Goal: Information Seeking & Learning: Learn about a topic

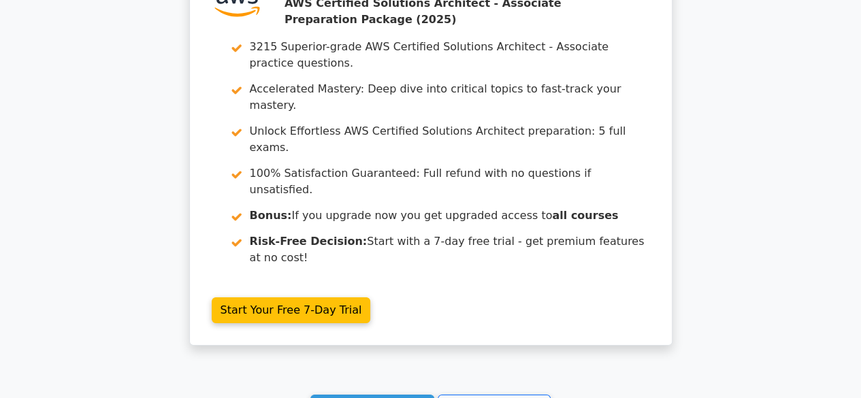
scroll to position [2311, 0]
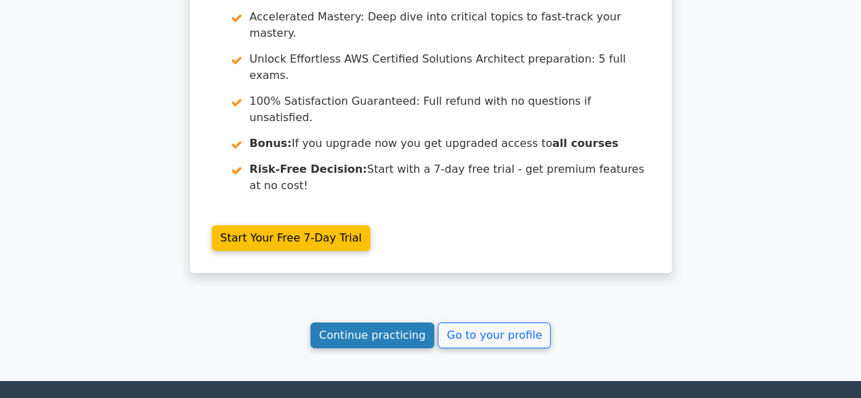
click at [351, 323] on link "Continue practicing" at bounding box center [373, 336] width 125 height 26
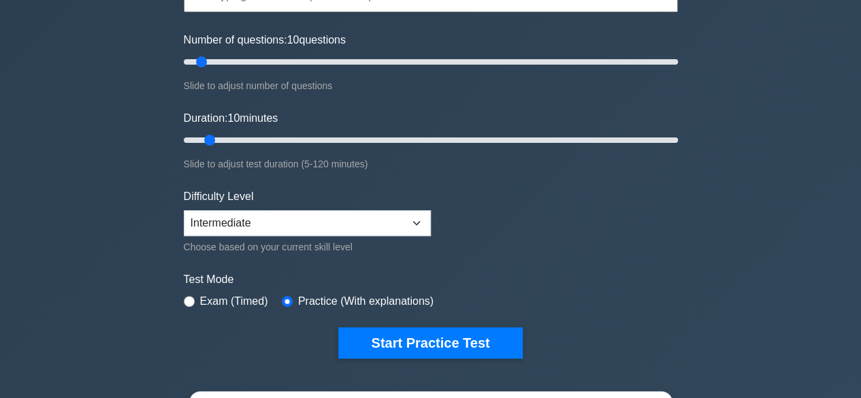
scroll to position [204, 0]
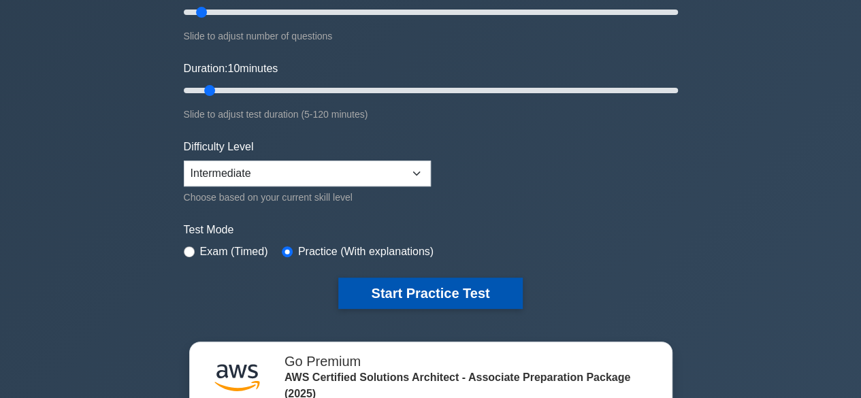
click at [429, 298] on button "Start Practice Test" at bounding box center [430, 293] width 184 height 31
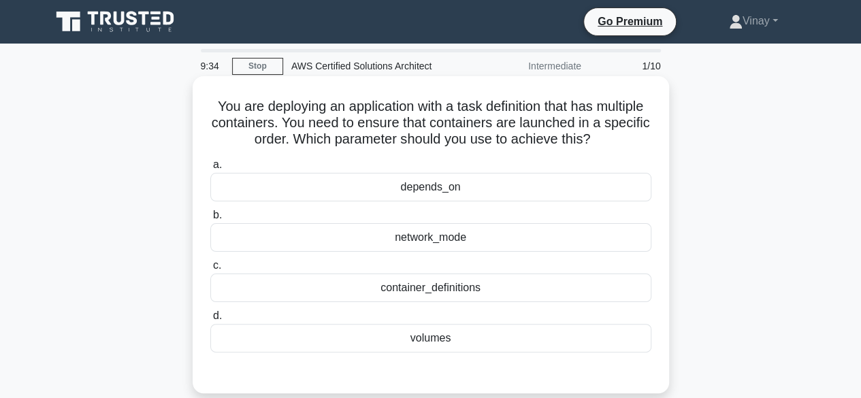
drag, startPoint x: 238, startPoint y: 107, endPoint x: 624, endPoint y: 140, distance: 386.8
click at [624, 140] on h5 "You are deploying an application with a task definition that has multiple conta…" at bounding box center [431, 123] width 444 height 50
copy h5 "You are deploying an application with a task definition that has multiple conta…"
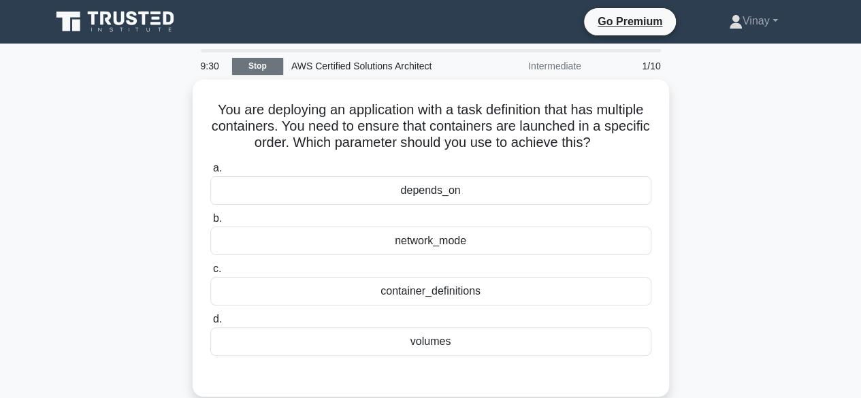
click at [267, 63] on link "Stop" at bounding box center [257, 66] width 51 height 17
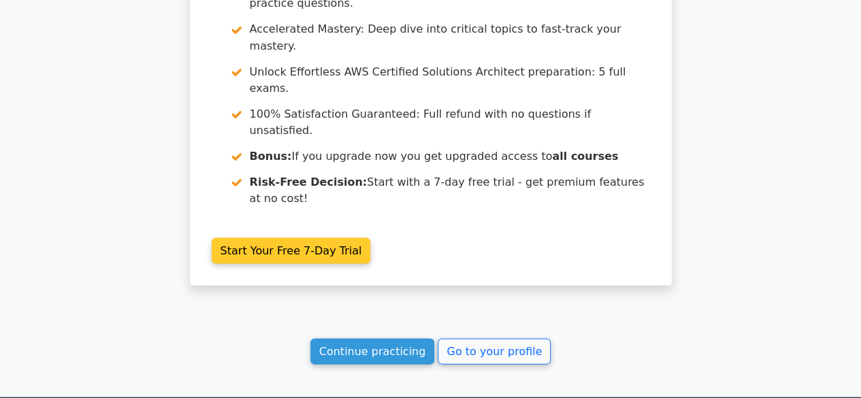
scroll to position [1280, 0]
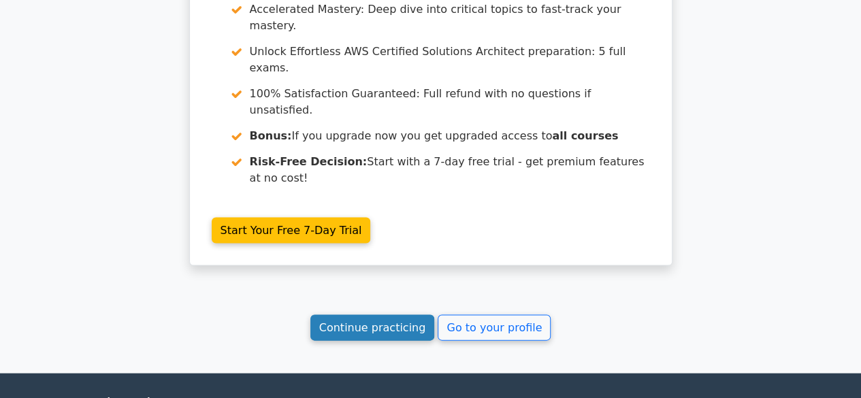
click at [362, 315] on link "Continue practicing" at bounding box center [373, 328] width 125 height 26
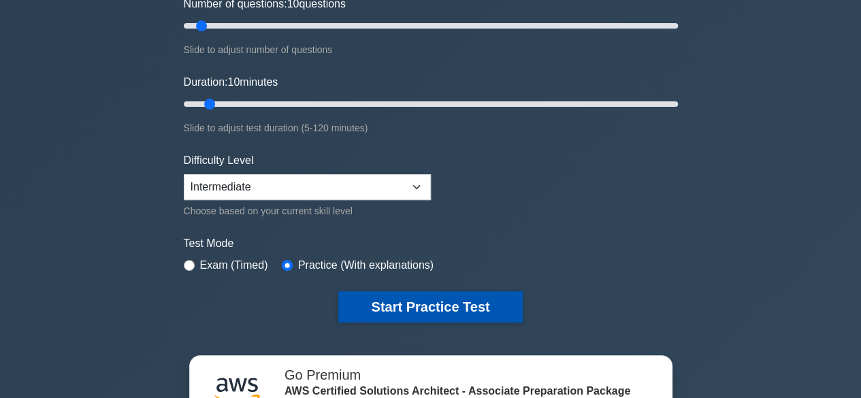
scroll to position [272, 0]
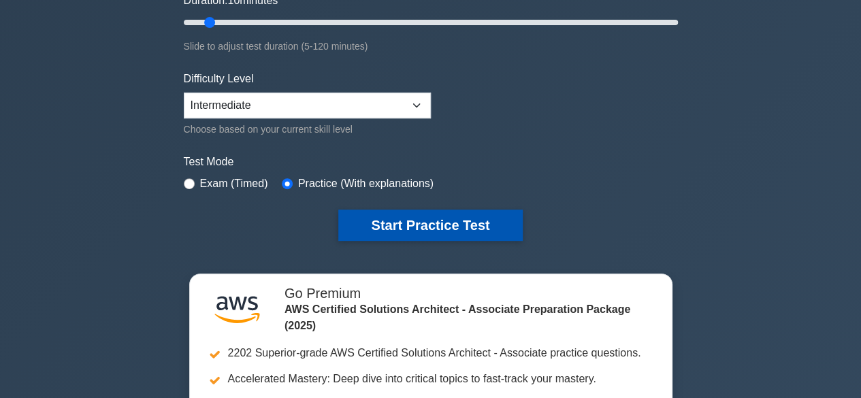
click at [442, 224] on button "Start Practice Test" at bounding box center [430, 225] width 184 height 31
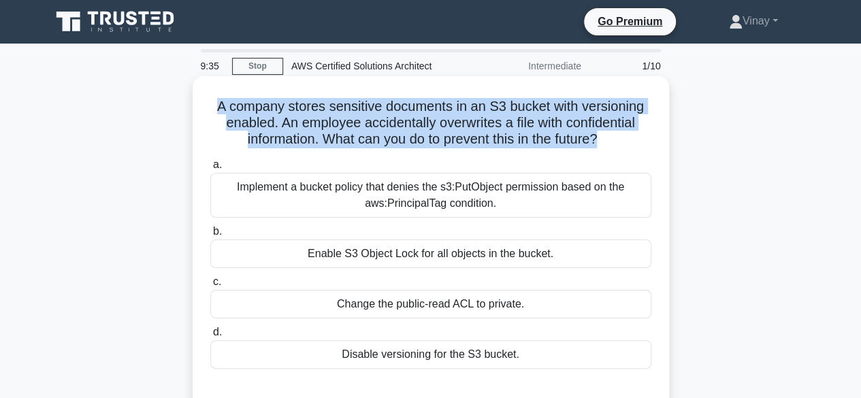
drag, startPoint x: 217, startPoint y: 106, endPoint x: 601, endPoint y: 146, distance: 386.2
click at [601, 146] on h5 "A company stores sensitive documents in an S3 bucket with versioning enabled. A…" at bounding box center [431, 123] width 444 height 50
copy h5 "A company stores sensitive documents in an S3 bucket with versioning enabled. A…"
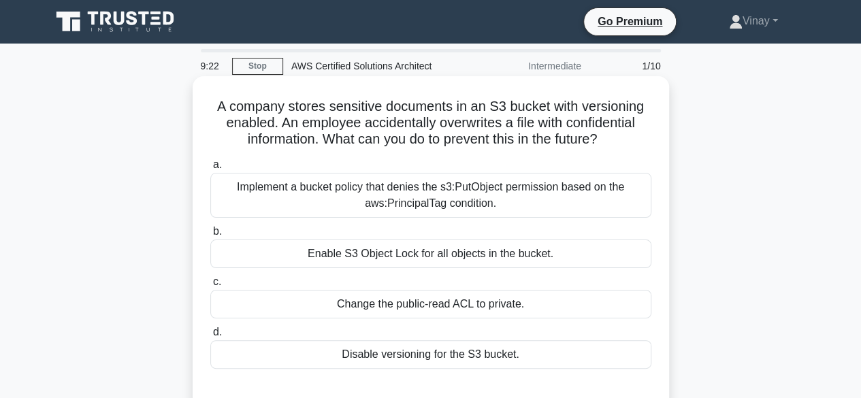
click at [449, 263] on div "Enable S3 Object Lock for all objects in the bucket." at bounding box center [430, 254] width 441 height 29
click at [210, 236] on input "b. Enable S3 Object Lock for all objects in the bucket." at bounding box center [210, 231] width 0 height 9
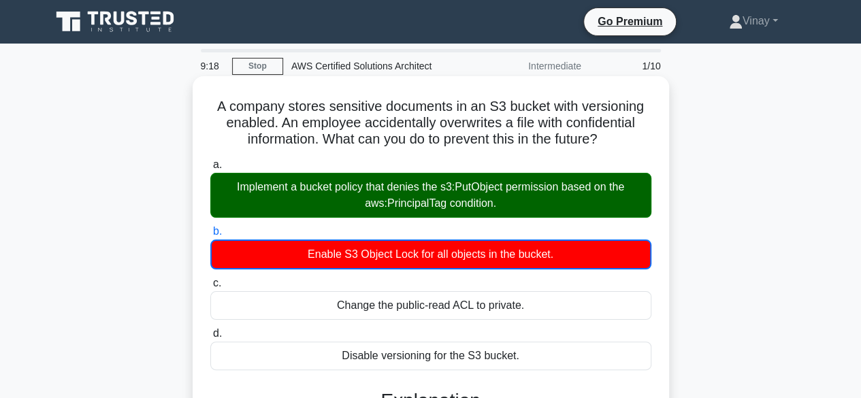
drag, startPoint x: 230, startPoint y: 189, endPoint x: 503, endPoint y: 204, distance: 273.5
click at [503, 204] on div "Implement a bucket policy that denies the s3:PutObject permission based on the …" at bounding box center [430, 195] width 441 height 45
copy div "Implement a bucket policy that denies the s3:PutObject permission based on the …"
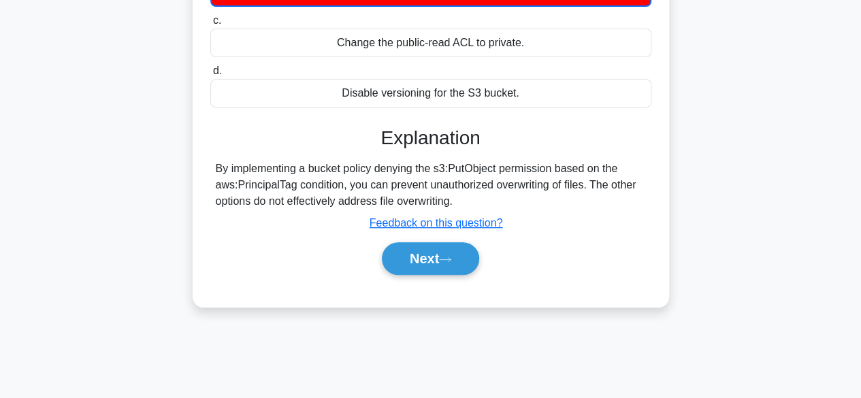
scroll to position [272, 0]
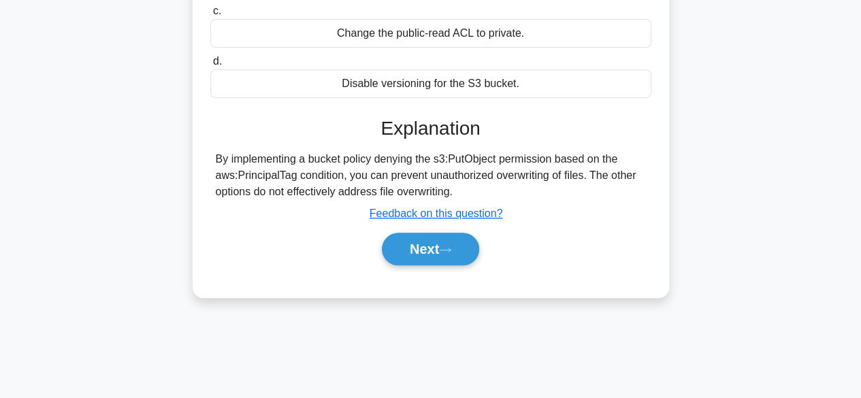
click at [441, 266] on div "Next" at bounding box center [430, 249] width 441 height 44
click at [437, 244] on button "Next" at bounding box center [430, 249] width 97 height 33
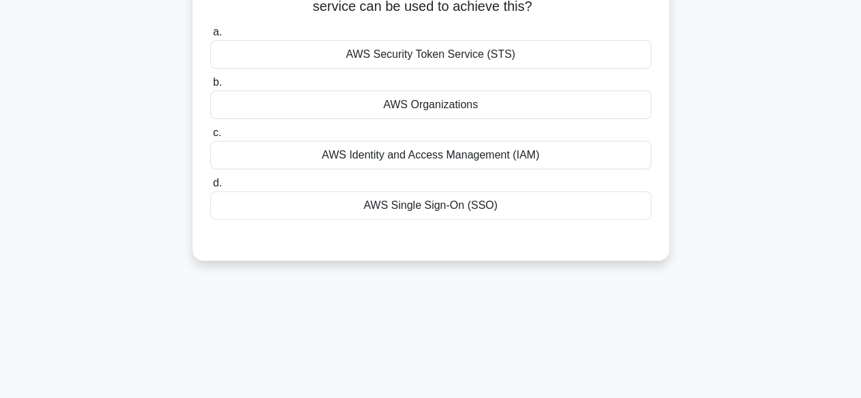
scroll to position [0, 0]
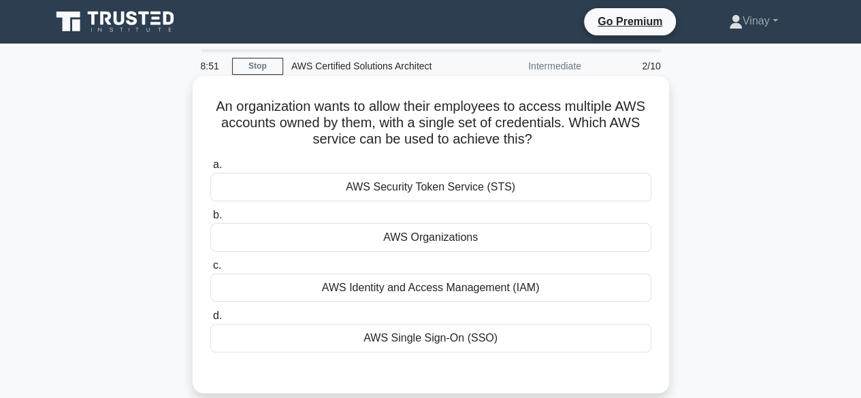
click at [413, 341] on div "AWS Single Sign-On (SSO)" at bounding box center [430, 338] width 441 height 29
click at [210, 321] on input "d. AWS Single Sign-On (SSO)" at bounding box center [210, 316] width 0 height 9
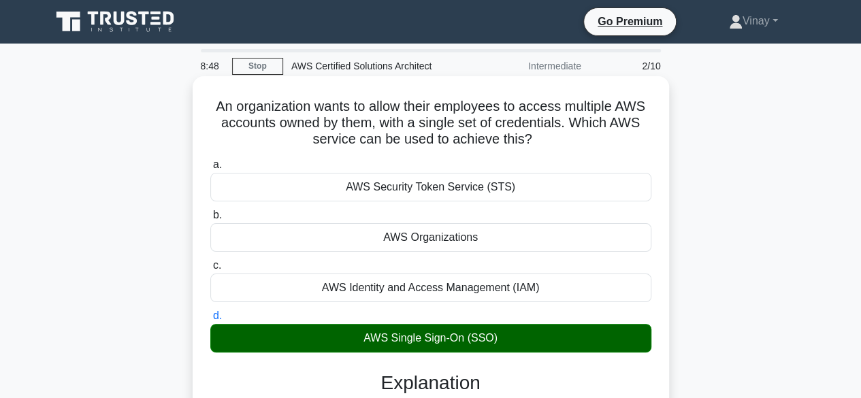
drag, startPoint x: 211, startPoint y: 101, endPoint x: 558, endPoint y: 144, distance: 349.2
click at [558, 144] on h5 "An organization wants to allow their employees to access multiple AWS accounts …" at bounding box center [431, 123] width 444 height 50
copy h5 "An organization wants to allow their employees to access multiple AWS accounts …"
drag, startPoint x: 363, startPoint y: 337, endPoint x: 502, endPoint y: 338, distance: 138.9
click at [502, 338] on div "AWS Single Sign-On (SSO)" at bounding box center [430, 338] width 441 height 29
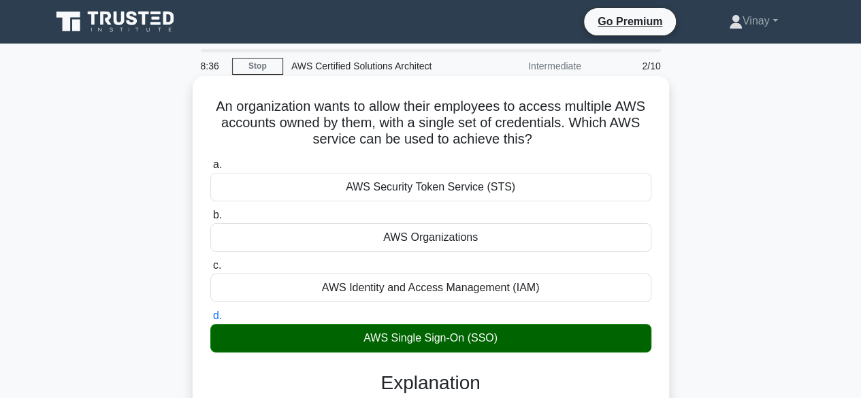
copy div "AWS Single Sign-On (SSO)"
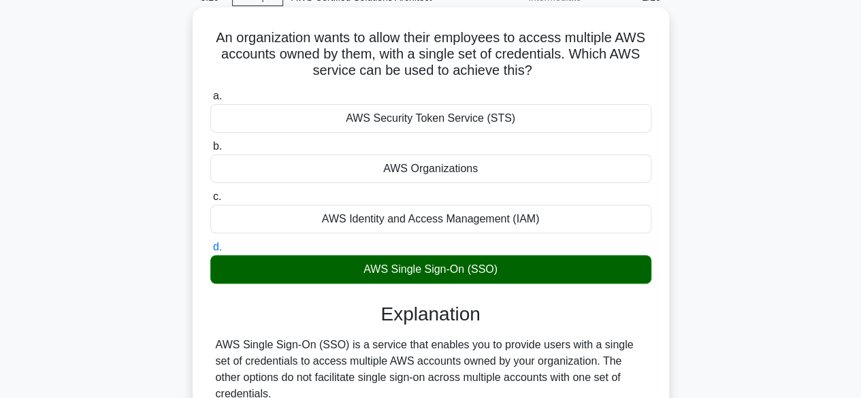
scroll to position [136, 0]
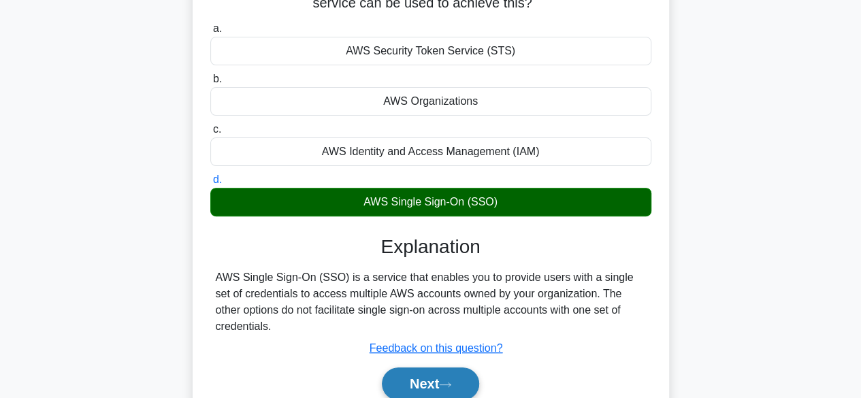
click at [432, 377] on button "Next" at bounding box center [430, 384] width 97 height 33
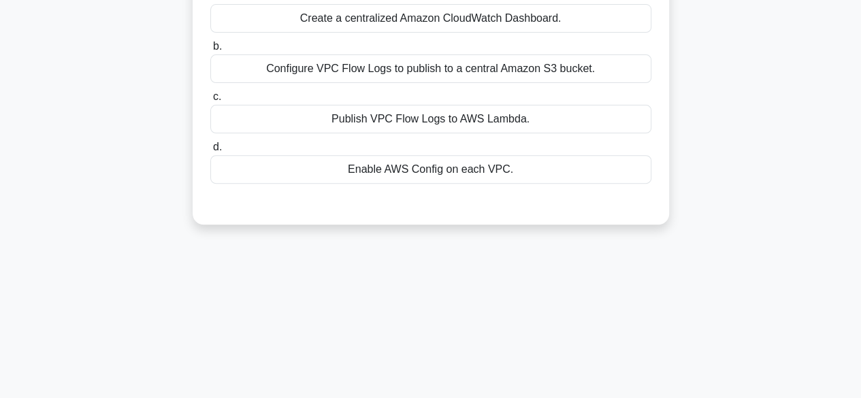
scroll to position [68, 0]
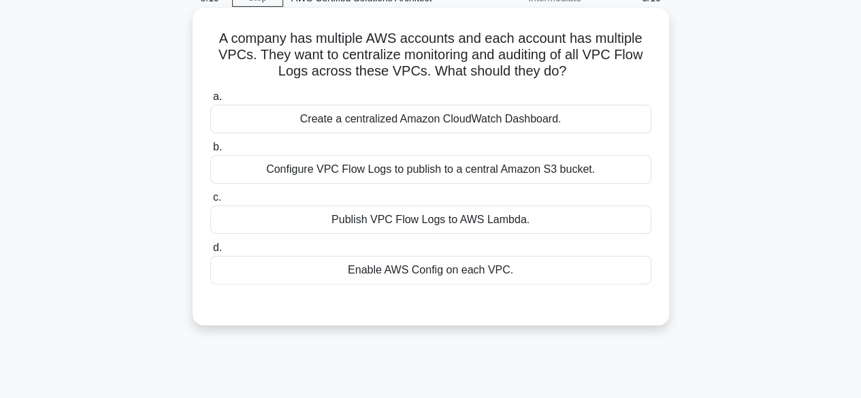
drag, startPoint x: 217, startPoint y: 37, endPoint x: 627, endPoint y: 66, distance: 411.7
click at [627, 66] on h5 "A company has multiple AWS accounts and each account has multiple VPCs. They wa…" at bounding box center [431, 55] width 444 height 50
copy h5 "A company has multiple AWS accounts and each account has multiple VPCs. They wa…"
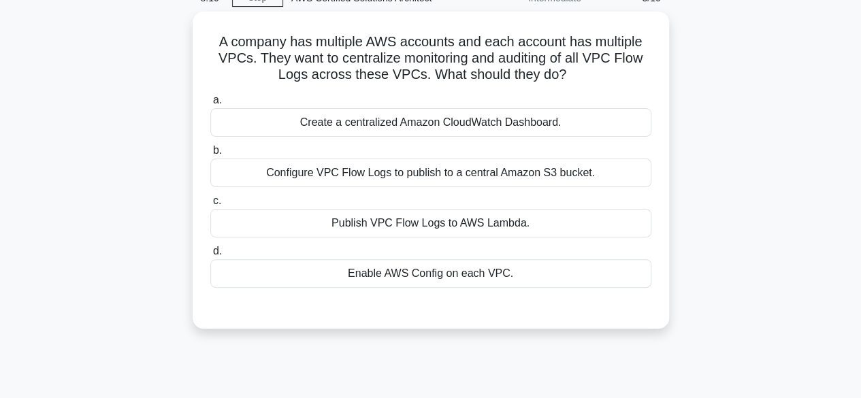
click at [693, 291] on div "A company has multiple AWS accounts and each account has multiple VPCs. They wa…" at bounding box center [431, 179] width 776 height 334
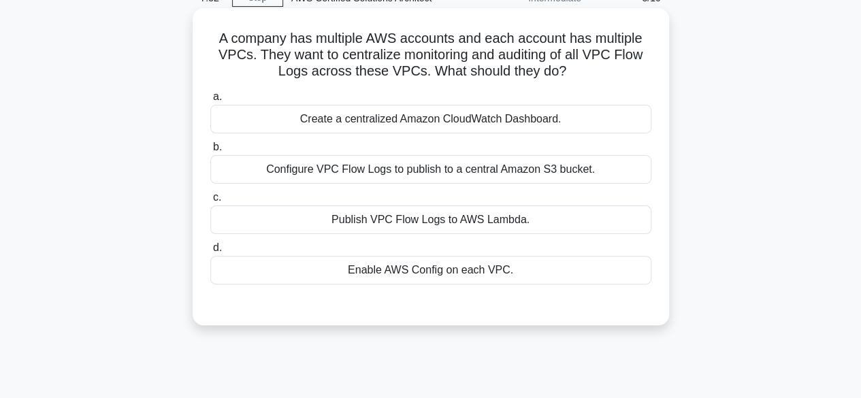
click at [422, 122] on div "Create a centralized Amazon CloudWatch Dashboard." at bounding box center [430, 119] width 441 height 29
click at [210, 101] on input "a. Create a centralized Amazon CloudWatch Dashboard." at bounding box center [210, 97] width 0 height 9
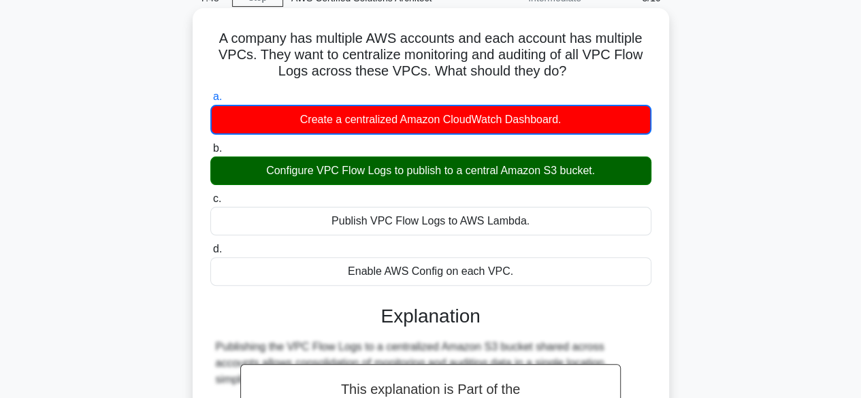
drag, startPoint x: 264, startPoint y: 178, endPoint x: 603, endPoint y: 176, distance: 339.2
click at [603, 176] on div "Configure VPC Flow Logs to publish to a central Amazon S3 bucket." at bounding box center [430, 171] width 441 height 29
copy div "Configure VPC Flow Logs to publish to a central Amazon S3 bucket."
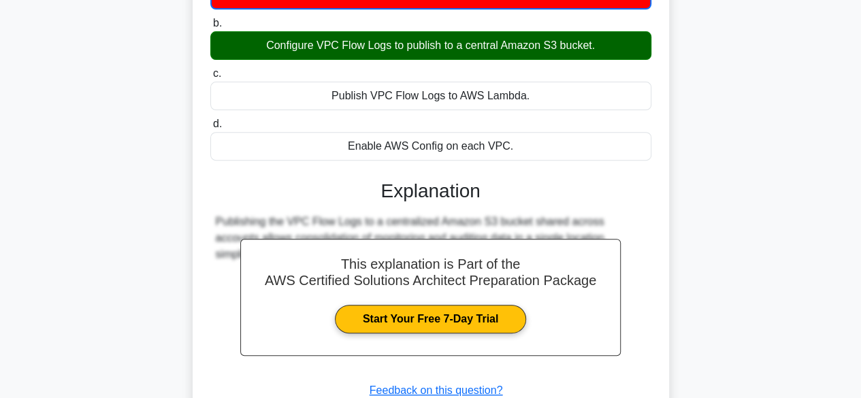
scroll to position [272, 0]
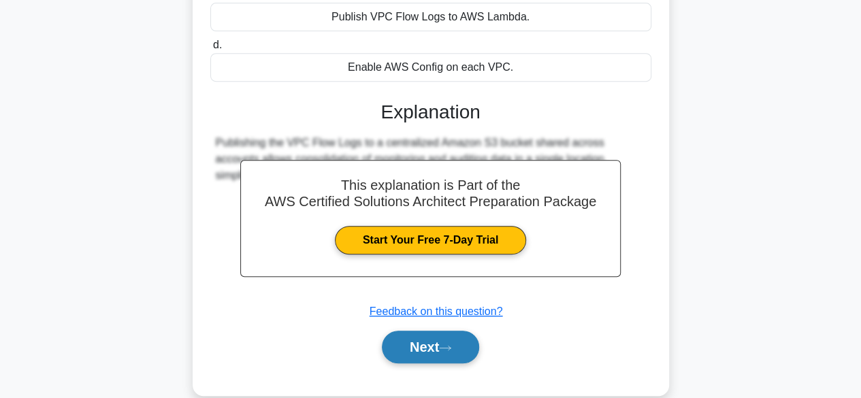
click at [445, 352] on button "Next" at bounding box center [430, 347] width 97 height 33
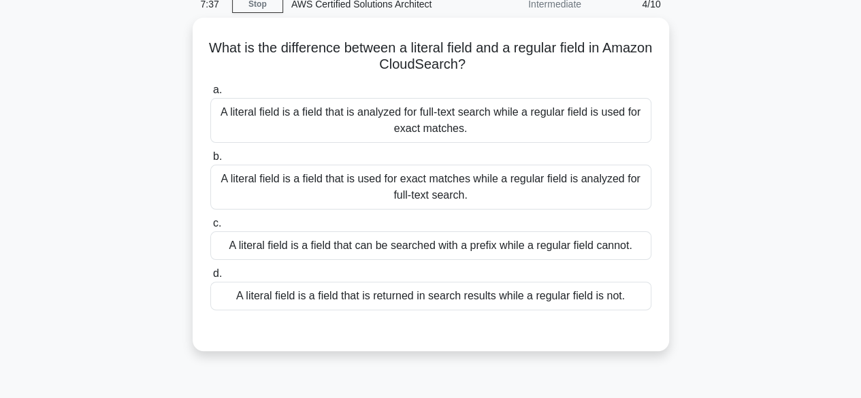
scroll to position [0, 0]
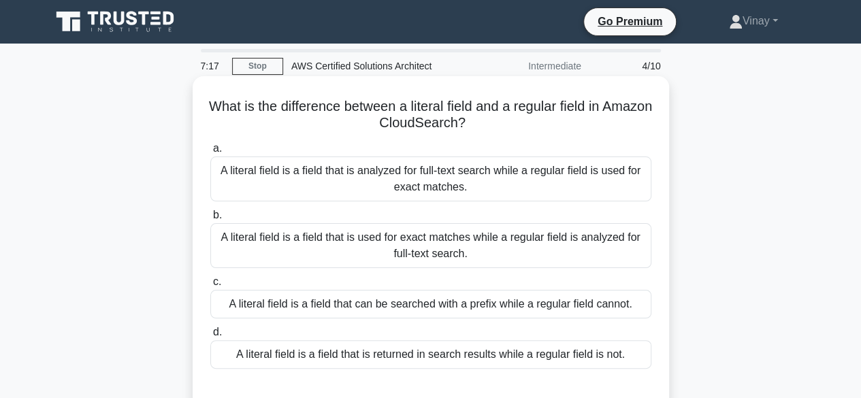
click at [524, 238] on div "A literal field is a field that is used for exact matches while a regular field…" at bounding box center [430, 245] width 441 height 45
click at [210, 220] on input "b. A literal field is a field that is used for exact matches while a regular fi…" at bounding box center [210, 215] width 0 height 9
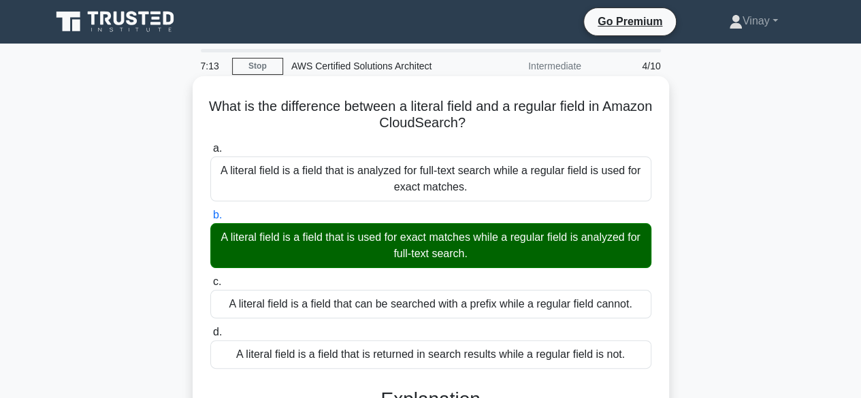
drag, startPoint x: 227, startPoint y: 108, endPoint x: 509, endPoint y: 127, distance: 282.0
click at [509, 127] on h5 "What is the difference between a literal field and a regular field in Amazon Cl…" at bounding box center [431, 115] width 444 height 34
copy h5 "What is the difference between a literal field and a regular field in Amazon Cl…"
drag, startPoint x: 223, startPoint y: 238, endPoint x: 494, endPoint y: 257, distance: 271.0
click at [494, 257] on div "A literal field is a field that is used for exact matches while a regular field…" at bounding box center [430, 245] width 441 height 45
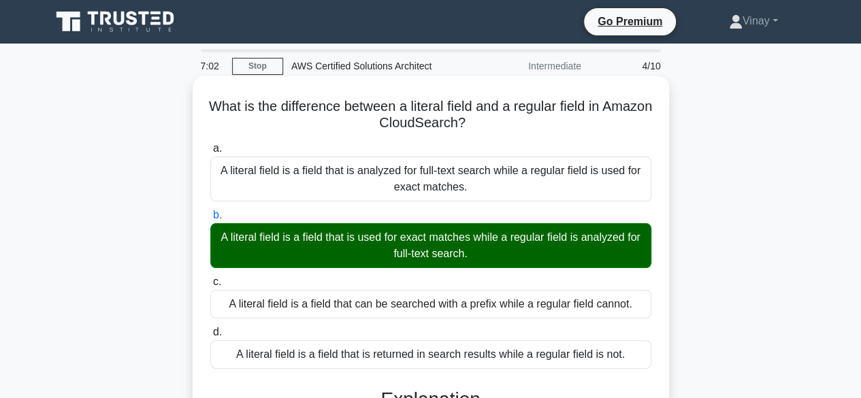
copy div "A literal field is a field that is used for exact matches while a regular field…"
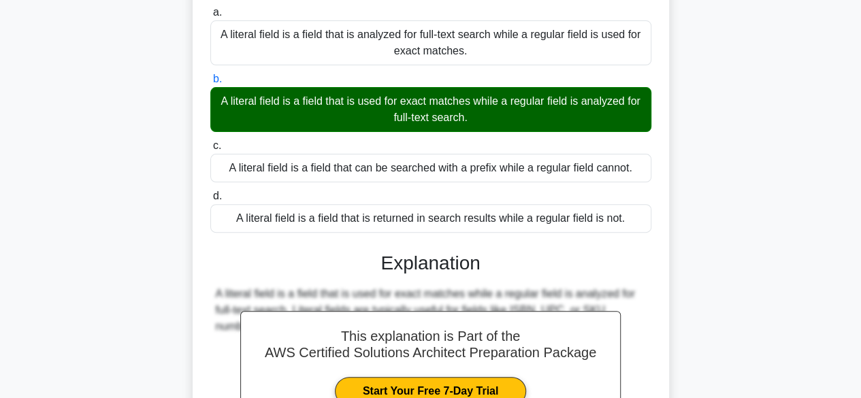
click at [297, 144] on label "c. A literal field is a field that can be searched with a prefix while a regula…" at bounding box center [430, 160] width 441 height 45
click at [210, 144] on input "c. A literal field is a field that can be searched with a prefix while a regula…" at bounding box center [210, 146] width 0 height 9
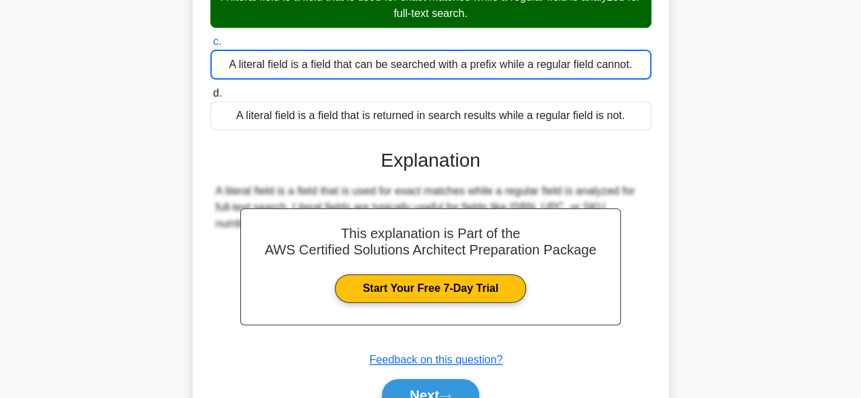
scroll to position [337, 0]
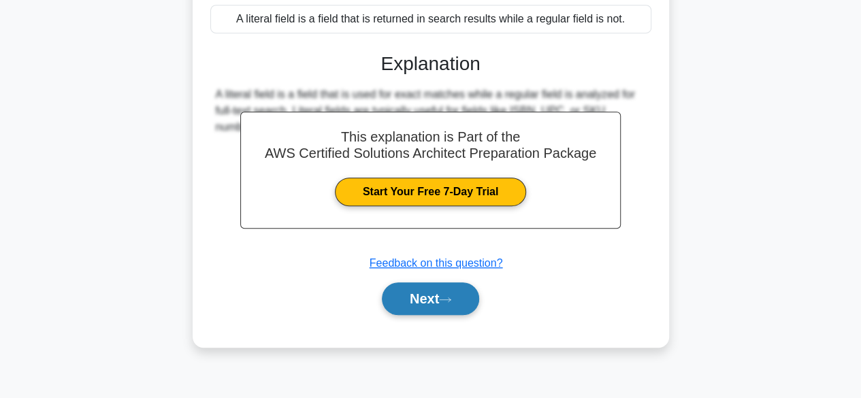
click at [458, 300] on button "Next" at bounding box center [430, 299] width 97 height 33
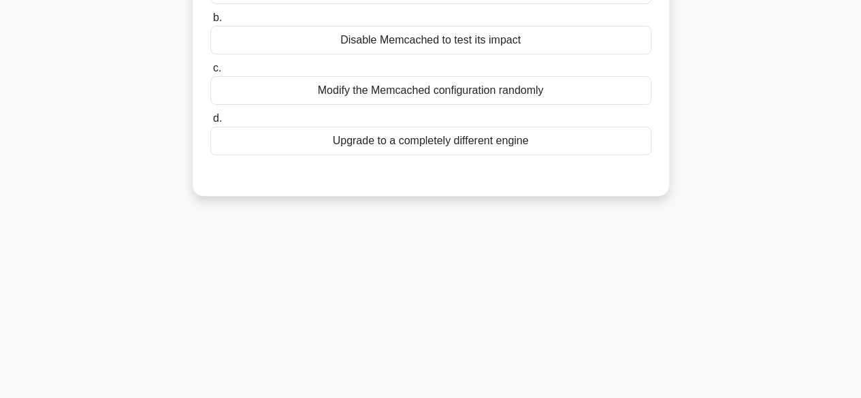
scroll to position [0, 0]
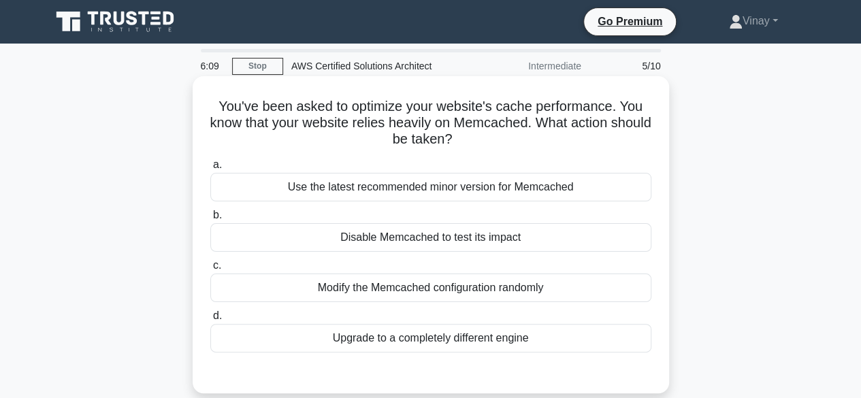
click at [405, 182] on div "Use the latest recommended minor version for Memcached" at bounding box center [430, 187] width 441 height 29
click at [210, 170] on input "a. Use the latest recommended minor version for Memcached" at bounding box center [210, 165] width 0 height 9
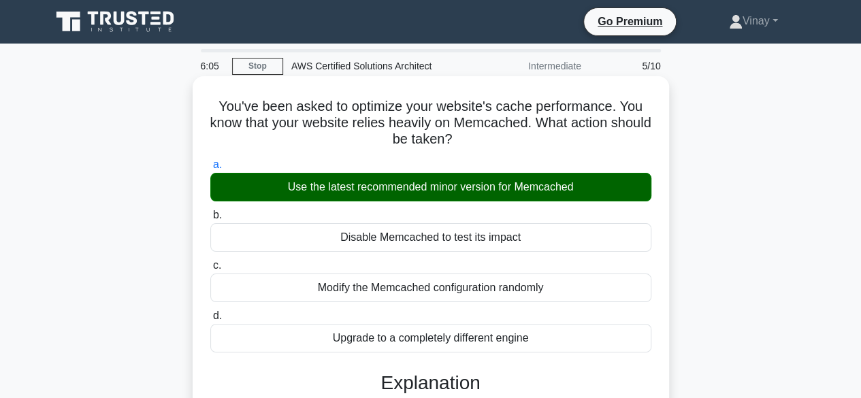
drag, startPoint x: 218, startPoint y: 108, endPoint x: 554, endPoint y: 137, distance: 337.7
click at [554, 137] on h5 "You've been asked to optimize your website's cache performance. You know that y…" at bounding box center [431, 123] width 444 height 50
copy h5 "You've been asked to optimize your website's cache performance. You know that y…"
drag, startPoint x: 281, startPoint y: 191, endPoint x: 584, endPoint y: 190, distance: 303.1
click at [584, 190] on div "Use the latest recommended minor version for Memcached" at bounding box center [430, 187] width 441 height 29
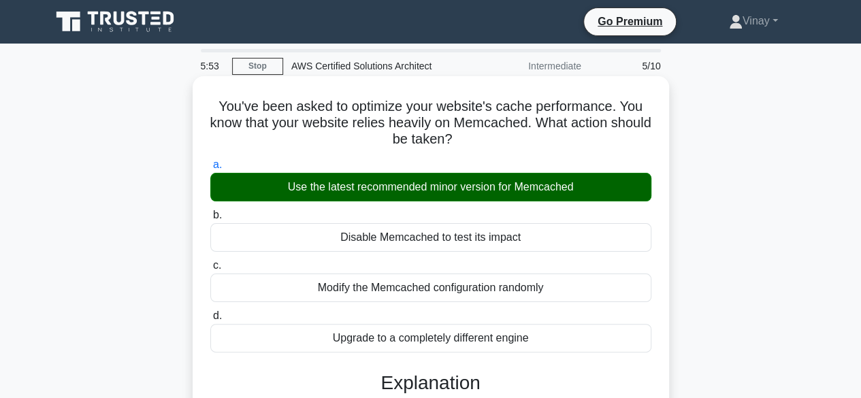
copy div "Use the latest recommended minor version for Memcached"
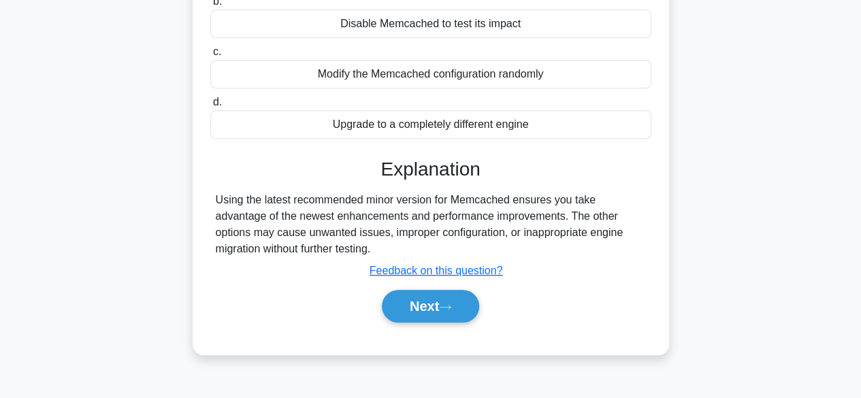
scroll to position [337, 0]
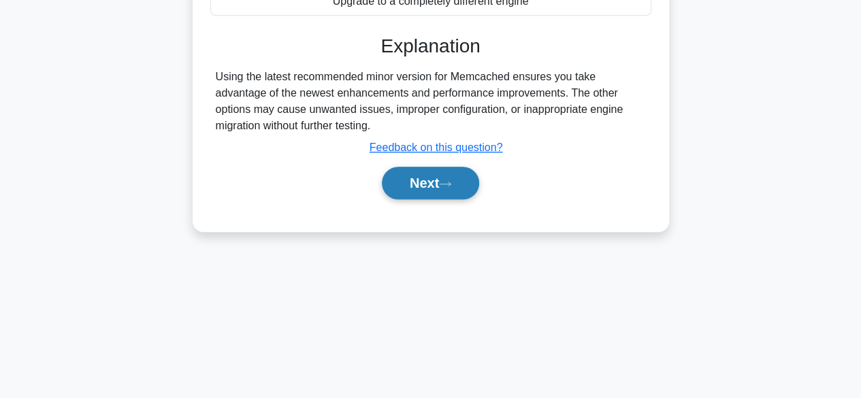
click at [420, 182] on button "Next" at bounding box center [430, 183] width 97 height 33
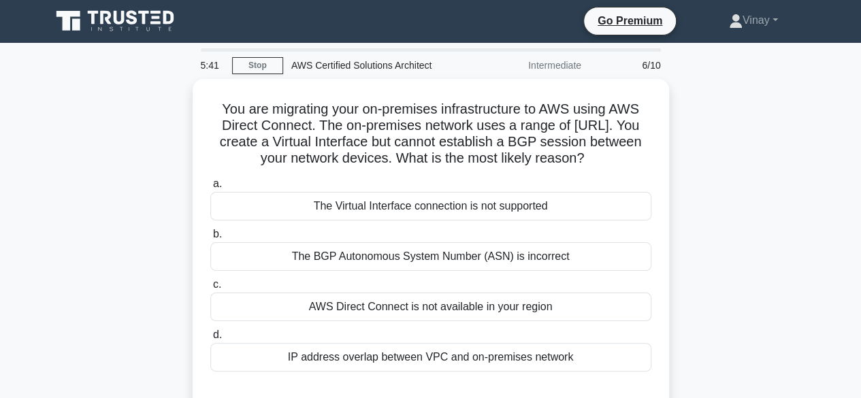
scroll to position [0, 0]
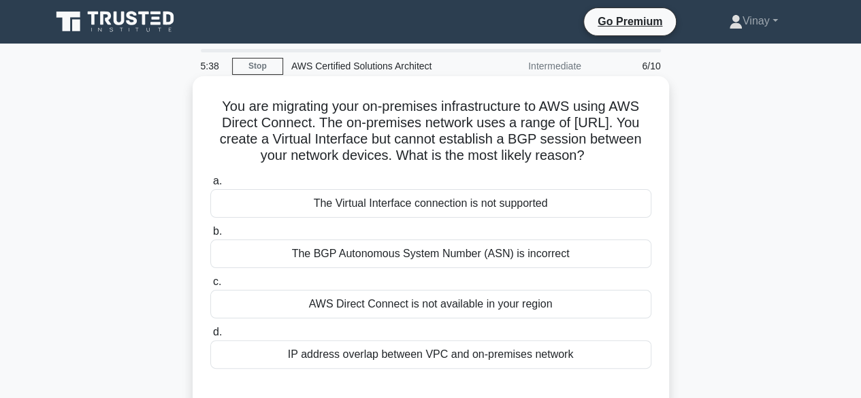
drag, startPoint x: 216, startPoint y: 104, endPoint x: 614, endPoint y: 151, distance: 401.1
click at [614, 151] on h5 "You are migrating your on-premises infrastructure to AWS using AWS Direct Conne…" at bounding box center [431, 131] width 444 height 67
click at [490, 185] on label "a. The Virtual Interface connection is not supported" at bounding box center [430, 195] width 441 height 45
click at [210, 185] on input "a. The Virtual Interface connection is not supported" at bounding box center [210, 181] width 0 height 9
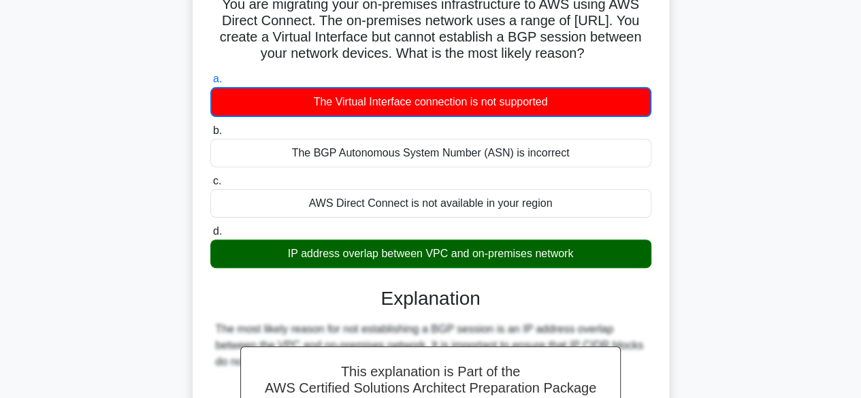
scroll to position [136, 0]
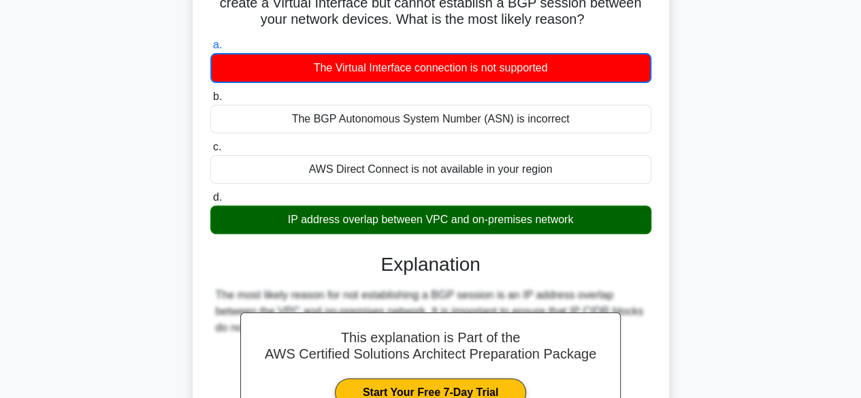
drag, startPoint x: 273, startPoint y: 220, endPoint x: 578, endPoint y: 224, distance: 304.4
click at [578, 224] on div "IP address overlap between VPC and on-premises network" at bounding box center [430, 220] width 441 height 29
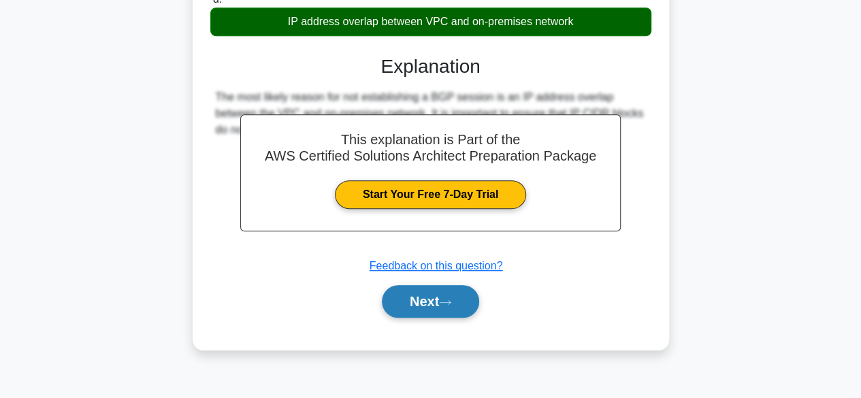
scroll to position [337, 0]
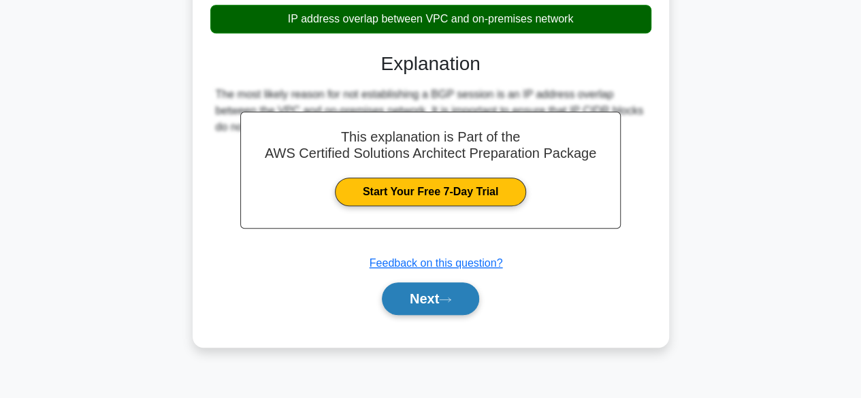
click at [438, 294] on button "Next" at bounding box center [430, 299] width 97 height 33
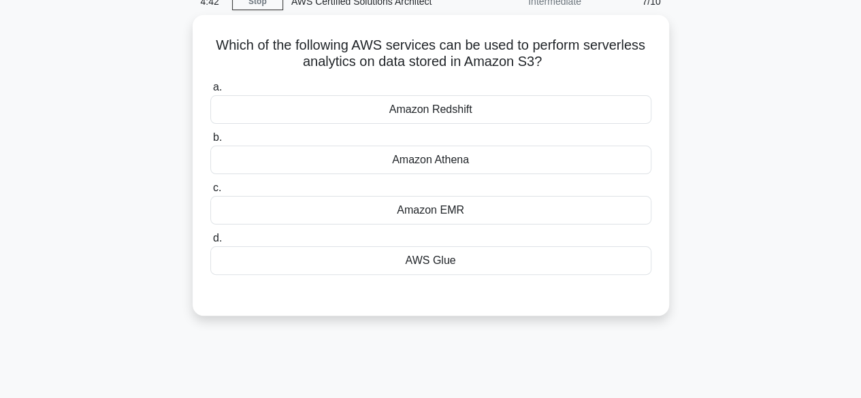
scroll to position [0, 0]
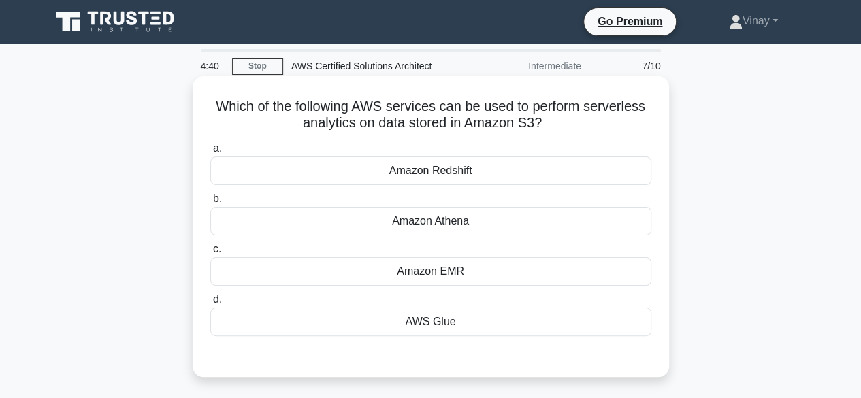
drag, startPoint x: 210, startPoint y: 103, endPoint x: 586, endPoint y: 129, distance: 377.5
click at [586, 129] on h5 "Which of the following AWS services can be used to perform serverless analytics…" at bounding box center [431, 115] width 444 height 34
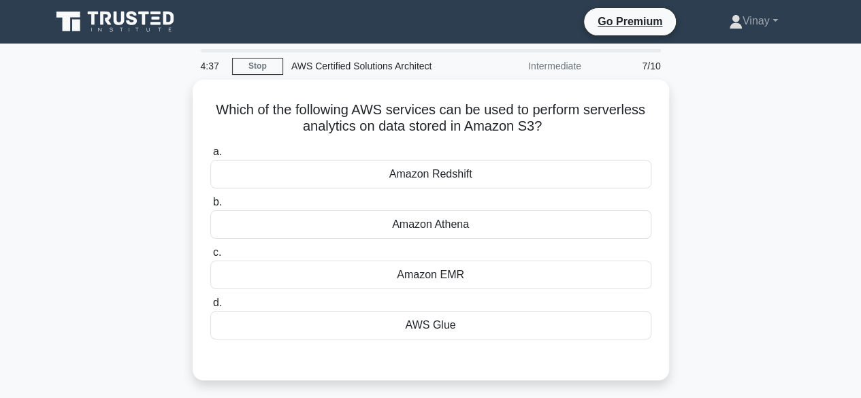
click at [766, 219] on div "Which of the following AWS services can be used to perform serverless analytics…" at bounding box center [431, 238] width 776 height 317
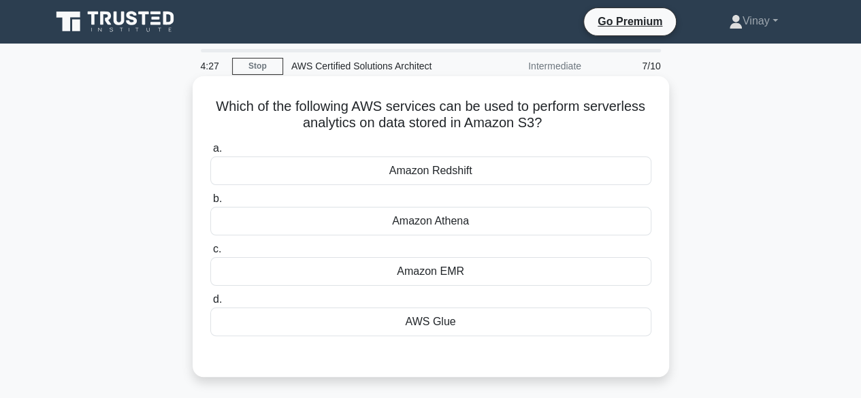
click at [435, 317] on div "AWS Glue" at bounding box center [430, 322] width 441 height 29
click at [210, 304] on input "d. AWS Glue" at bounding box center [210, 300] width 0 height 9
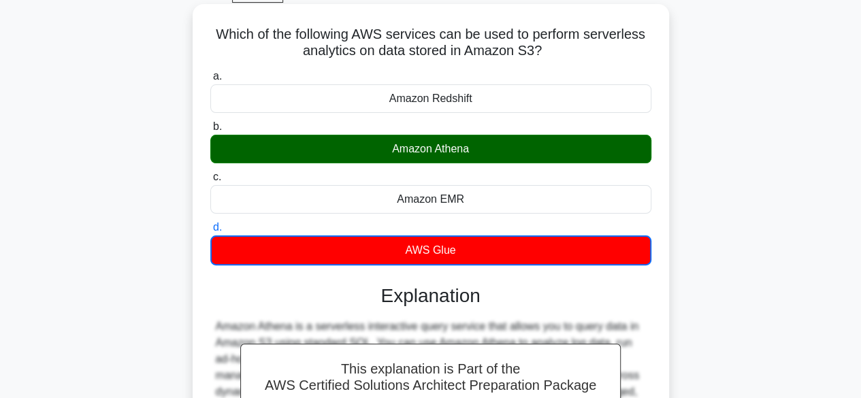
scroll to position [68, 0]
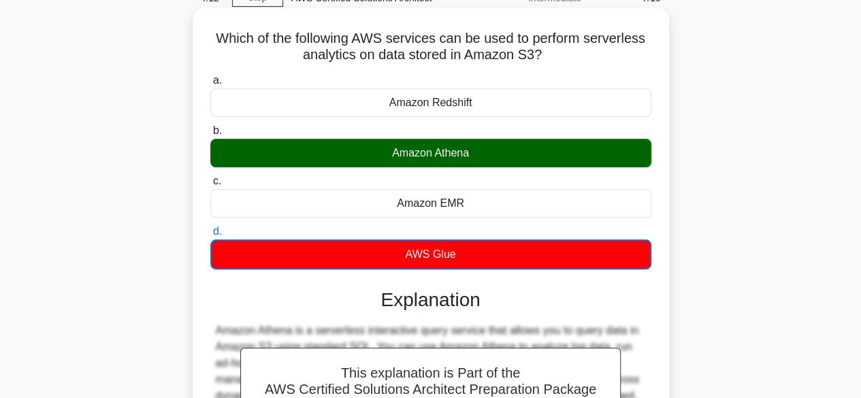
drag, startPoint x: 386, startPoint y: 152, endPoint x: 503, endPoint y: 160, distance: 116.7
click at [503, 160] on div "Amazon Athena" at bounding box center [430, 153] width 441 height 29
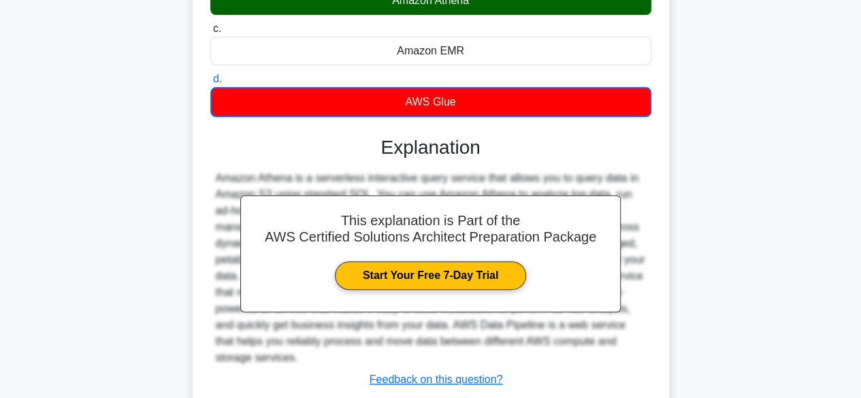
scroll to position [337, 0]
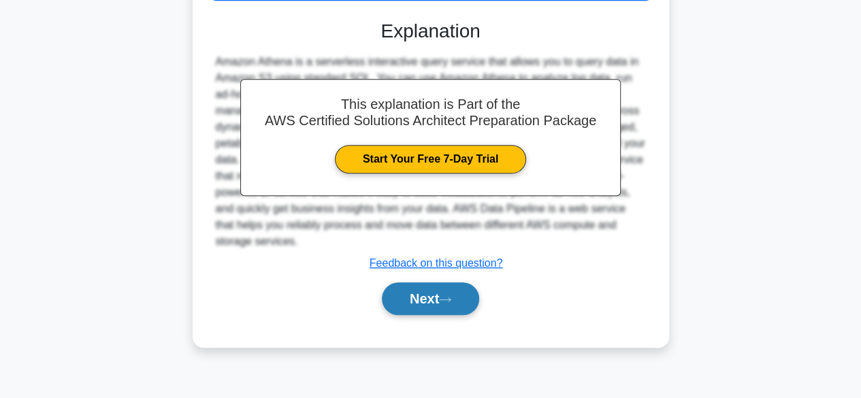
click at [437, 304] on button "Next" at bounding box center [430, 299] width 97 height 33
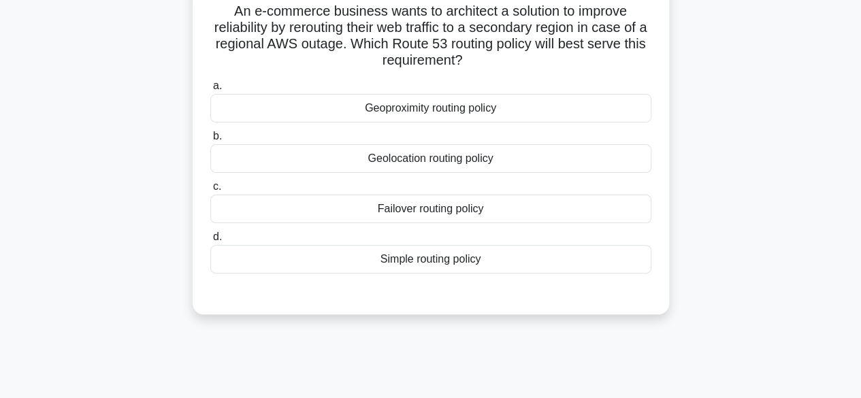
scroll to position [65, 0]
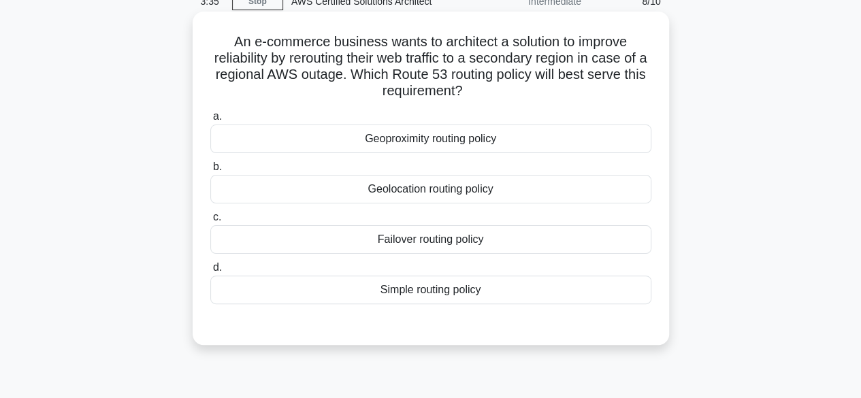
click at [466, 185] on div "Geolocation routing policy" at bounding box center [430, 189] width 441 height 29
click at [210, 172] on input "b. Geolocation routing policy" at bounding box center [210, 167] width 0 height 9
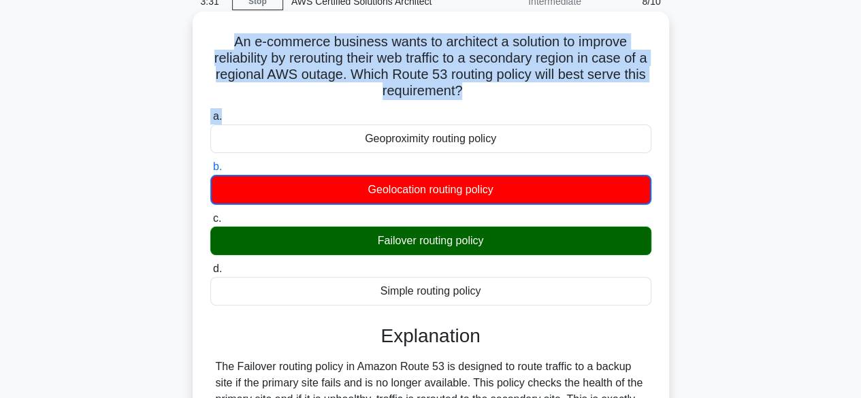
drag, startPoint x: 226, startPoint y: 47, endPoint x: 516, endPoint y: 117, distance: 297.8
click at [516, 117] on div "An e-commerce business wants to architect a solution to improve reliability by …" at bounding box center [431, 348] width 466 height 663
click at [509, 105] on div "An e-commerce business wants to architect a solution to improve reliability by …" at bounding box center [431, 348] width 466 height 663
drag, startPoint x: 223, startPoint y: 43, endPoint x: 476, endPoint y: 90, distance: 257.0
click at [476, 90] on h5 "An e-commerce business wants to architect a solution to improve reliability by …" at bounding box center [431, 66] width 444 height 67
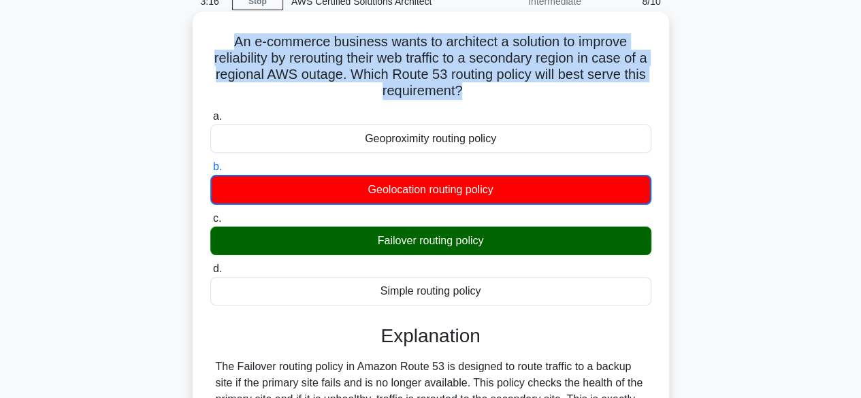
drag, startPoint x: 367, startPoint y: 244, endPoint x: 544, endPoint y: 244, distance: 177.1
click at [544, 244] on div "Failover routing policy" at bounding box center [430, 241] width 441 height 29
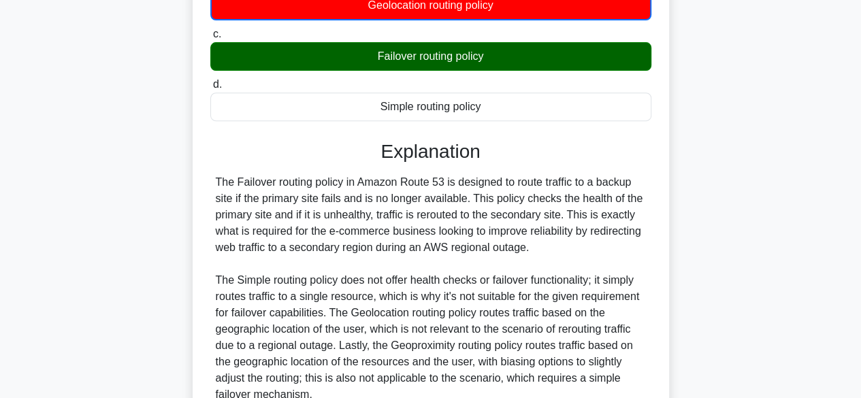
scroll to position [337, 0]
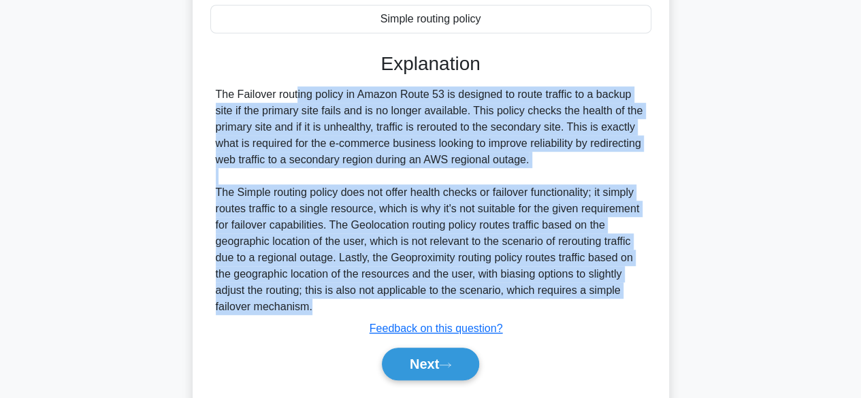
drag, startPoint x: 218, startPoint y: 94, endPoint x: 345, endPoint y: 309, distance: 249.5
click at [345, 309] on div "The Failover routing policy in Amazon Route 53 is designed to route traffic to …" at bounding box center [431, 200] width 430 height 229
click at [421, 357] on button "Next" at bounding box center [430, 364] width 97 height 33
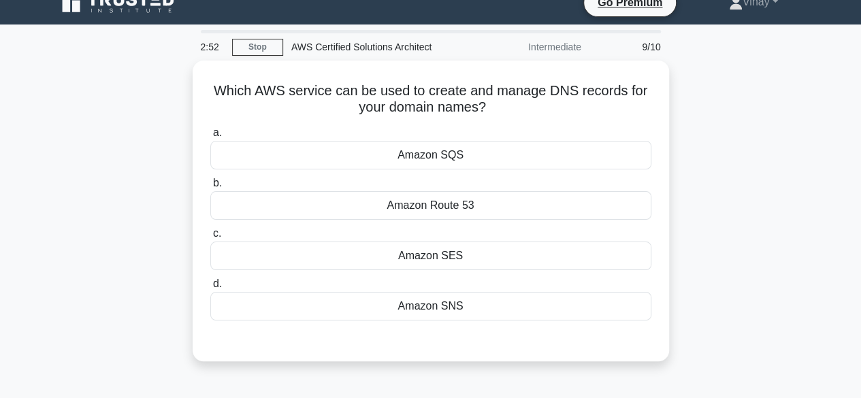
scroll to position [0, 0]
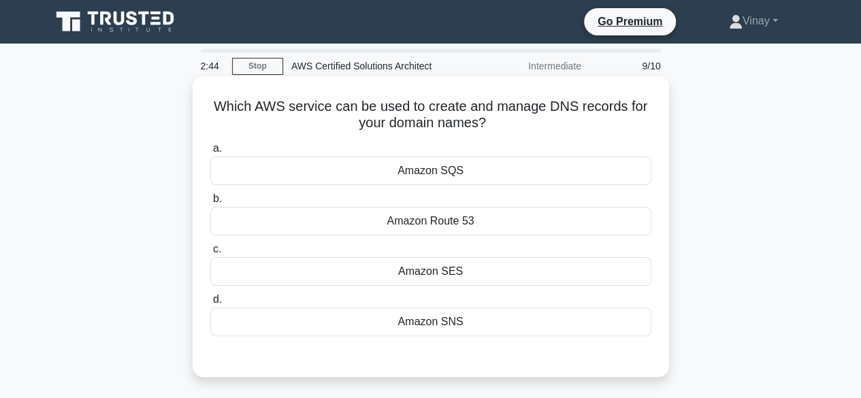
click at [384, 228] on div "Amazon Route 53" at bounding box center [430, 221] width 441 height 29
click at [210, 204] on input "b. Amazon Route 53" at bounding box center [210, 199] width 0 height 9
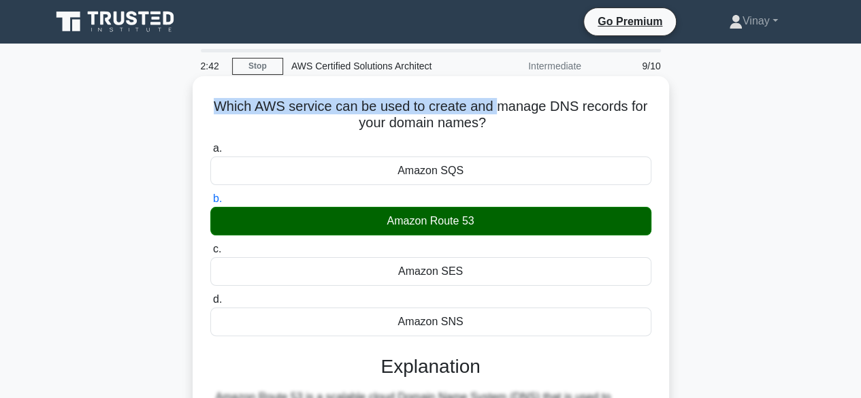
drag, startPoint x: 213, startPoint y: 108, endPoint x: 495, endPoint y: 112, distance: 282.0
click at [495, 112] on h5 "Which AWS service can be used to create and manage DNS records for your domain …" at bounding box center [431, 115] width 444 height 34
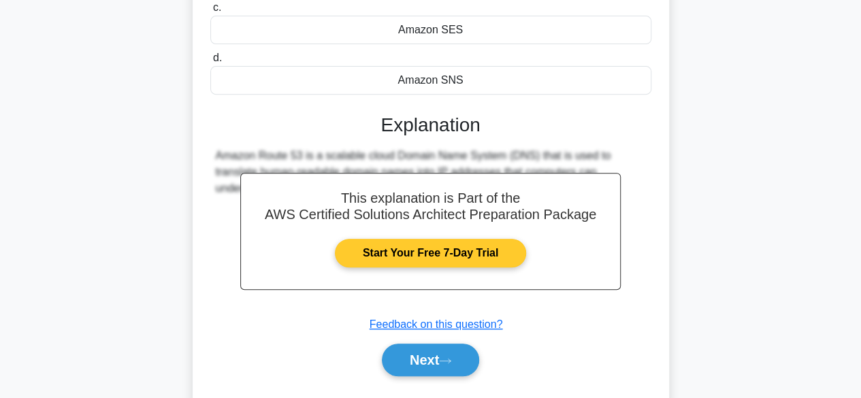
scroll to position [337, 0]
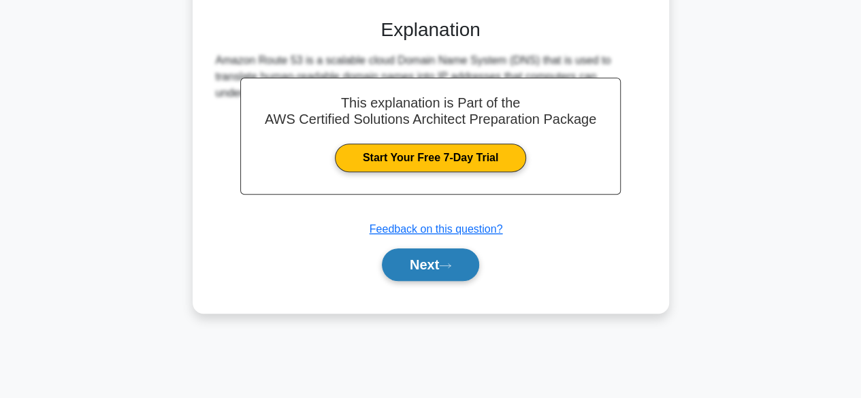
click at [439, 270] on button "Next" at bounding box center [430, 265] width 97 height 33
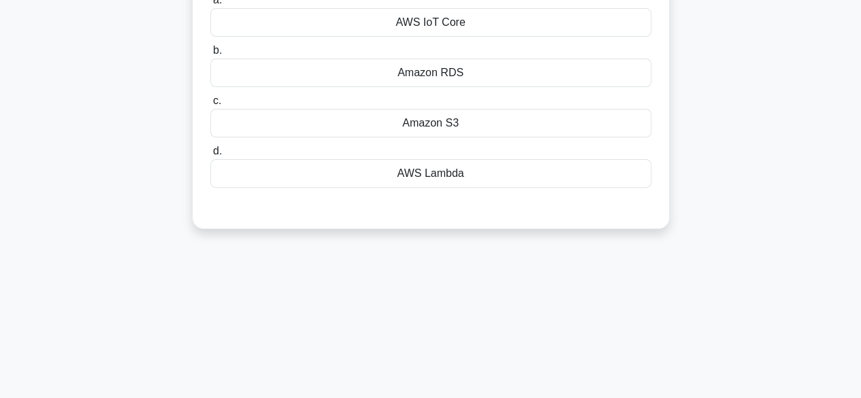
scroll to position [65, 0]
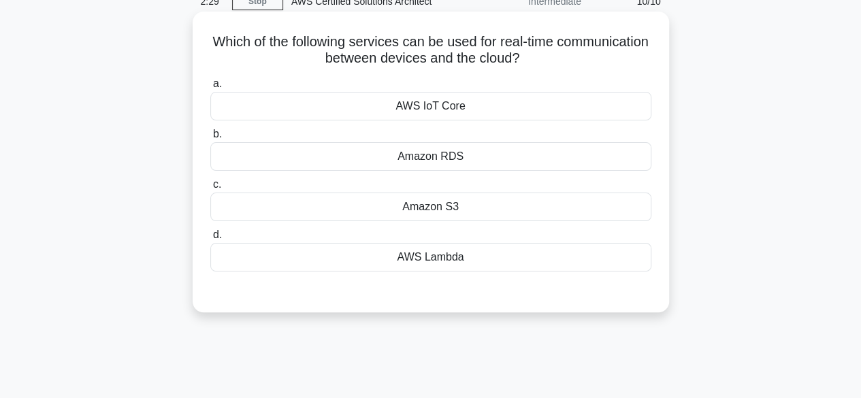
click at [409, 110] on div "AWS IoT Core" at bounding box center [430, 106] width 441 height 29
click at [210, 89] on input "a. AWS IoT Core" at bounding box center [210, 84] width 0 height 9
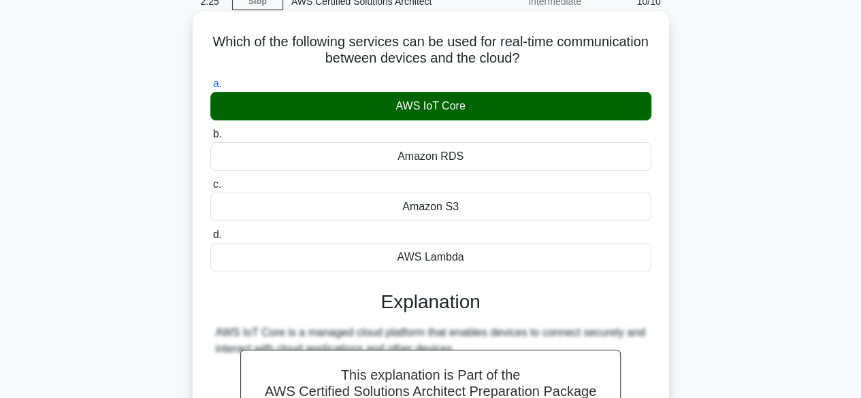
drag, startPoint x: 257, startPoint y: 43, endPoint x: 576, endPoint y: 60, distance: 319.9
click at [576, 60] on h5 "Which of the following services can be used for real-time communication between…" at bounding box center [431, 50] width 444 height 34
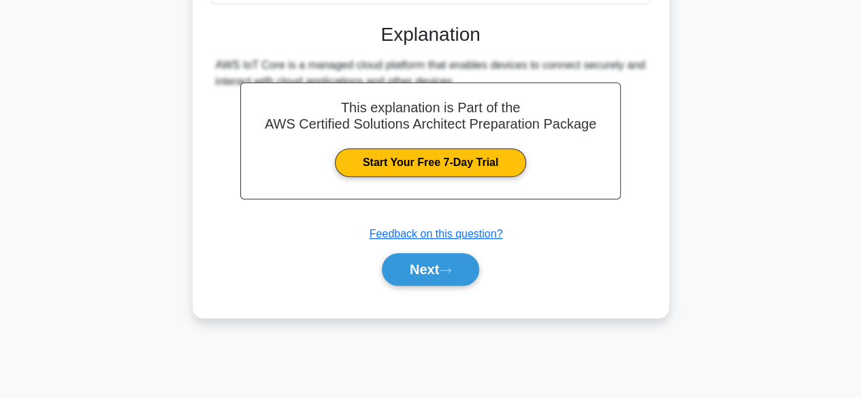
scroll to position [337, 0]
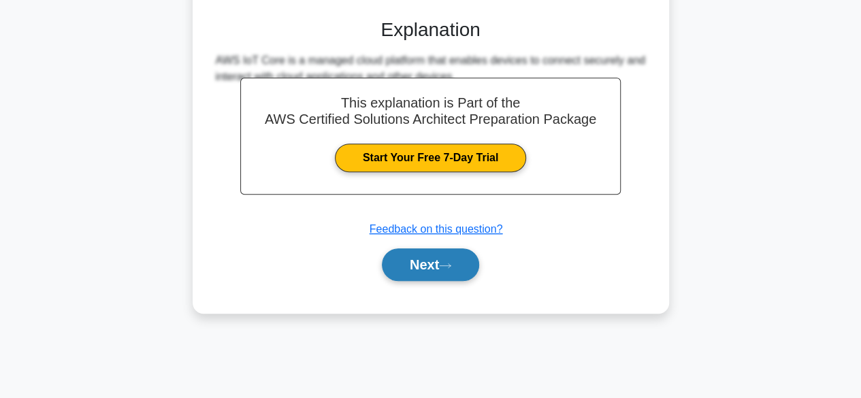
click at [425, 270] on button "Next" at bounding box center [430, 265] width 97 height 33
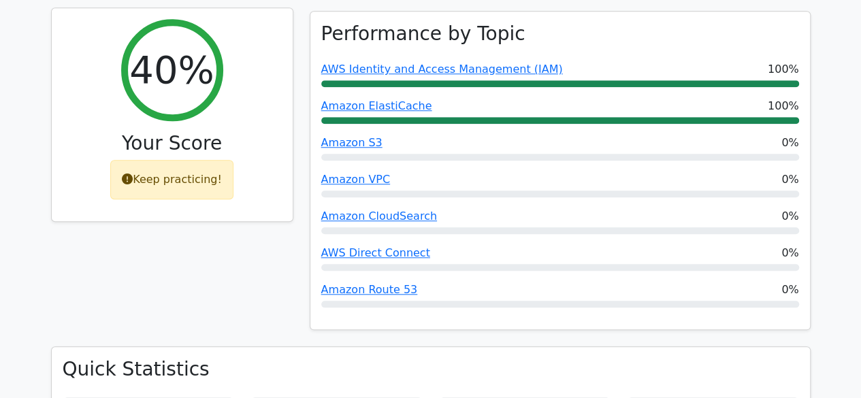
scroll to position [477, 0]
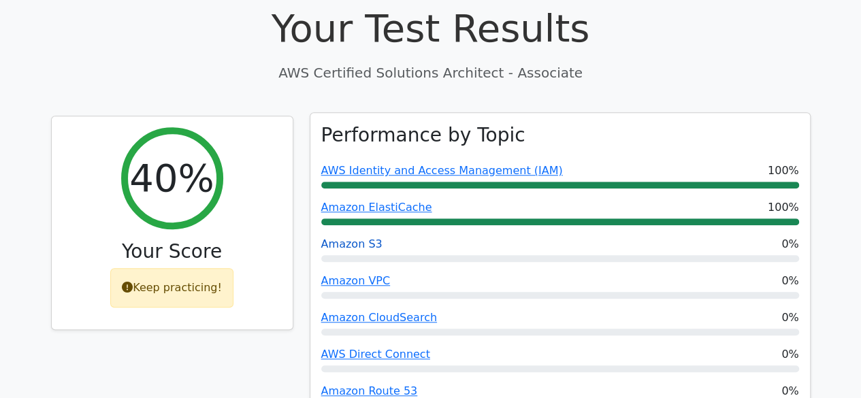
click at [351, 238] on link "Amazon S3" at bounding box center [351, 244] width 61 height 13
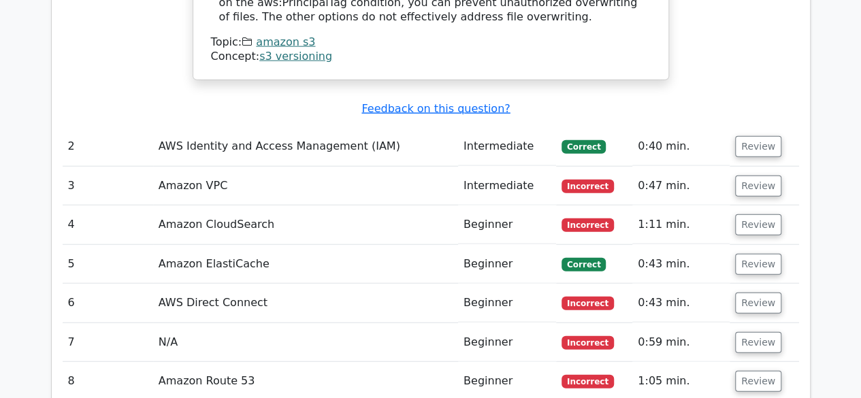
scroll to position [1566, 0]
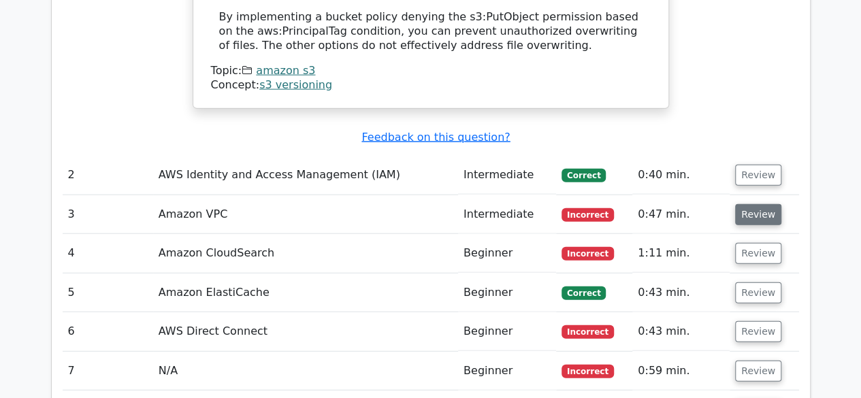
click at [744, 204] on button "Review" at bounding box center [759, 214] width 46 height 21
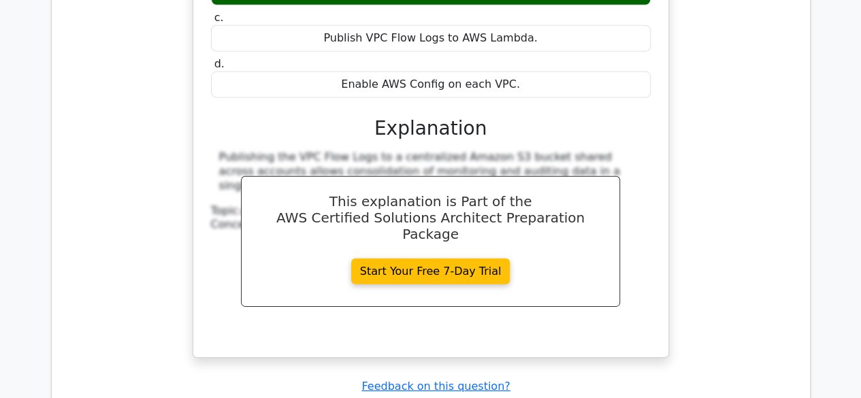
scroll to position [2111, 0]
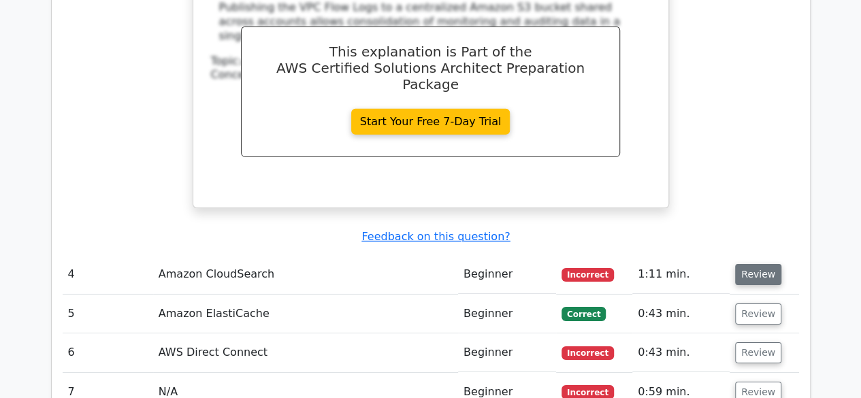
click at [762, 264] on button "Review" at bounding box center [759, 274] width 46 height 21
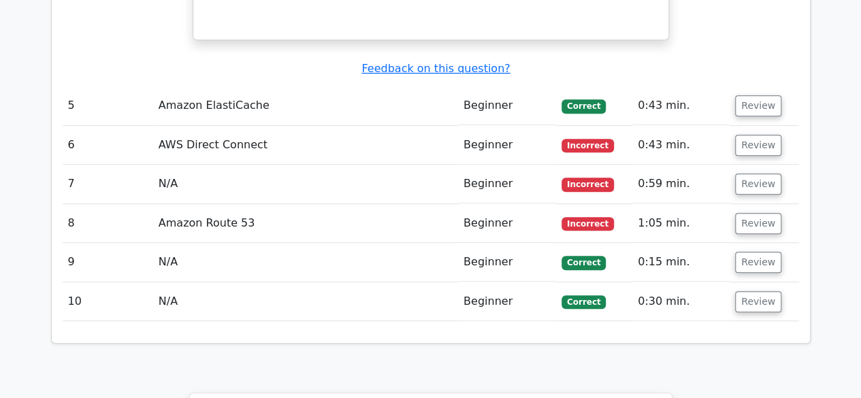
scroll to position [2860, 0]
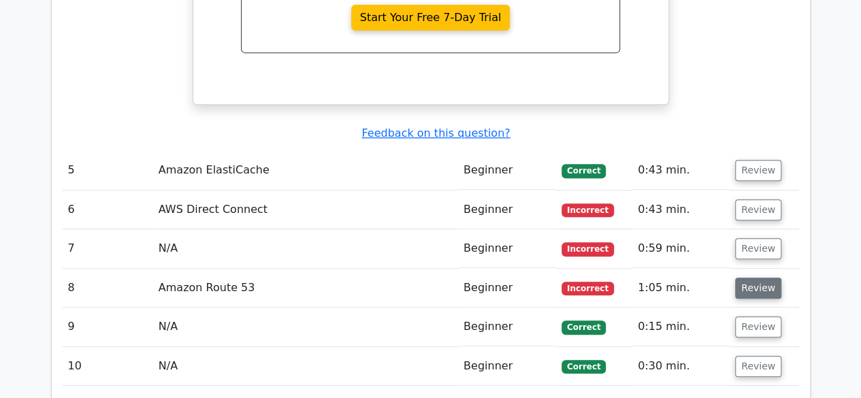
click at [741, 278] on button "Review" at bounding box center [759, 288] width 46 height 21
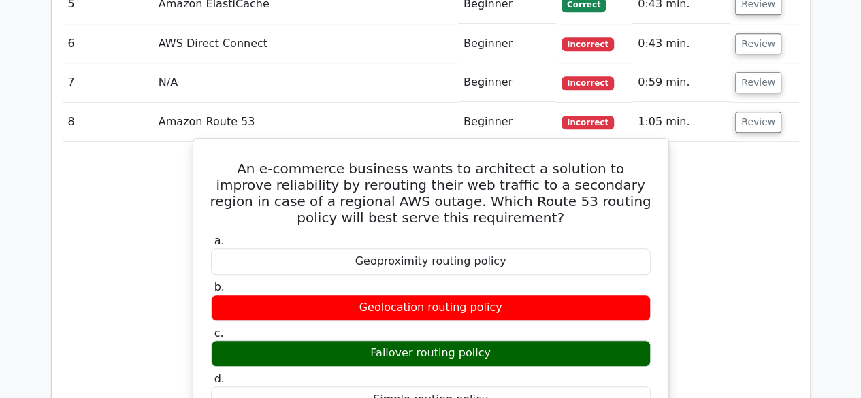
scroll to position [3133, 0]
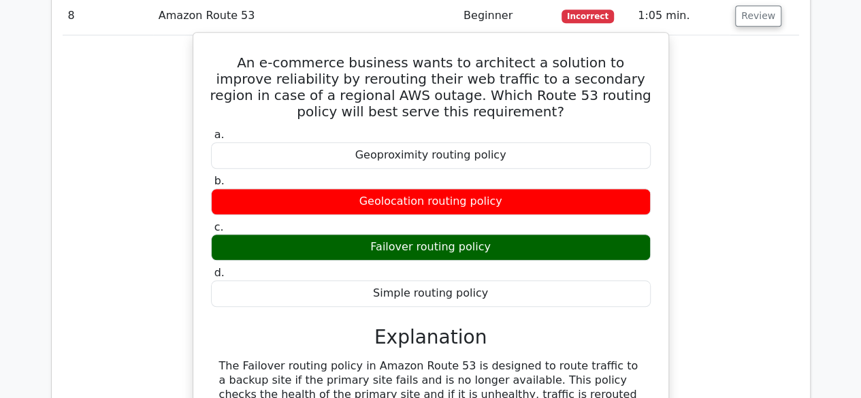
drag, startPoint x: 221, startPoint y: 242, endPoint x: 599, endPoint y: 294, distance: 382.2
copy div "The Failover routing policy in Amazon Route 53 is designed to route traffic to …"
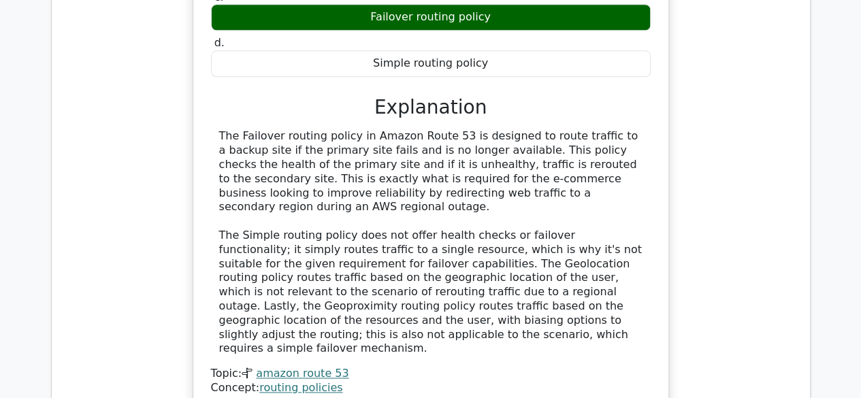
scroll to position [3201, 0]
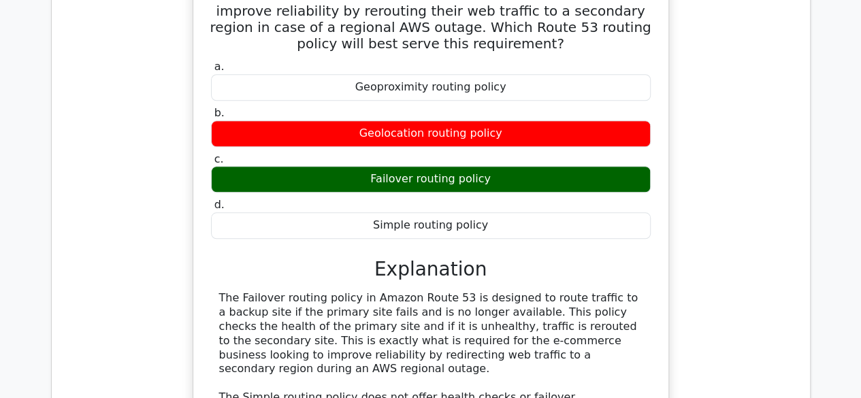
click at [244, 291] on div "The Failover routing policy in Amazon Route 53 is designed to route traffic to …" at bounding box center [431, 404] width 424 height 227
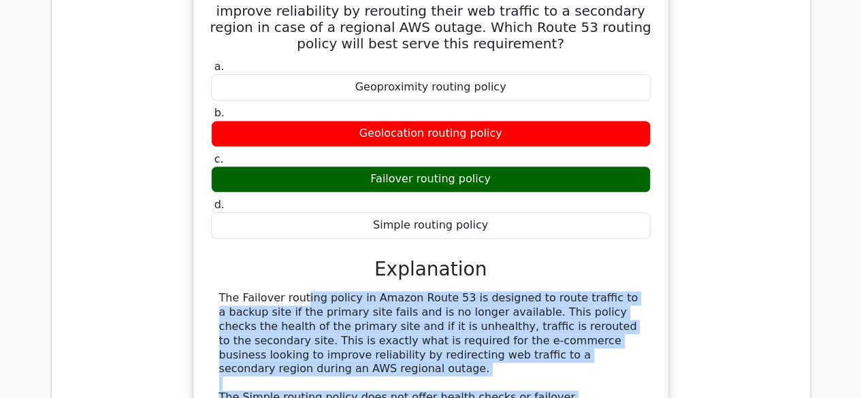
drag, startPoint x: 219, startPoint y: 174, endPoint x: 358, endPoint y: 357, distance: 229.9
click at [358, 357] on div "The Failover routing policy in Amazon Route 53 is designed to route traffic to …" at bounding box center [431, 404] width 424 height 227
copy div "The Failover routing policy in Amazon Route 53 is designed to route traffic to …"
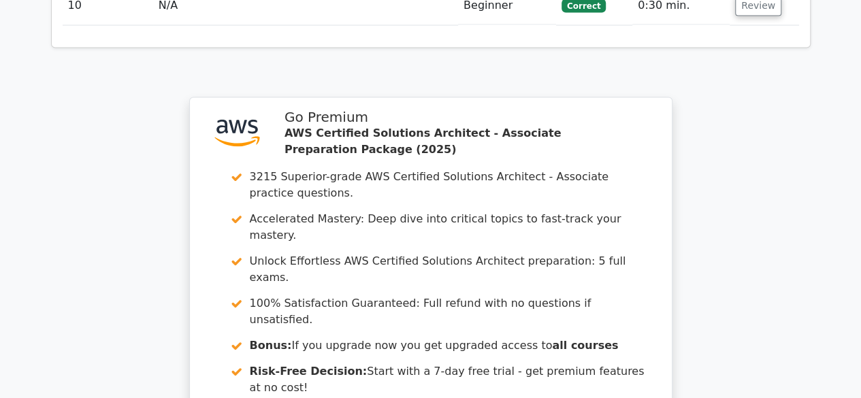
scroll to position [3678, 0]
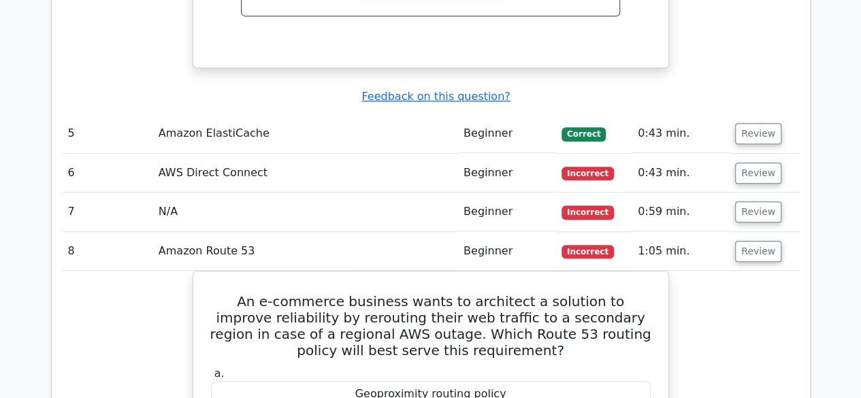
scroll to position [2724, 0]
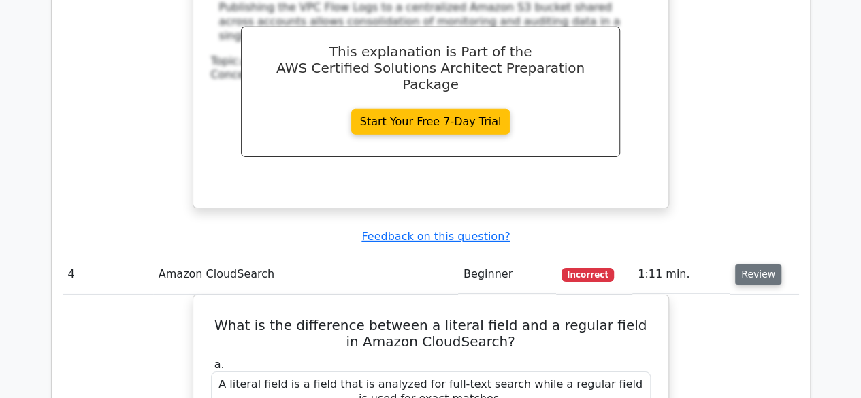
scroll to position [1975, 0]
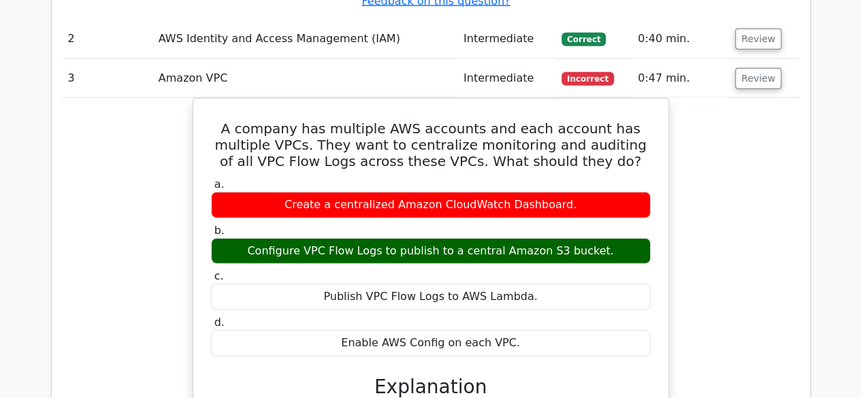
scroll to position [1498, 0]
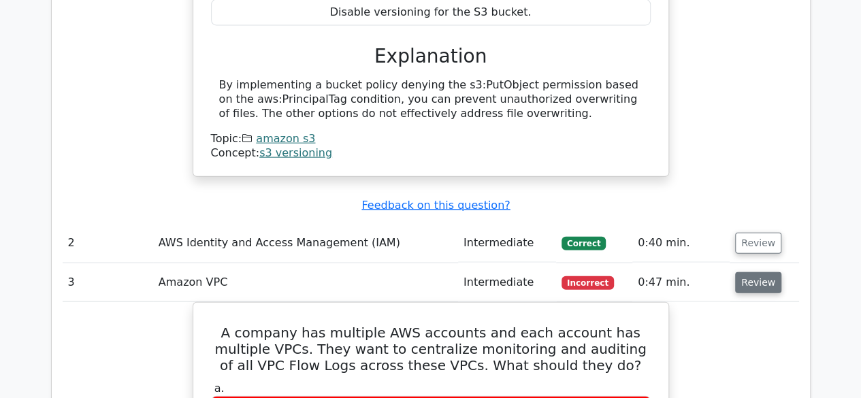
click at [756, 272] on button "Review" at bounding box center [759, 282] width 46 height 21
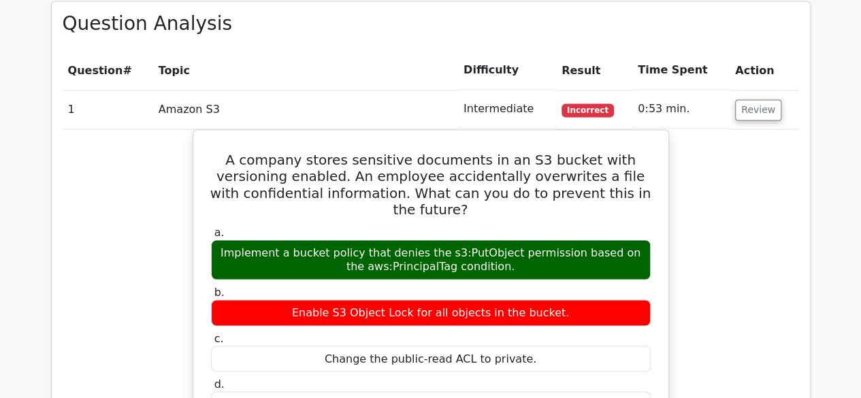
scroll to position [1022, 0]
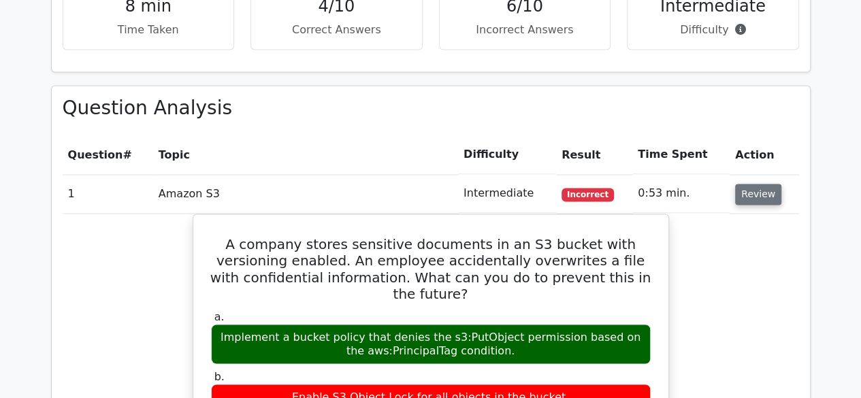
click at [756, 184] on button "Review" at bounding box center [759, 194] width 46 height 21
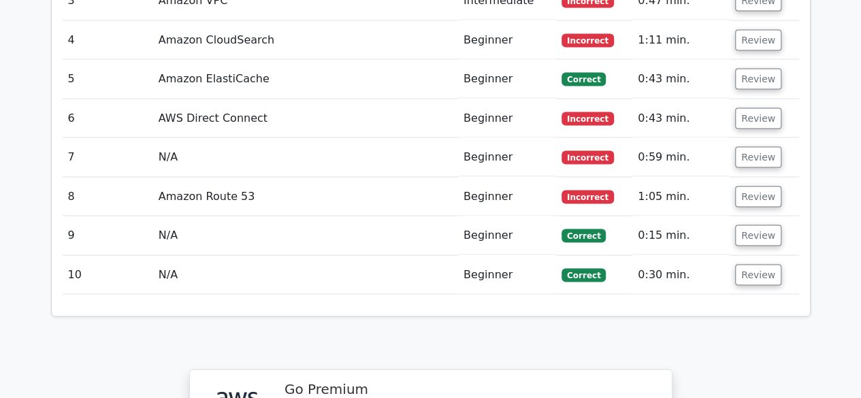
scroll to position [1294, 0]
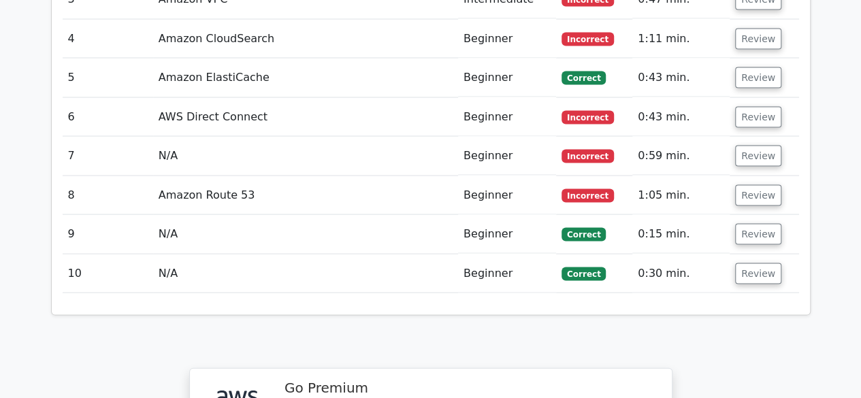
click at [761, 137] on td "Review" at bounding box center [764, 156] width 69 height 39
click at [753, 146] on button "Review" at bounding box center [759, 156] width 46 height 21
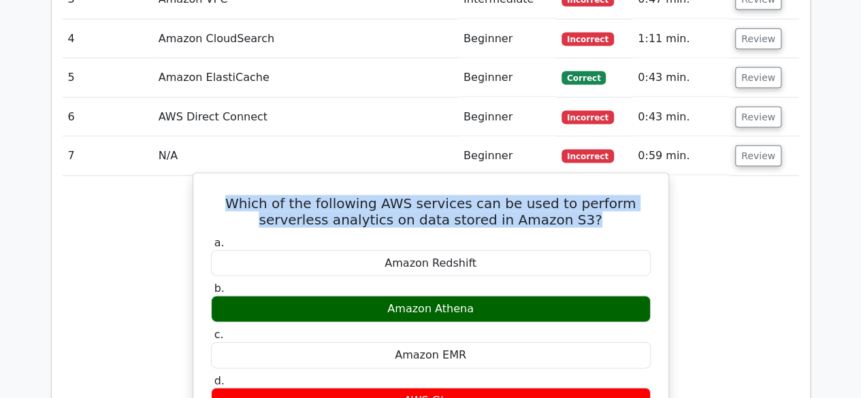
drag, startPoint x: 210, startPoint y: 136, endPoint x: 575, endPoint y: 153, distance: 364.7
click at [575, 195] on h5 "Which of the following AWS services can be used to perform serverless analytics…" at bounding box center [431, 211] width 443 height 33
copy h5 "Which of the following AWS services can be used to perform serverless analytics…"
drag, startPoint x: 390, startPoint y: 242, endPoint x: 500, endPoint y: 242, distance: 110.3
click at [500, 296] on div "Amazon Athena" at bounding box center [431, 309] width 440 height 27
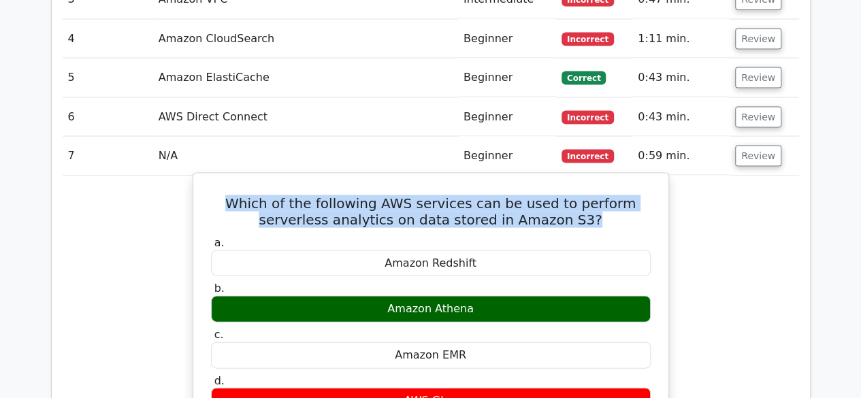
copy div "Amazon Athena"
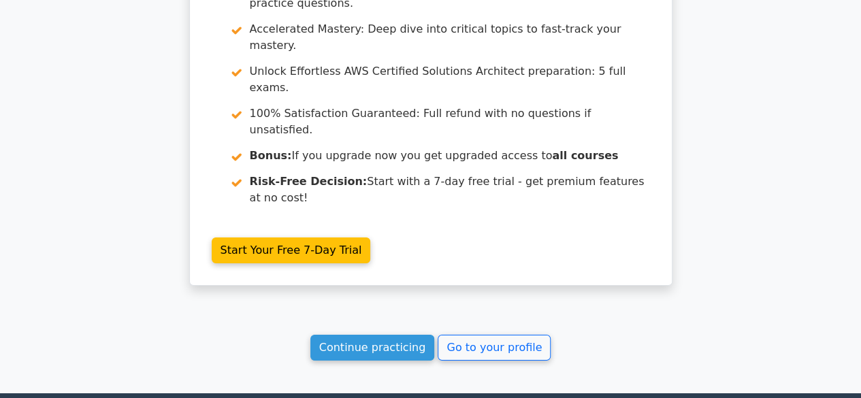
scroll to position [2330, 0]
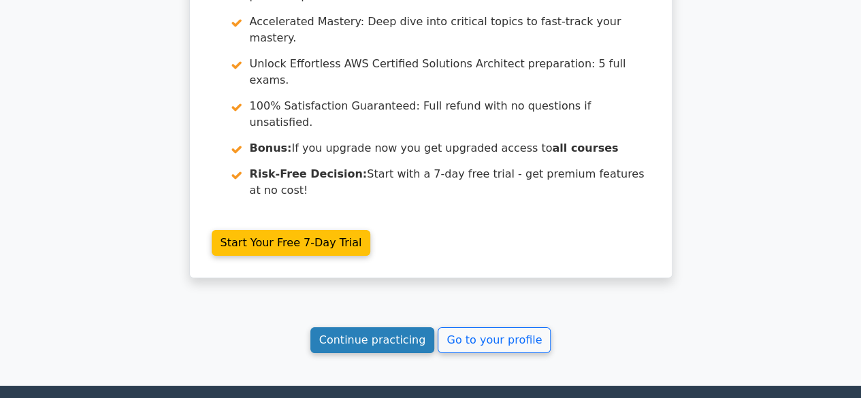
click at [379, 328] on link "Continue practicing" at bounding box center [373, 341] width 125 height 26
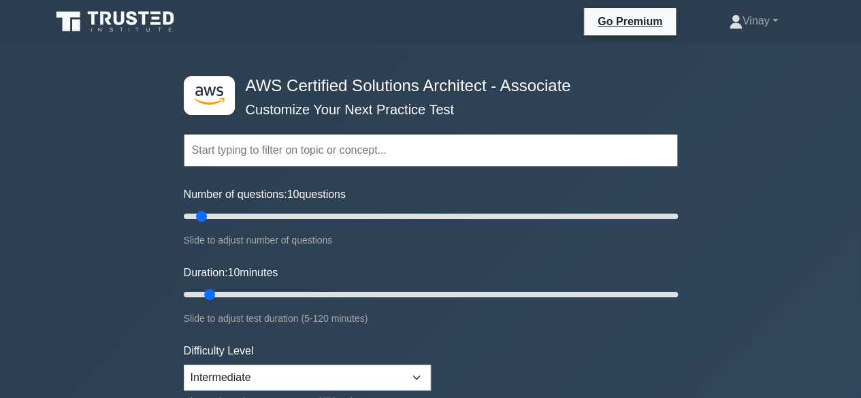
click at [377, 153] on input "text" at bounding box center [431, 150] width 494 height 33
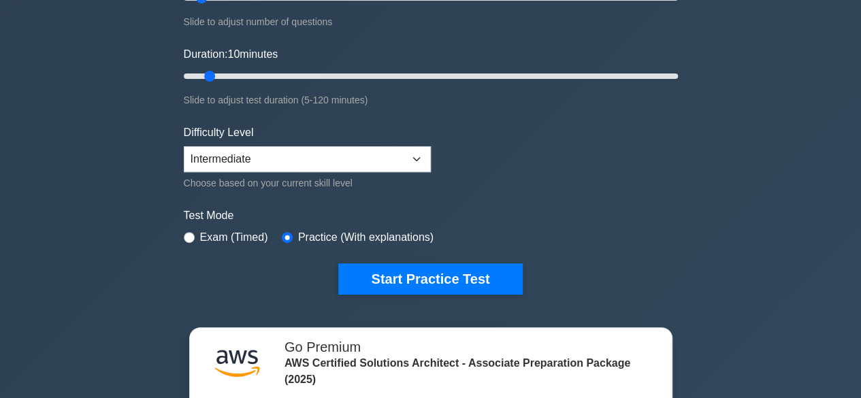
scroll to position [272, 0]
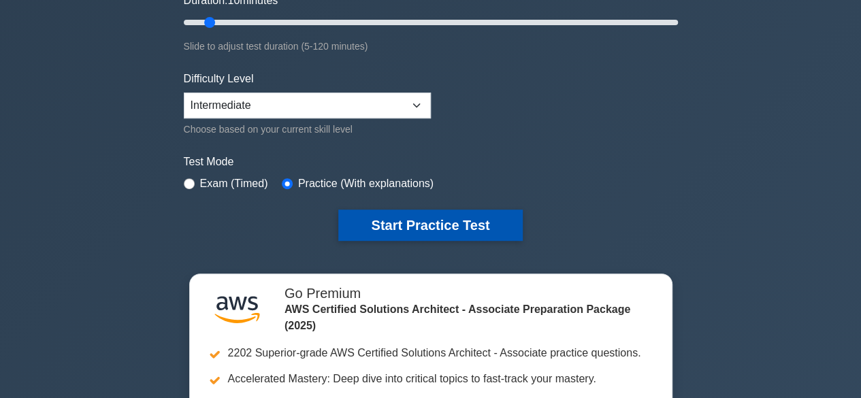
click at [422, 221] on button "Start Practice Test" at bounding box center [430, 225] width 184 height 31
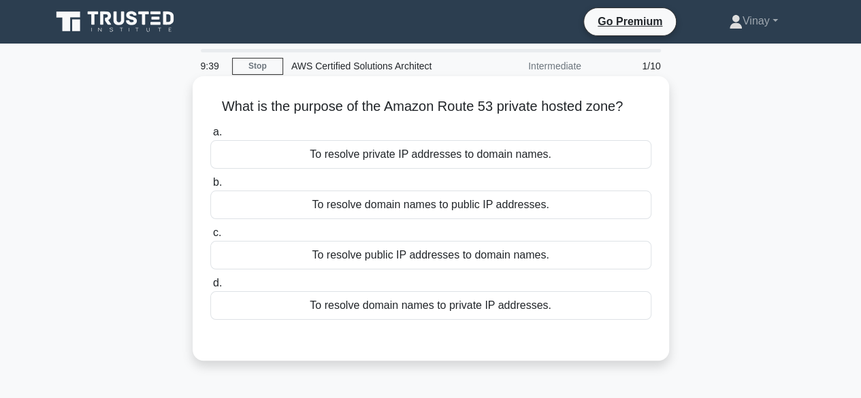
click at [300, 257] on div "To resolve public IP addresses to domain names." at bounding box center [430, 255] width 441 height 29
click at [210, 238] on input "c. To resolve public IP addresses to domain names." at bounding box center [210, 233] width 0 height 9
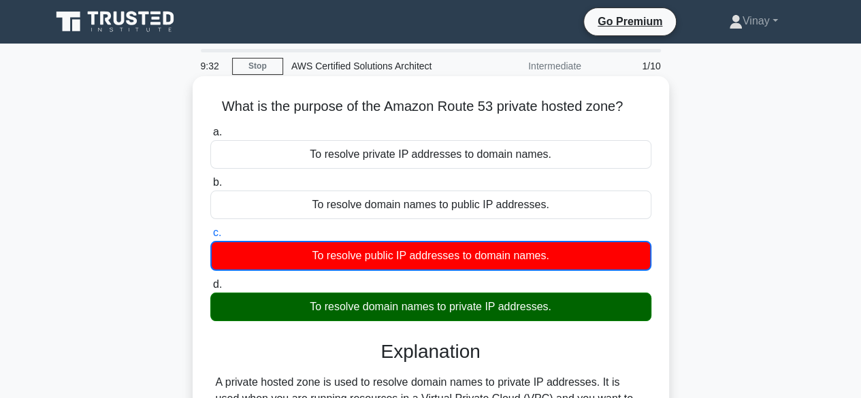
drag, startPoint x: 217, startPoint y: 106, endPoint x: 642, endPoint y: 107, distance: 425.0
click at [642, 107] on h5 "What is the purpose of the Amazon Route 53 private hosted zone? .spinner_0XTQ{t…" at bounding box center [431, 107] width 444 height 18
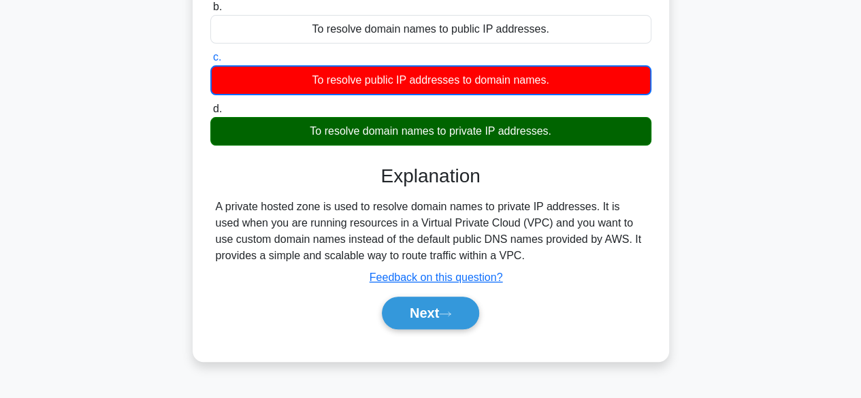
scroll to position [204, 0]
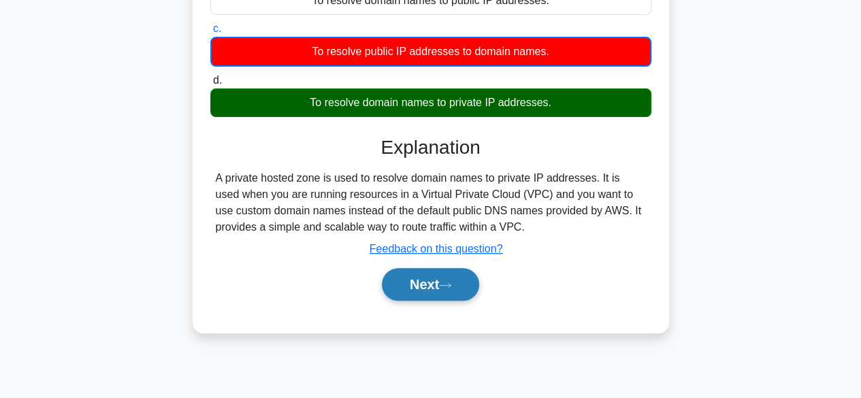
click at [437, 273] on button "Next" at bounding box center [430, 284] width 97 height 33
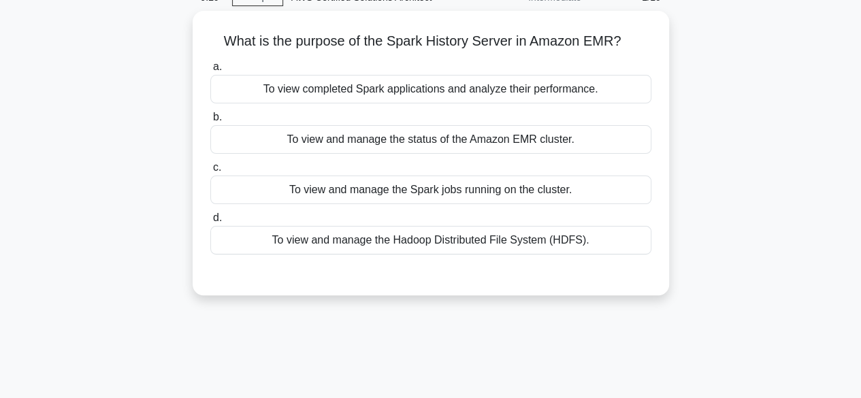
scroll to position [0, 0]
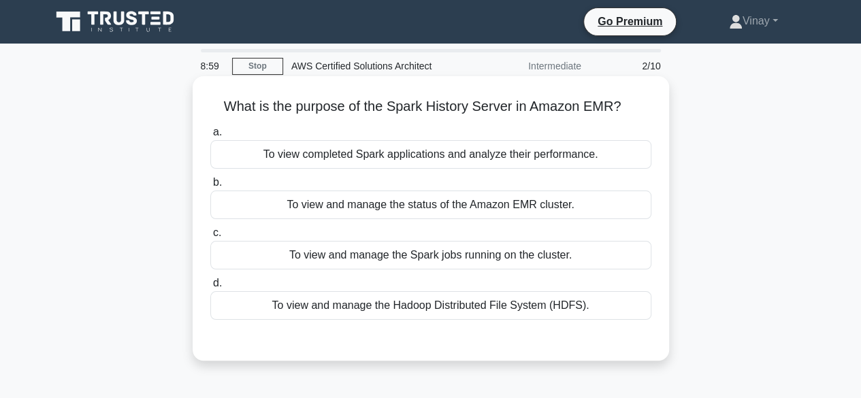
click at [479, 153] on div "To view completed Spark applications and analyze their performance." at bounding box center [430, 154] width 441 height 29
click at [210, 137] on input "a. To view completed Spark applications and analyze their performance." at bounding box center [210, 132] width 0 height 9
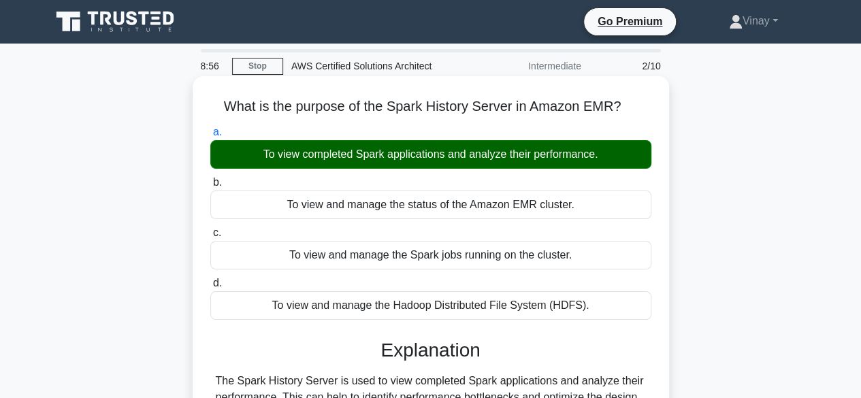
click at [218, 107] on h5 "What is the purpose of the Spark History Server in Amazon EMR? .spinner_0XTQ{tr…" at bounding box center [431, 107] width 444 height 18
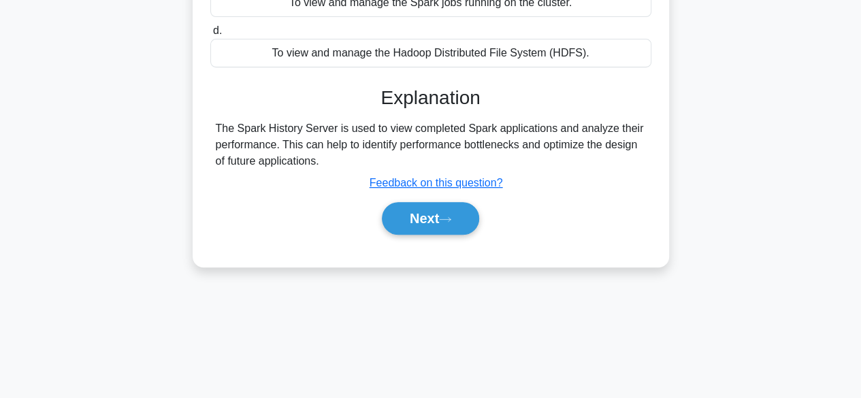
scroll to position [272, 0]
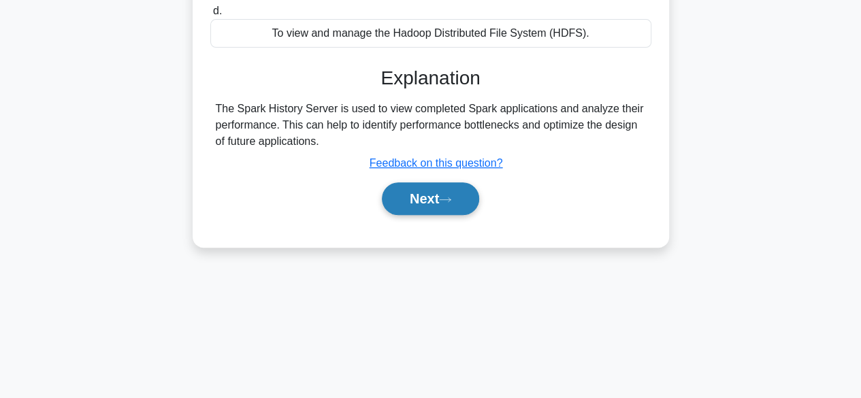
click at [423, 198] on button "Next" at bounding box center [430, 199] width 97 height 33
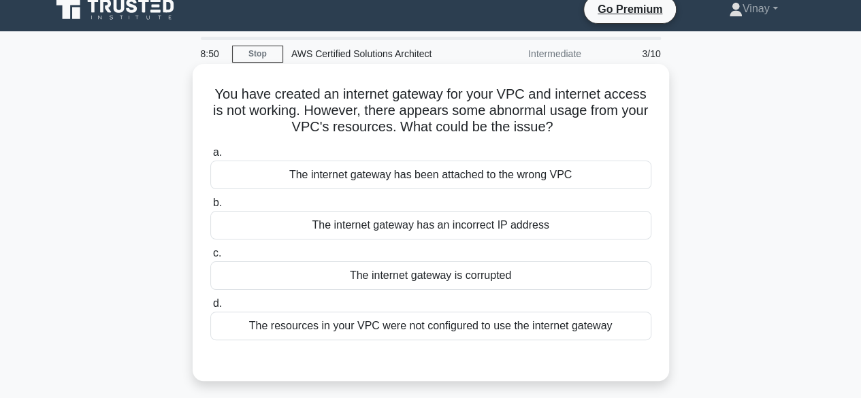
scroll to position [0, 0]
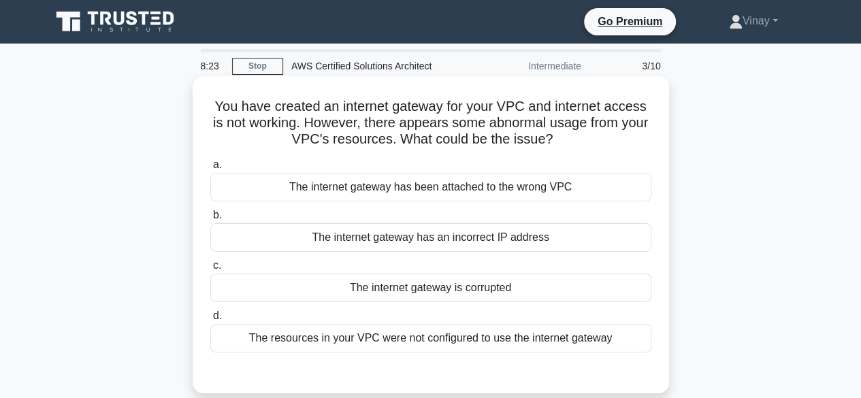
click at [447, 345] on div "The resources in your VPC were not configured to use the internet gateway" at bounding box center [430, 338] width 441 height 29
click at [210, 321] on input "d. The resources in your VPC were not configured to use the internet gateway" at bounding box center [210, 316] width 0 height 9
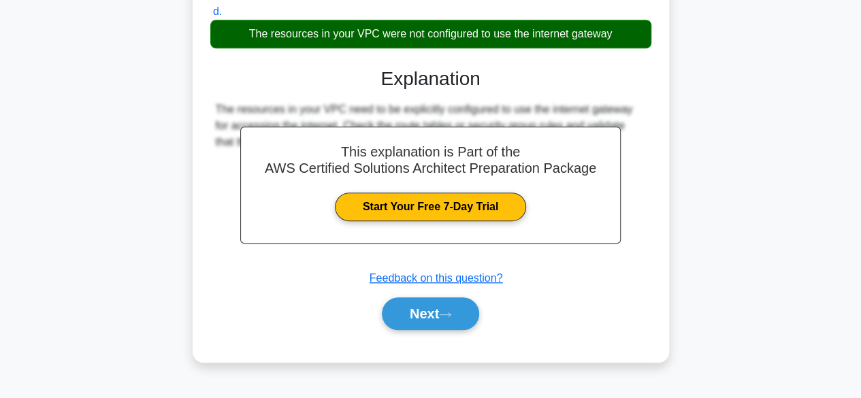
scroll to position [337, 0]
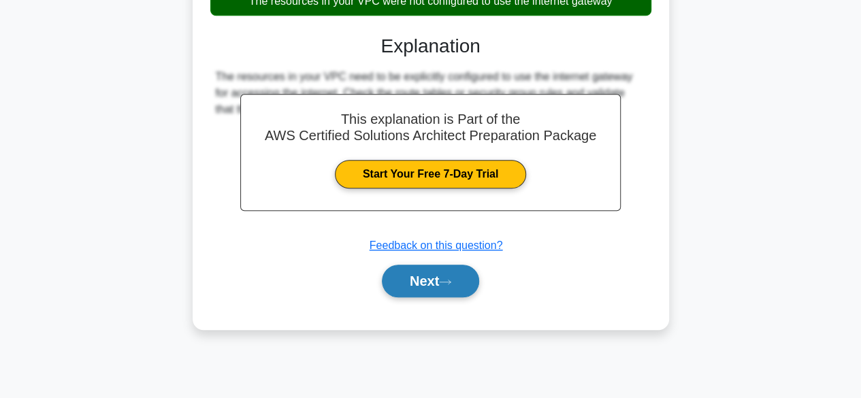
click at [388, 281] on button "Next" at bounding box center [430, 281] width 97 height 33
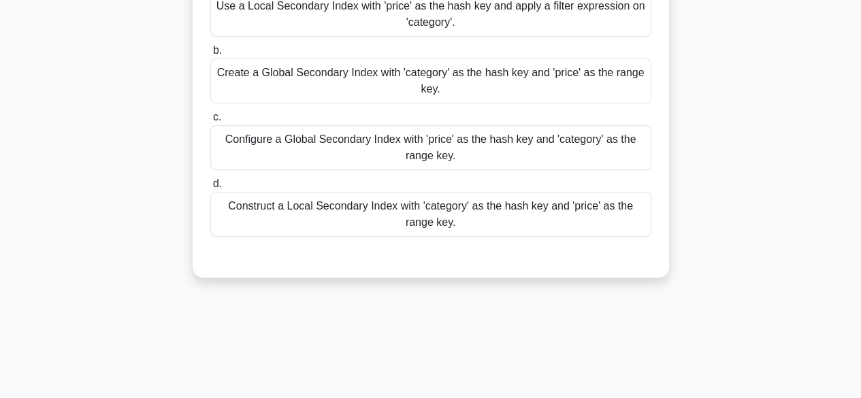
scroll to position [0, 0]
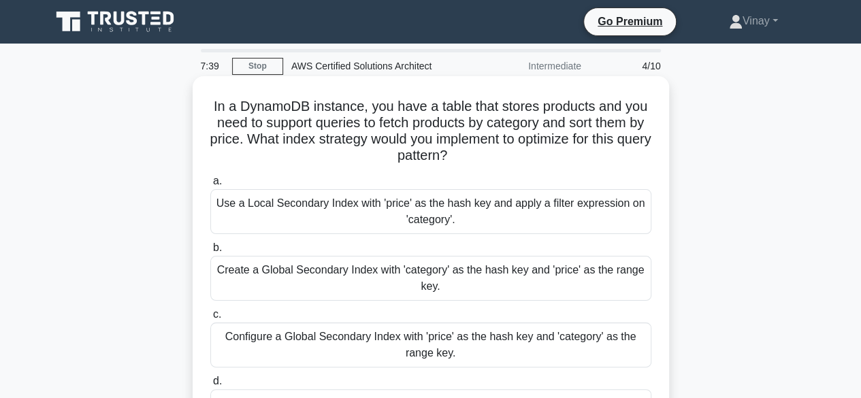
click at [398, 285] on div "Create a Global Secondary Index with 'category' as the hash key and 'price' as …" at bounding box center [430, 278] width 441 height 45
click at [210, 253] on input "b. Create a Global Secondary Index with 'category' as the hash key and 'price' …" at bounding box center [210, 248] width 0 height 9
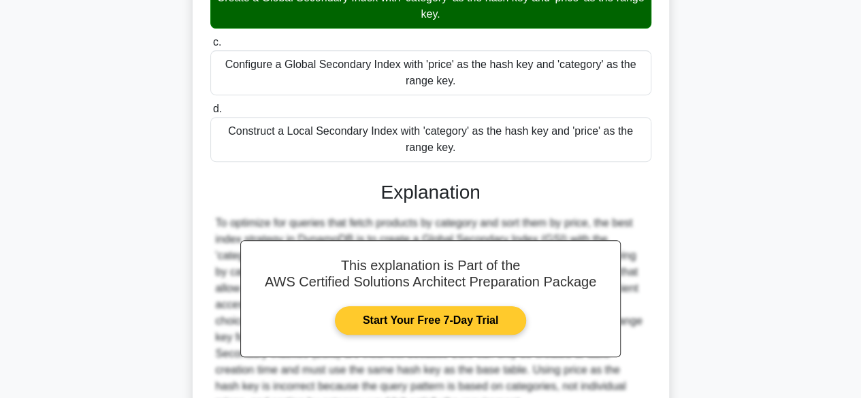
scroll to position [407, 0]
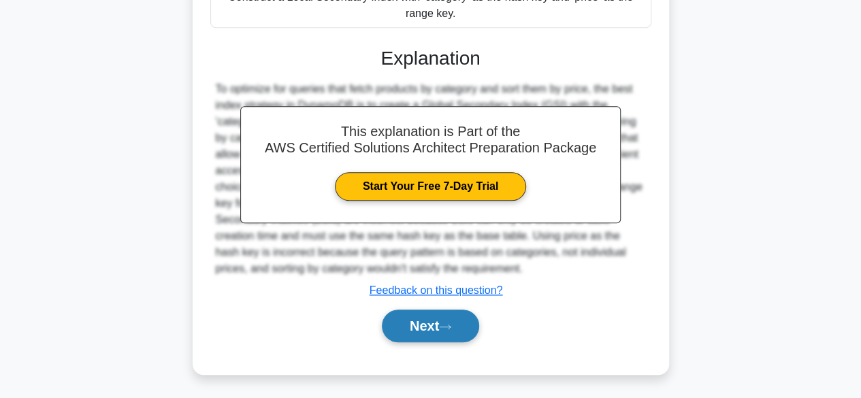
click at [412, 323] on button "Next" at bounding box center [430, 326] width 97 height 33
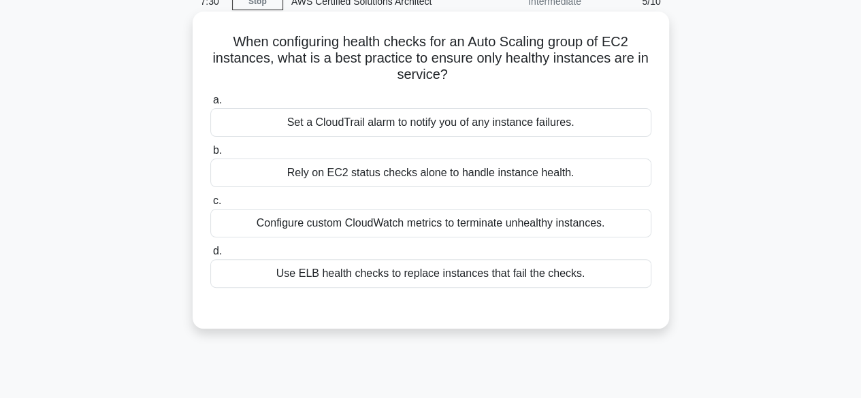
scroll to position [0, 0]
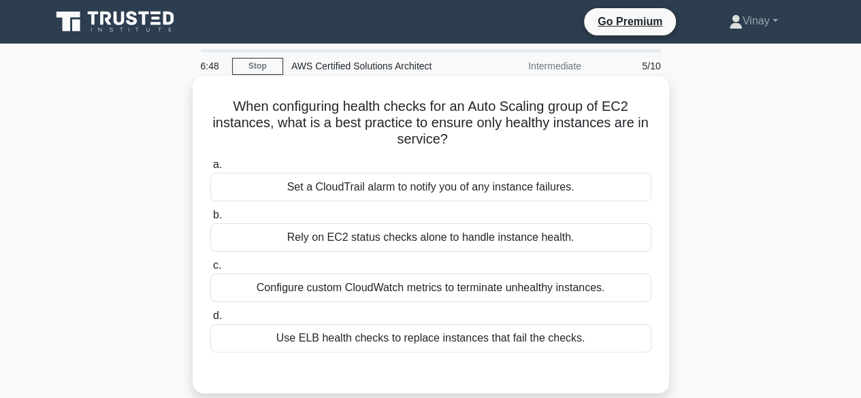
click at [433, 288] on div "Configure custom CloudWatch metrics to terminate unhealthy instances." at bounding box center [430, 288] width 441 height 29
click at [210, 270] on input "c. Configure custom CloudWatch metrics to terminate unhealthy instances." at bounding box center [210, 266] width 0 height 9
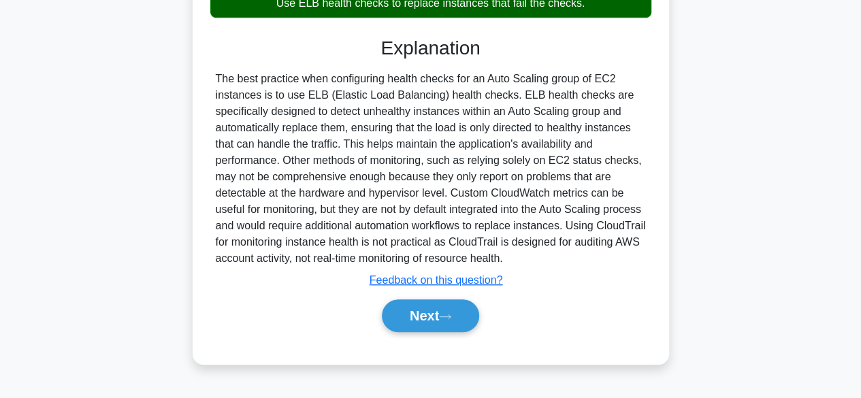
scroll to position [337, 0]
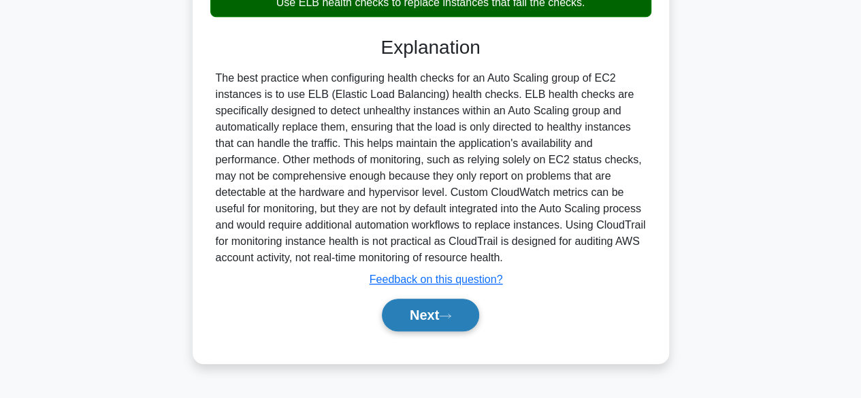
click at [411, 323] on button "Next" at bounding box center [430, 315] width 97 height 33
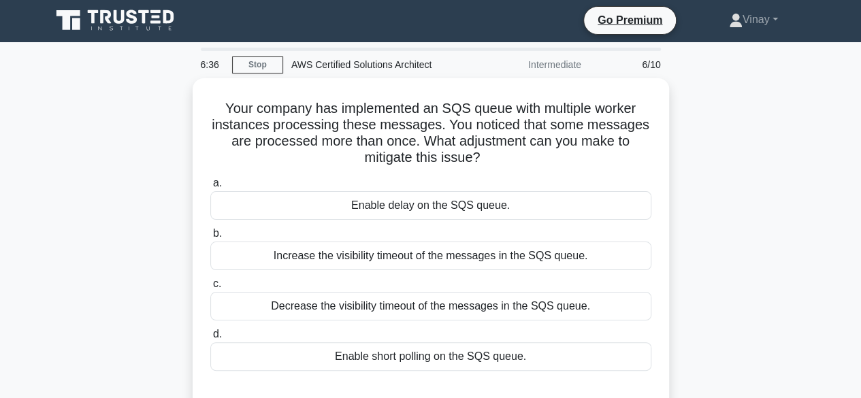
scroll to position [0, 0]
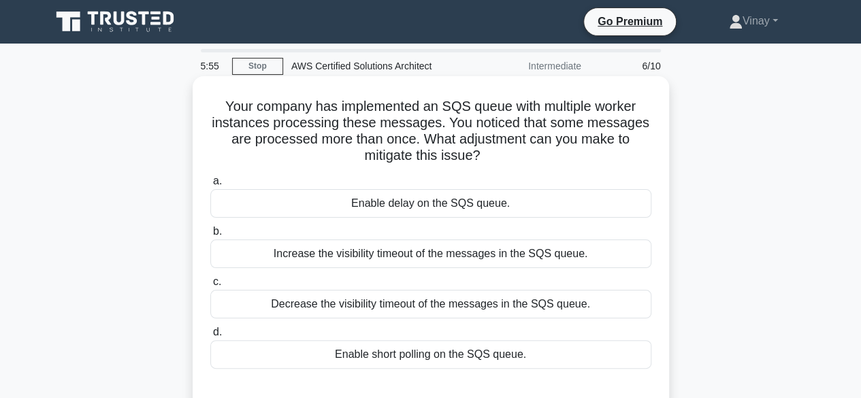
click at [471, 353] on div "Enable short polling on the SQS queue." at bounding box center [430, 355] width 441 height 29
click at [210, 337] on input "d. Enable short polling on the SQS queue." at bounding box center [210, 332] width 0 height 9
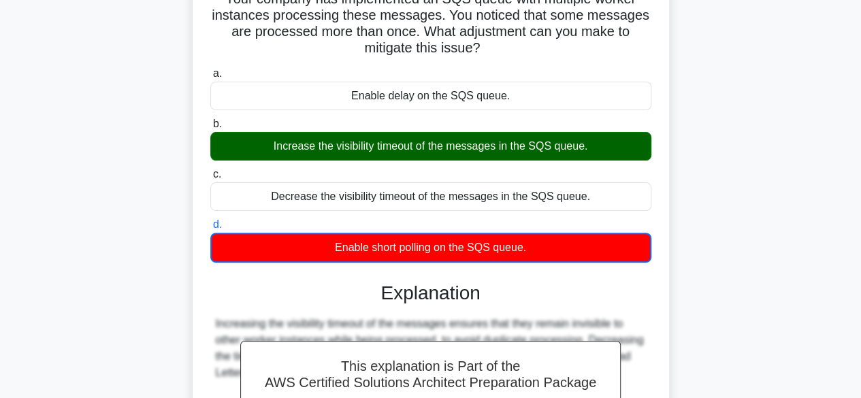
scroll to position [272, 0]
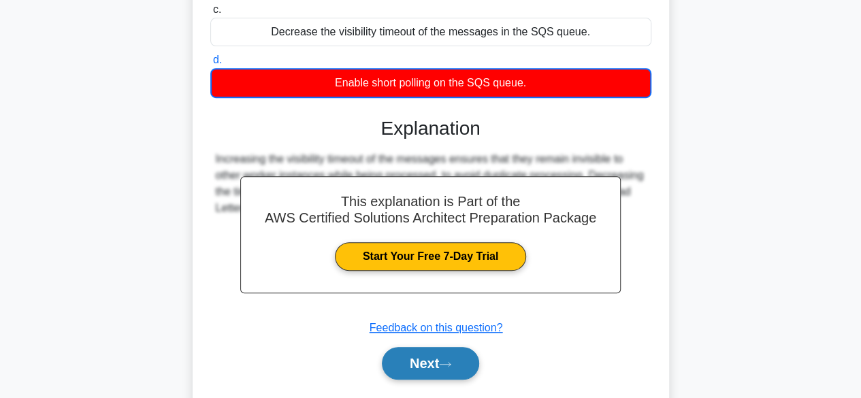
click at [441, 365] on button "Next" at bounding box center [430, 363] width 97 height 33
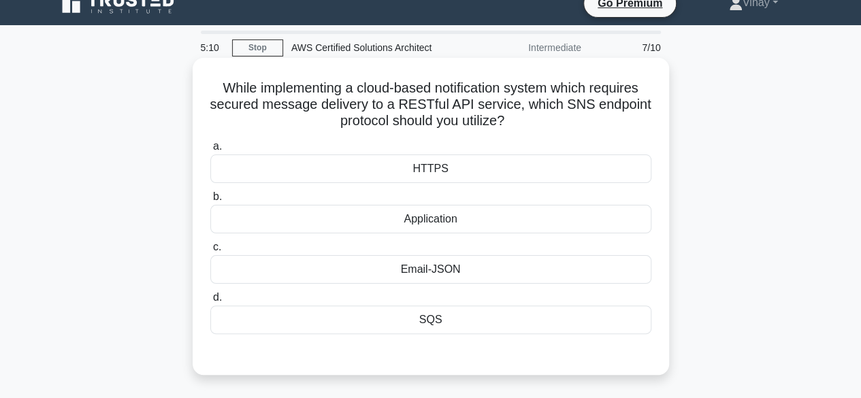
scroll to position [0, 0]
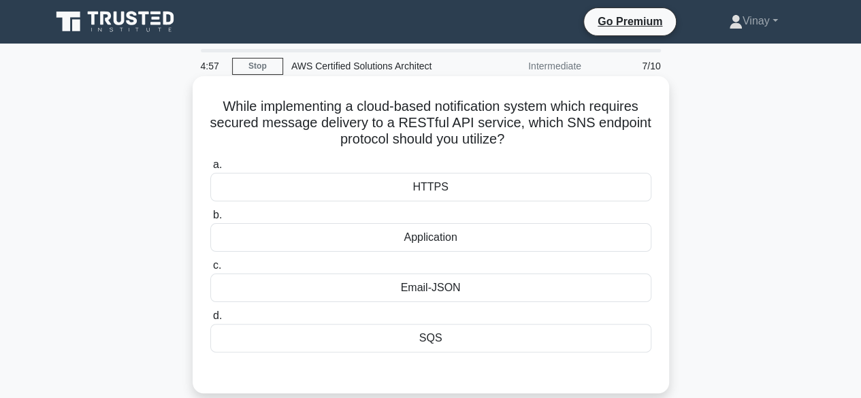
click at [527, 330] on div "SQS" at bounding box center [430, 338] width 441 height 29
click at [210, 321] on input "d. SQS" at bounding box center [210, 316] width 0 height 9
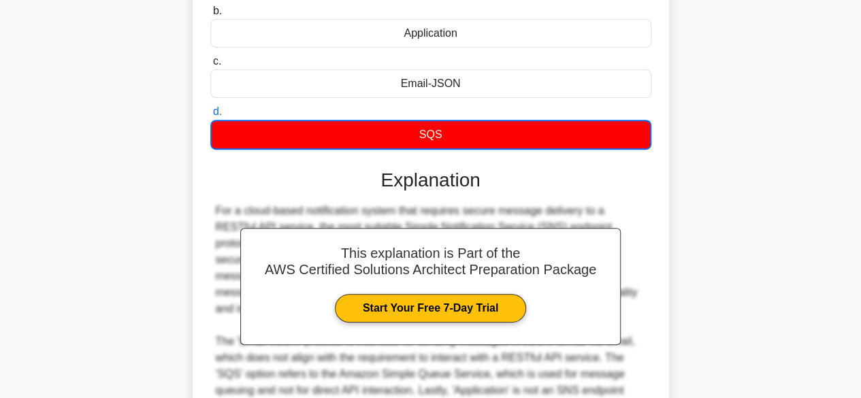
scroll to position [360, 0]
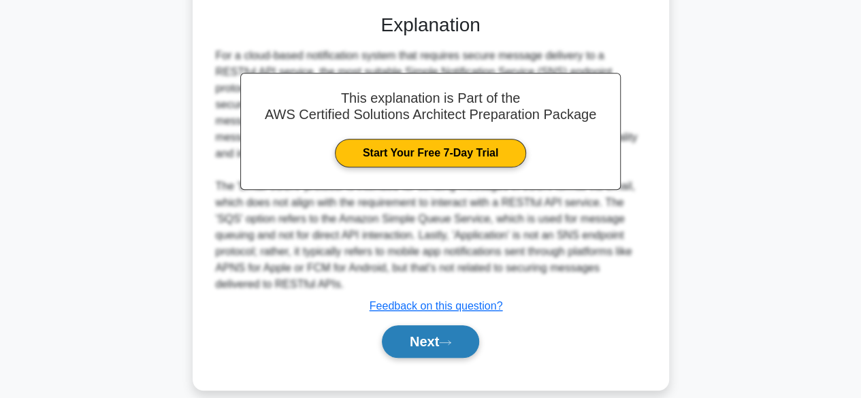
click at [443, 330] on button "Next" at bounding box center [430, 342] width 97 height 33
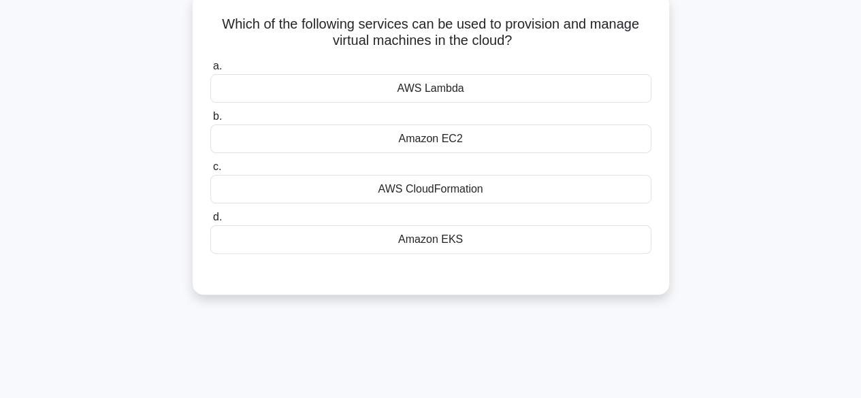
scroll to position [65, 0]
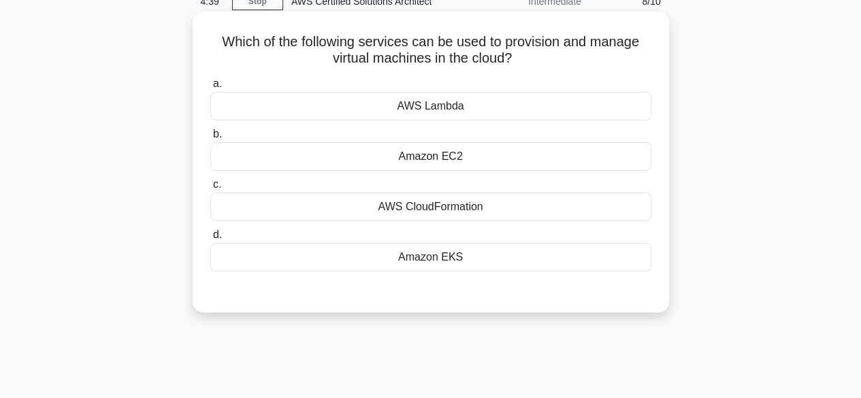
click at [415, 159] on div "Amazon EC2" at bounding box center [430, 156] width 441 height 29
click at [210, 139] on input "b. Amazon EC2" at bounding box center [210, 134] width 0 height 9
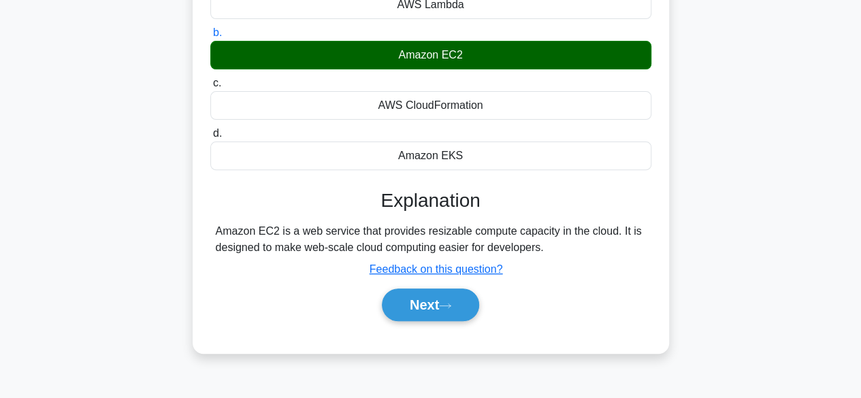
scroll to position [337, 0]
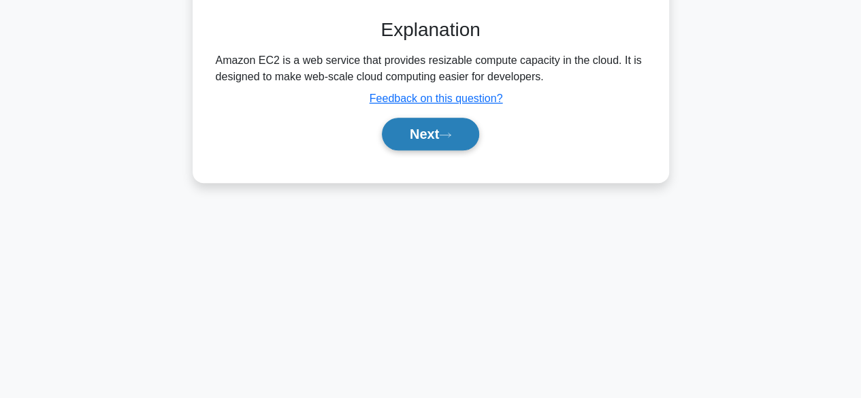
click at [432, 145] on button "Next" at bounding box center [430, 134] width 97 height 33
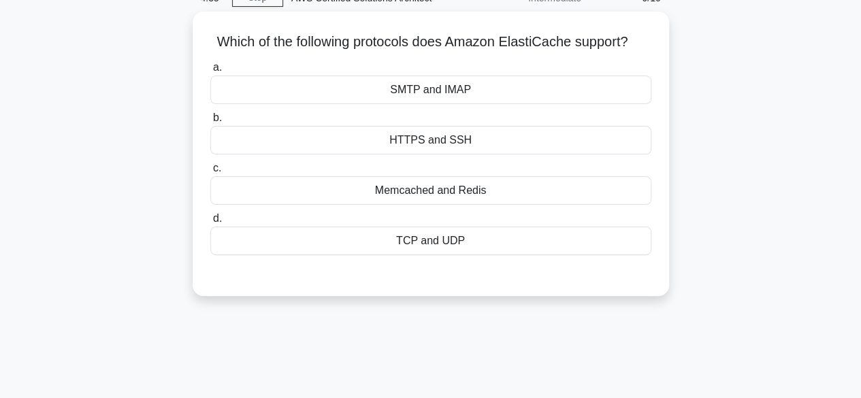
scroll to position [65, 0]
click at [445, 236] on div "TCP and UDP" at bounding box center [430, 241] width 441 height 29
click at [210, 223] on input "d. TCP and UDP" at bounding box center [210, 219] width 0 height 9
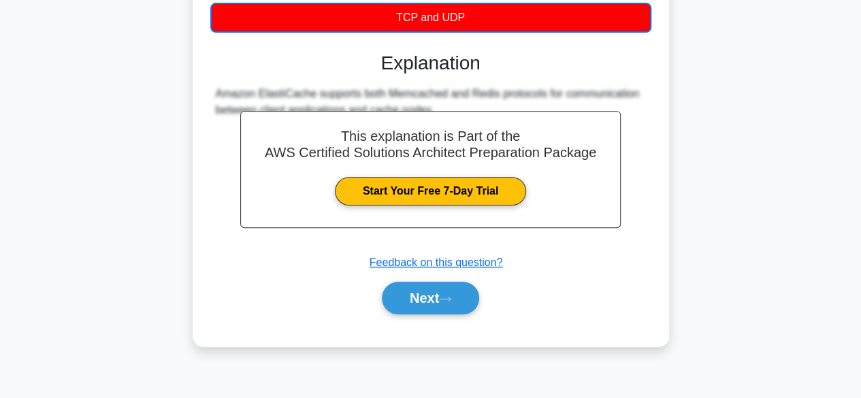
scroll to position [337, 0]
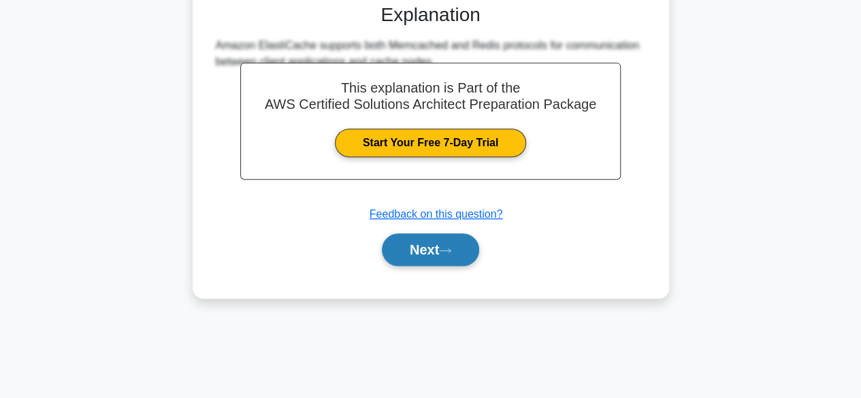
click at [443, 249] on button "Next" at bounding box center [430, 250] width 97 height 33
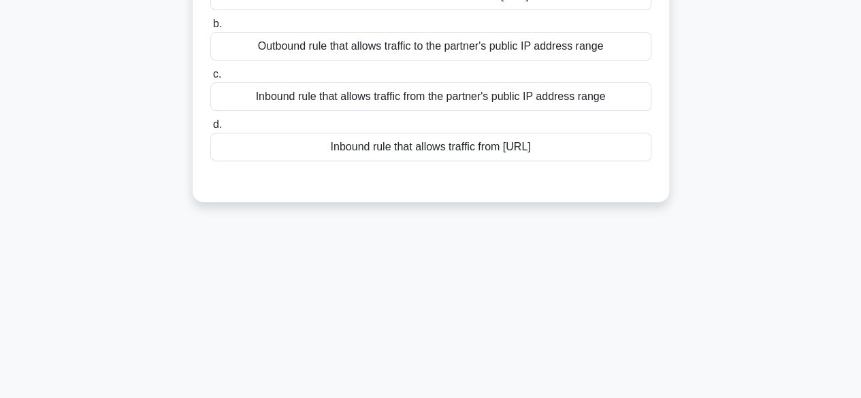
scroll to position [65, 0]
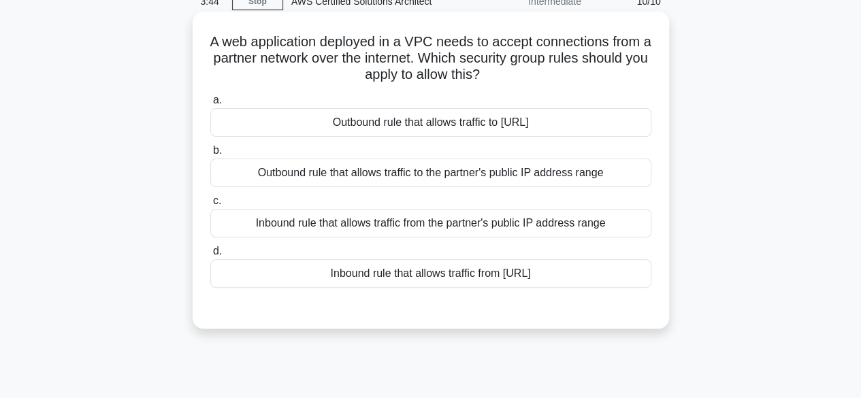
click at [356, 228] on div "Inbound rule that allows traffic from the partner's public IP address range" at bounding box center [430, 223] width 441 height 29
click at [210, 206] on input "c. Inbound rule that allows traffic from the partner's public IP address range" at bounding box center [210, 201] width 0 height 9
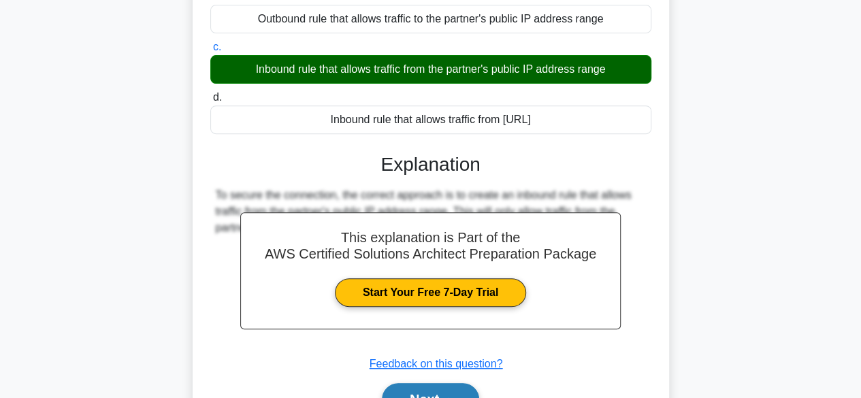
scroll to position [337, 0]
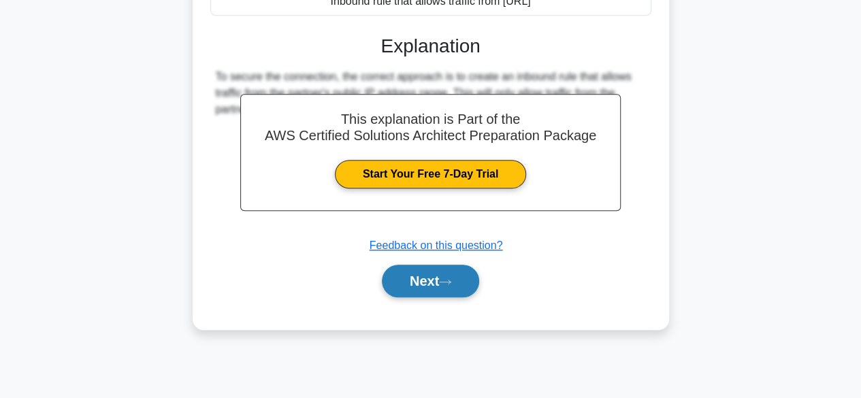
click at [413, 278] on button "Next" at bounding box center [430, 281] width 97 height 33
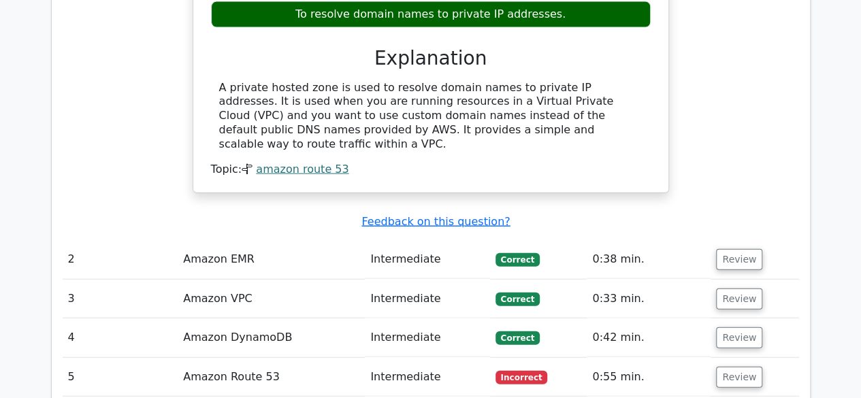
scroll to position [1498, 0]
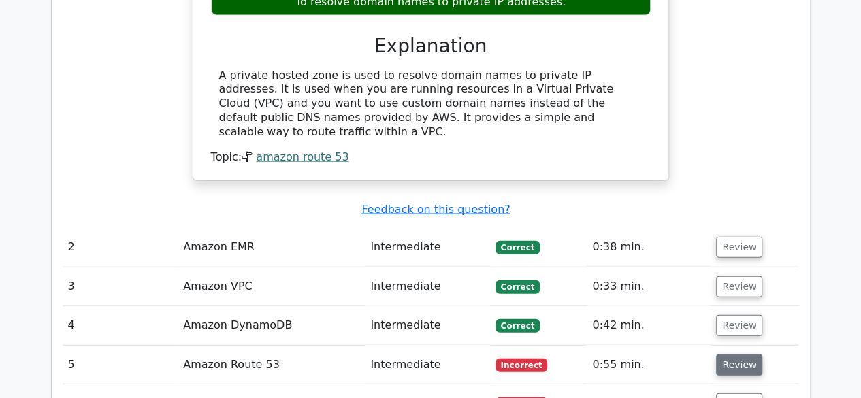
click at [736, 355] on button "Review" at bounding box center [739, 365] width 46 height 21
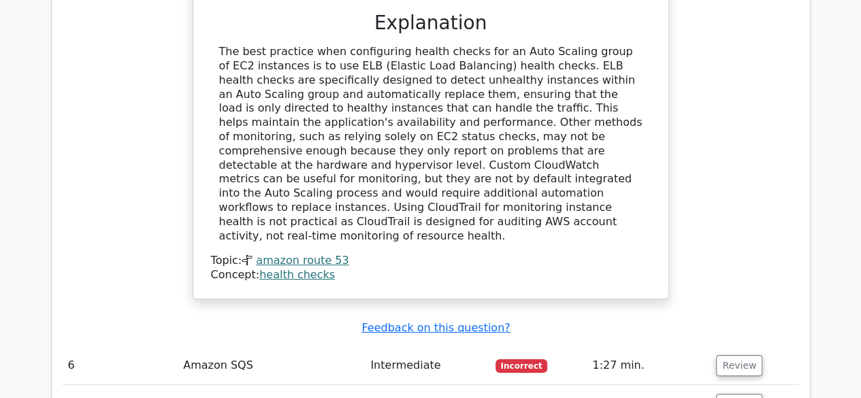
scroll to position [2179, 0]
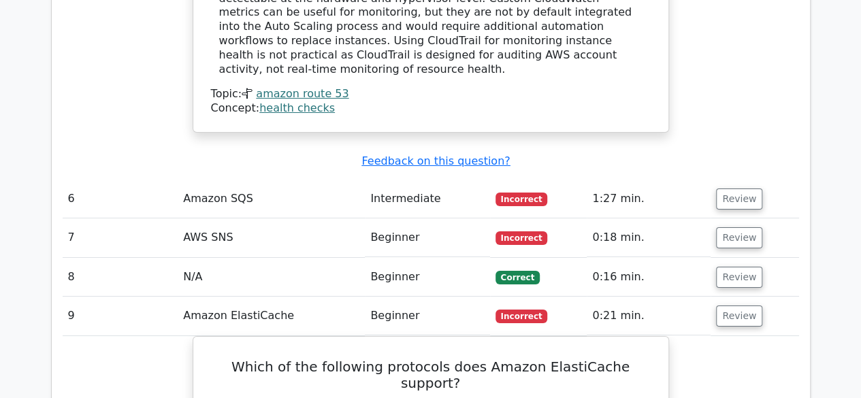
scroll to position [2315, 0]
click at [725, 306] on button "Review" at bounding box center [739, 316] width 46 height 21
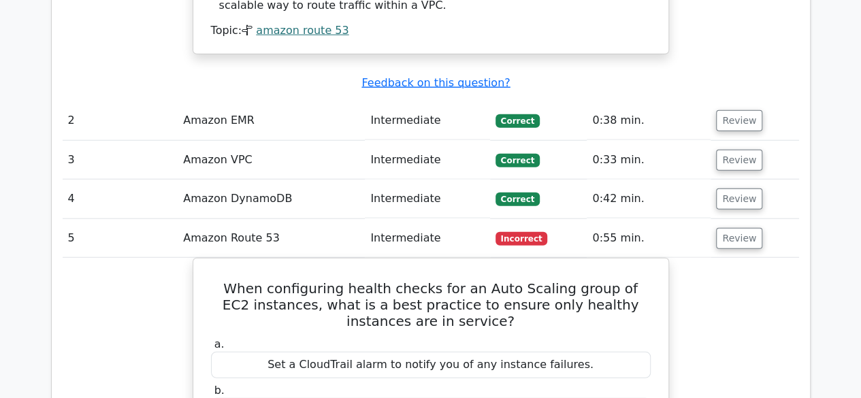
scroll to position [1498, 0]
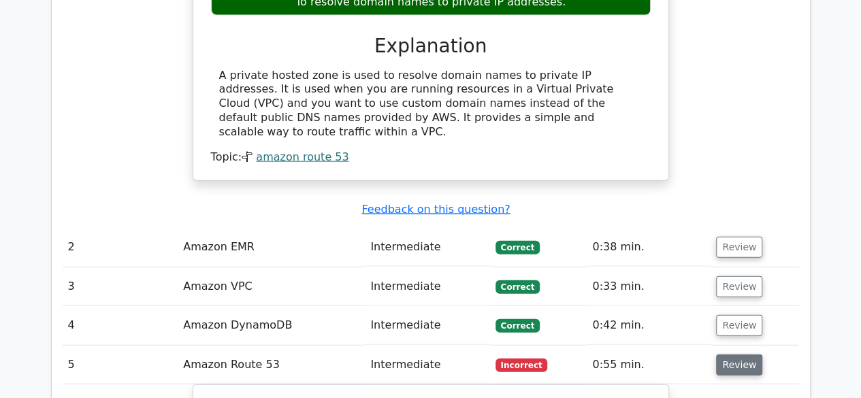
click at [736, 355] on button "Review" at bounding box center [739, 365] width 46 height 21
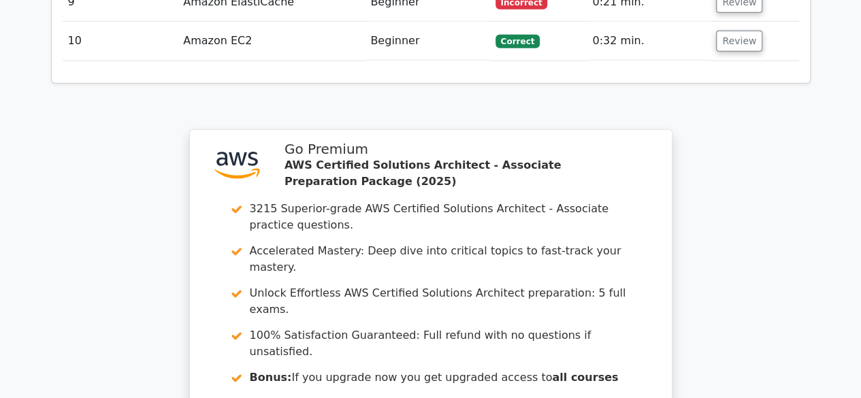
scroll to position [2043, 0]
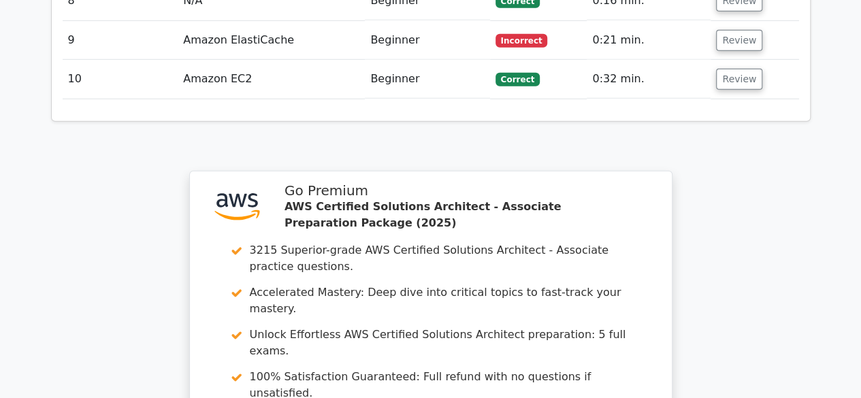
scroll to position [2174, 0]
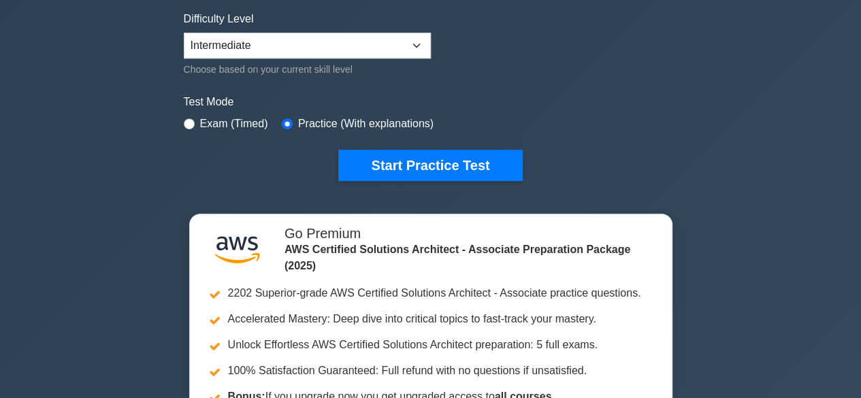
scroll to position [341, 0]
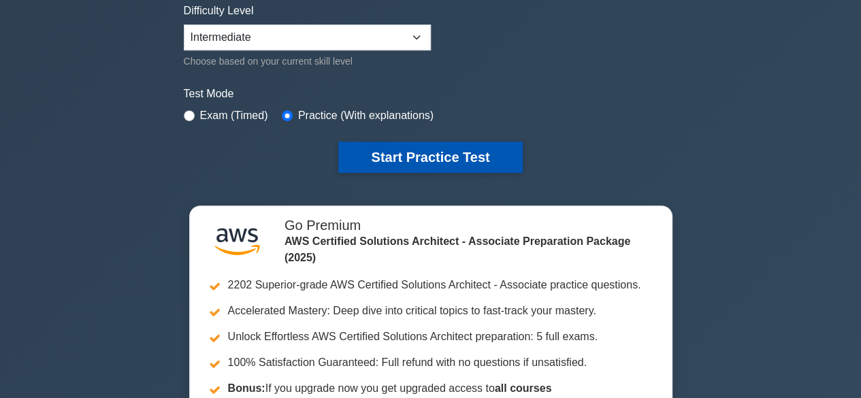
click at [428, 159] on button "Start Practice Test" at bounding box center [430, 157] width 184 height 31
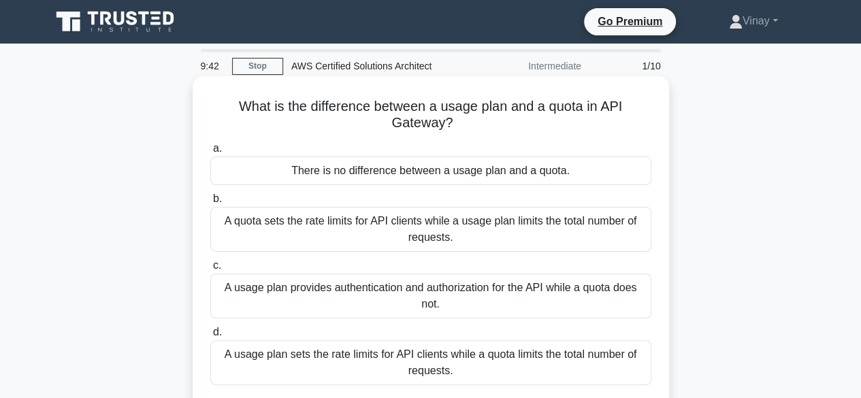
click at [392, 355] on div "A usage plan sets the rate limits for API clients while a quota limits the tota…" at bounding box center [430, 363] width 441 height 45
click at [210, 337] on input "d. A usage plan sets the rate limits for API clients while a quota limits the t…" at bounding box center [210, 332] width 0 height 9
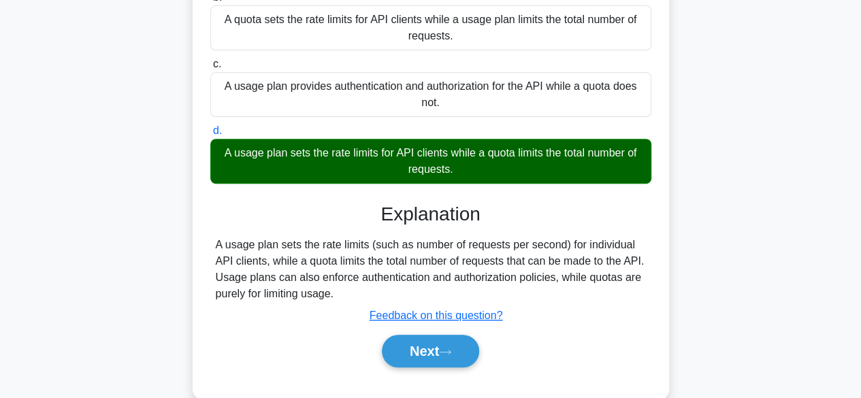
scroll to position [204, 0]
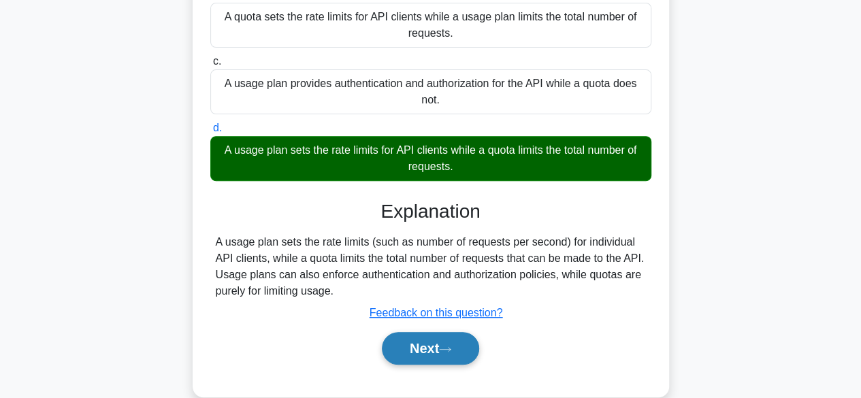
click at [446, 347] on icon at bounding box center [445, 349] width 12 height 7
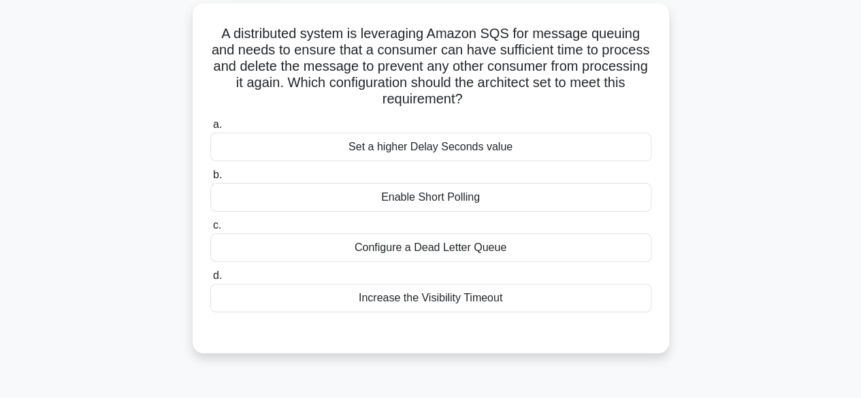
scroll to position [0, 0]
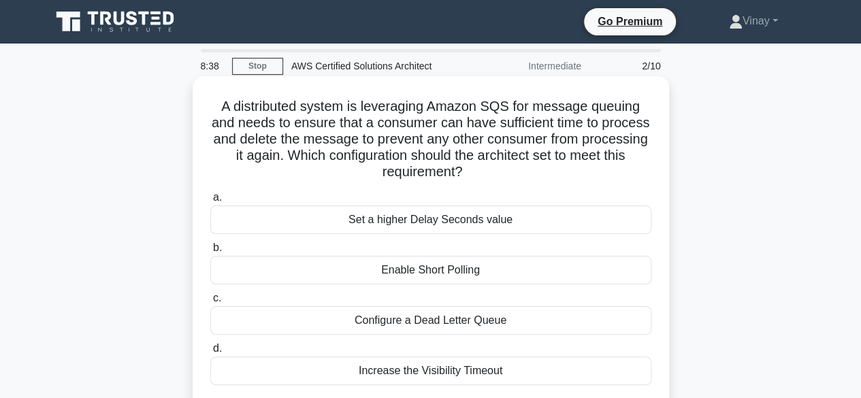
click at [392, 366] on div "Increase the Visibility Timeout" at bounding box center [430, 371] width 441 height 29
click at [210, 353] on input "d. Increase the Visibility Timeout" at bounding box center [210, 349] width 0 height 9
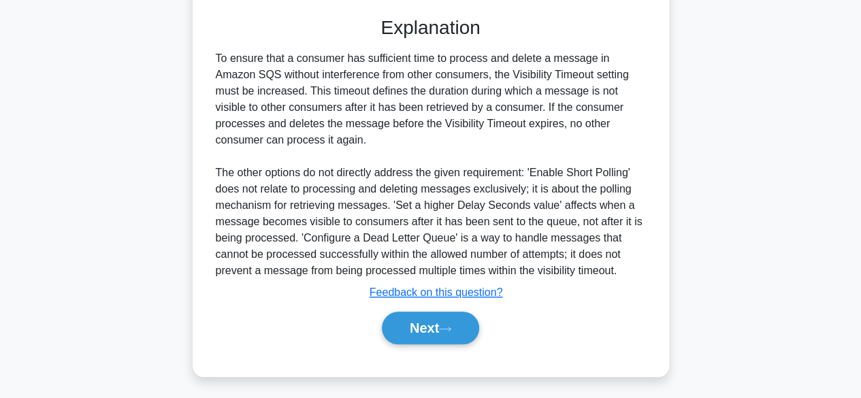
scroll to position [390, 0]
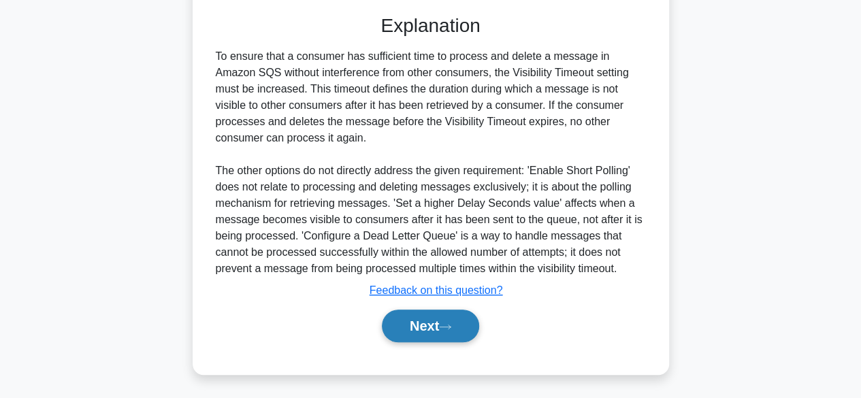
click at [415, 334] on button "Next" at bounding box center [430, 326] width 97 height 33
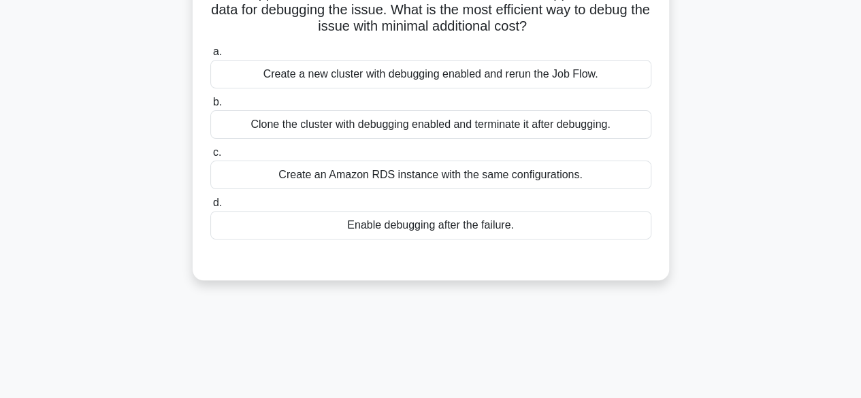
scroll to position [0, 0]
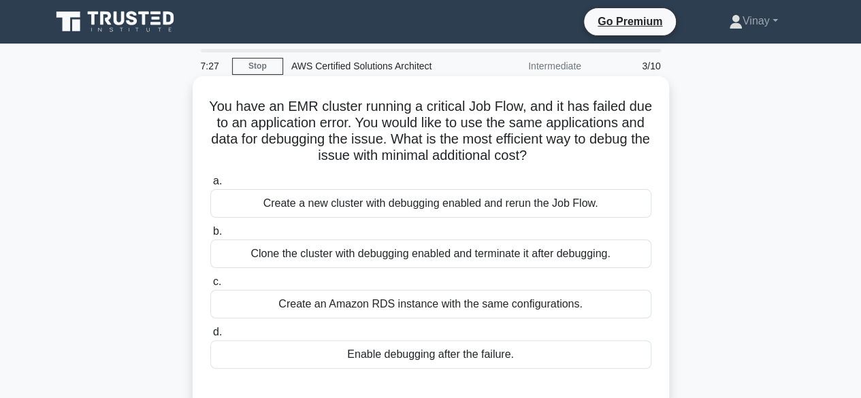
click at [358, 255] on div "Clone the cluster with debugging enabled and terminate it after debugging." at bounding box center [430, 254] width 441 height 29
click at [210, 236] on input "b. Clone the cluster with debugging enabled and terminate it after debugging." at bounding box center [210, 231] width 0 height 9
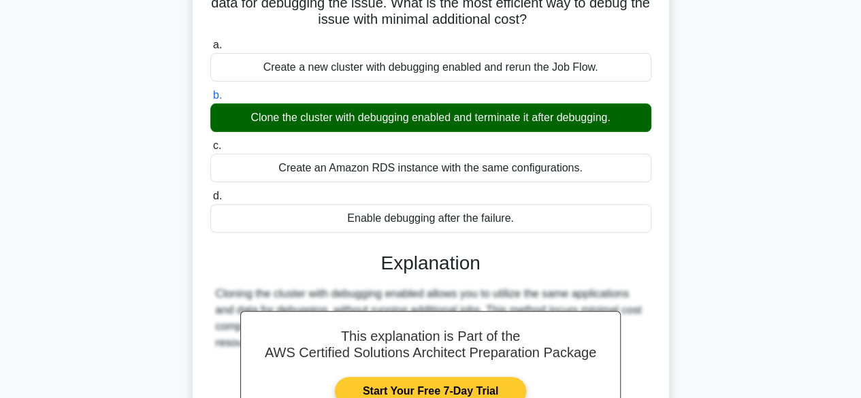
scroll to position [337, 0]
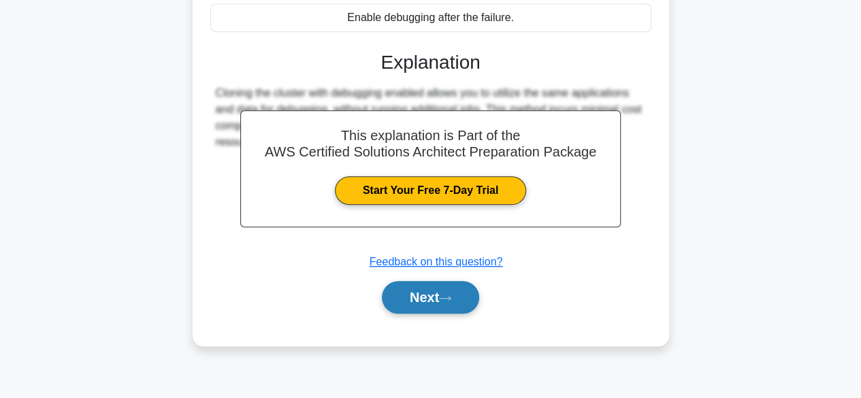
click at [416, 301] on button "Next" at bounding box center [430, 297] width 97 height 33
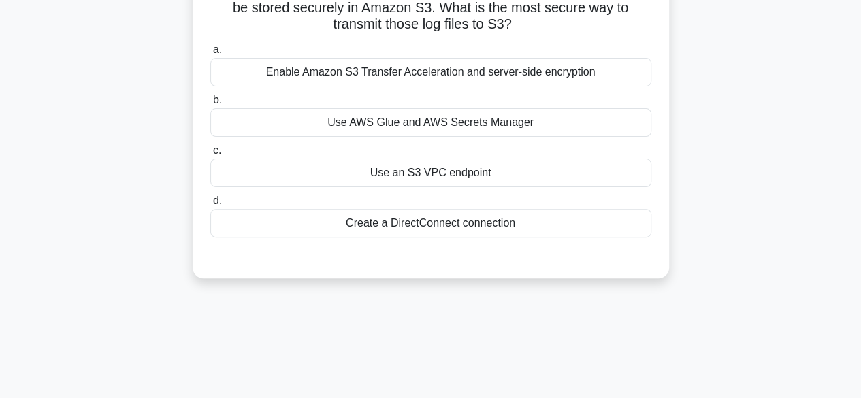
scroll to position [0, 0]
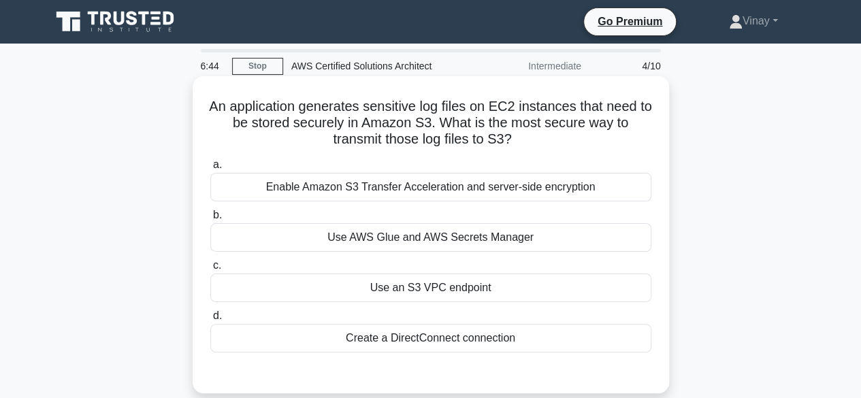
click at [274, 204] on div "a. Enable Amazon S3 Transfer Acceleration and server-side encryption b. Use AWS…" at bounding box center [431, 255] width 458 height 202
click at [283, 192] on div "Enable Amazon S3 Transfer Acceleration and server-side encryption" at bounding box center [430, 187] width 441 height 29
click at [210, 170] on input "a. Enable Amazon S3 Transfer Acceleration and server-side encryption" at bounding box center [210, 165] width 0 height 9
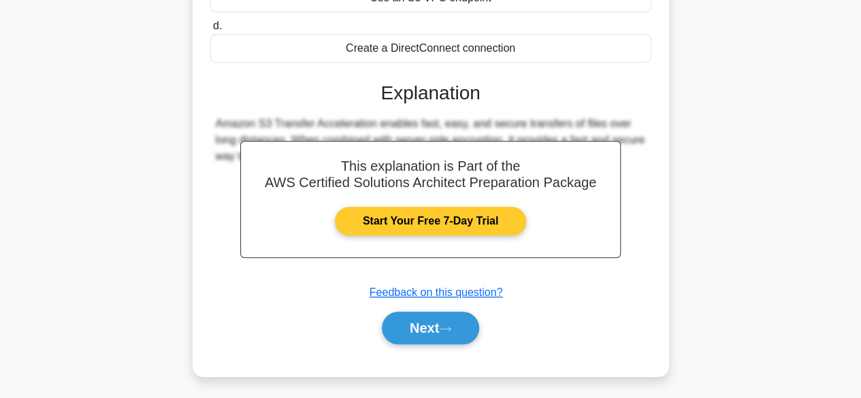
scroll to position [337, 0]
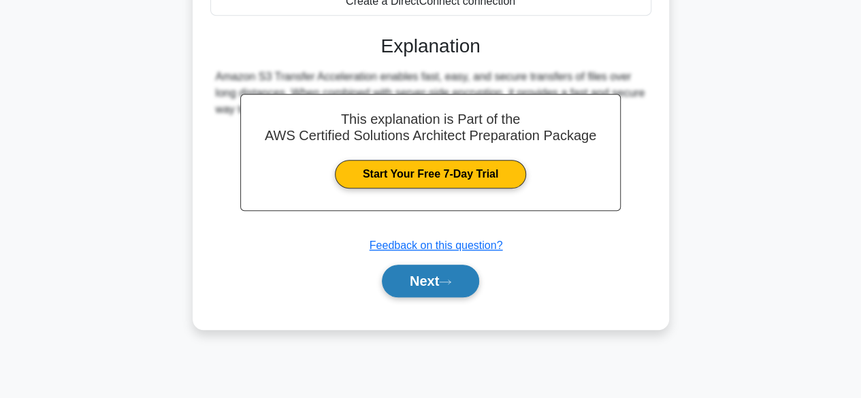
click at [409, 288] on button "Next" at bounding box center [430, 281] width 97 height 33
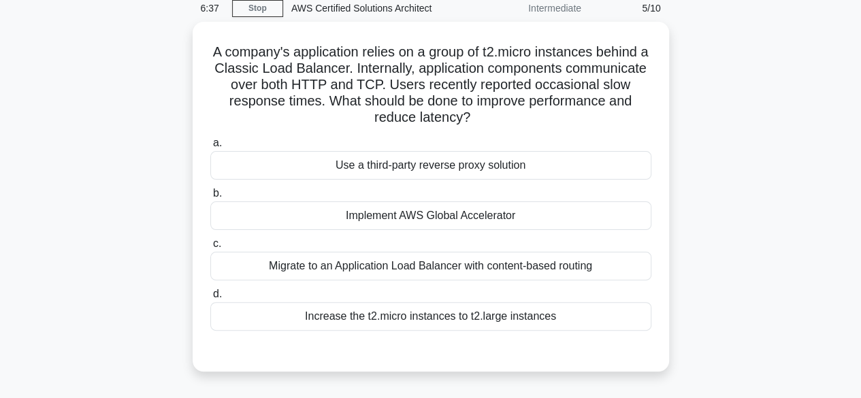
scroll to position [0, 0]
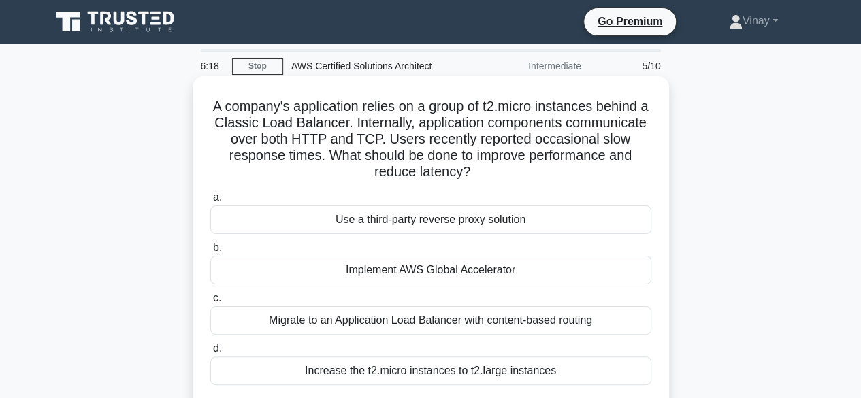
click at [334, 374] on div "Increase the t2.micro instances to t2.large instances" at bounding box center [430, 371] width 441 height 29
click at [210, 353] on input "d. Increase the t2.micro instances to t2.large instances" at bounding box center [210, 349] width 0 height 9
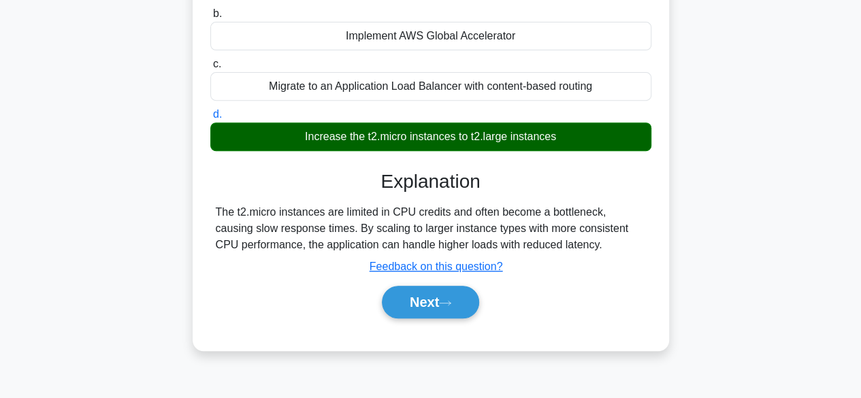
scroll to position [337, 0]
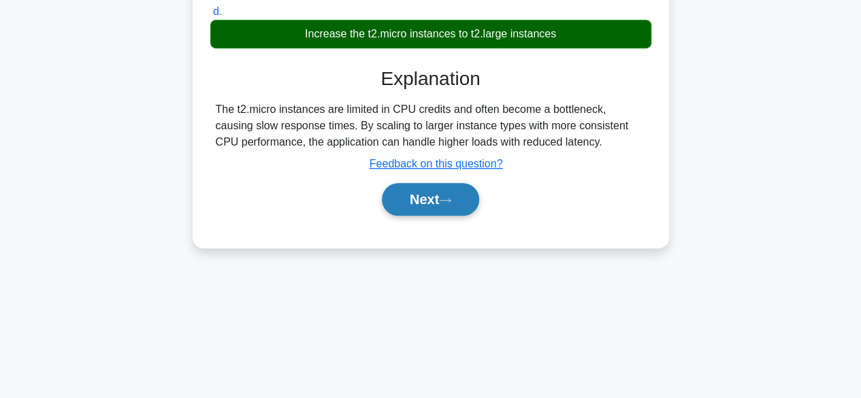
click at [426, 202] on button "Next" at bounding box center [430, 199] width 97 height 33
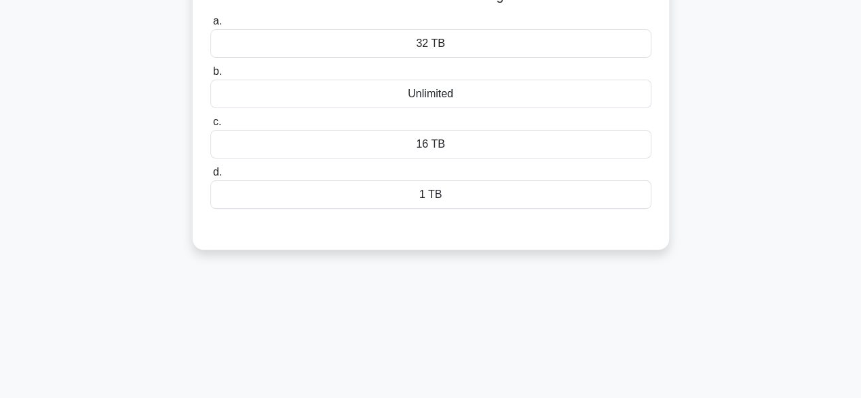
scroll to position [65, 0]
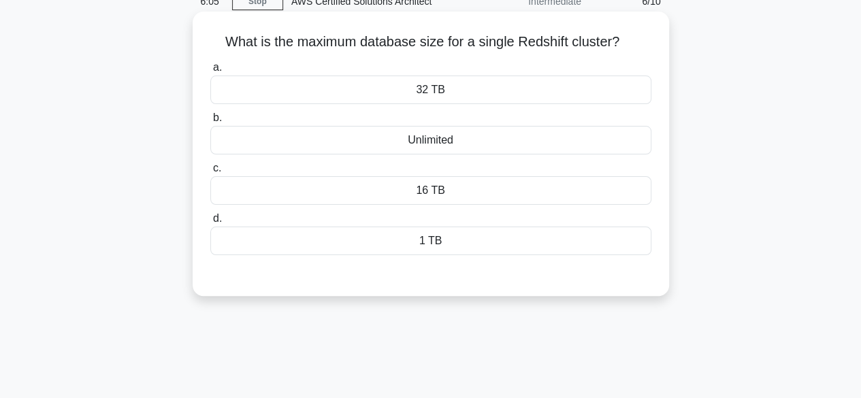
drag, startPoint x: 224, startPoint y: 44, endPoint x: 625, endPoint y: 46, distance: 401.1
click at [625, 46] on h5 "What is the maximum database size for a single Redshift cluster? .spinner_0XTQ{…" at bounding box center [431, 42] width 444 height 18
copy h5 "What is the maximum database size for a single Redshift cluster?"
click at [398, 189] on div "16 TB" at bounding box center [430, 190] width 441 height 29
click at [210, 173] on input "c. 16 TB" at bounding box center [210, 168] width 0 height 9
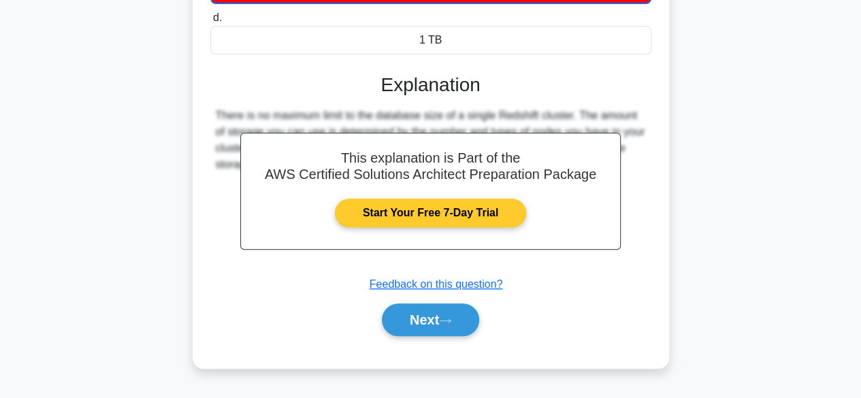
scroll to position [269, 0]
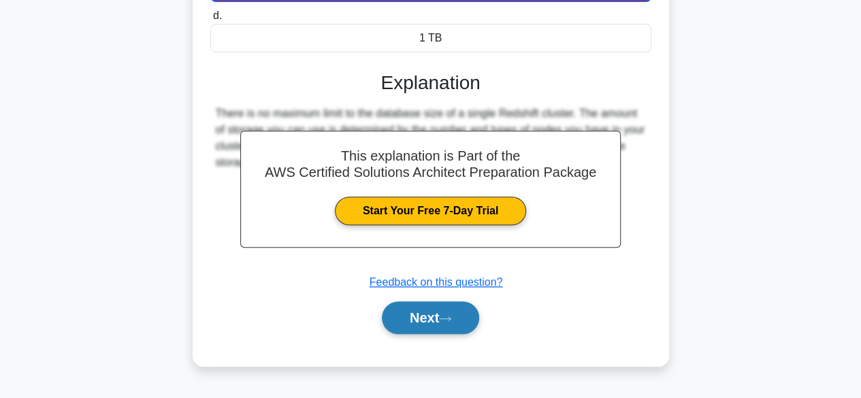
click at [420, 310] on button "Next" at bounding box center [430, 318] width 97 height 33
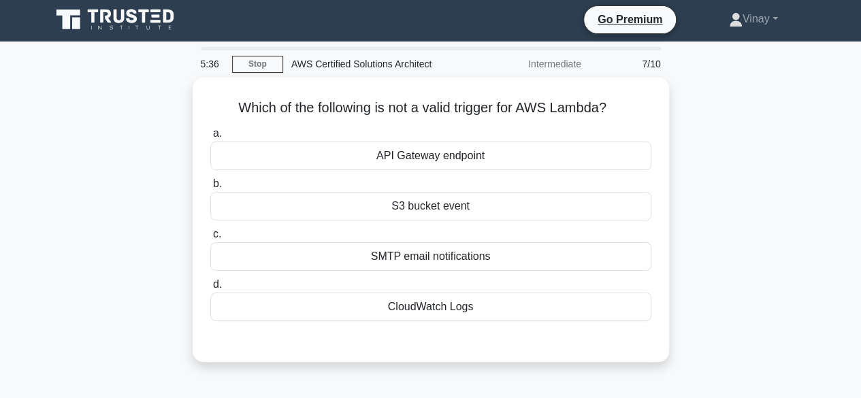
scroll to position [0, 0]
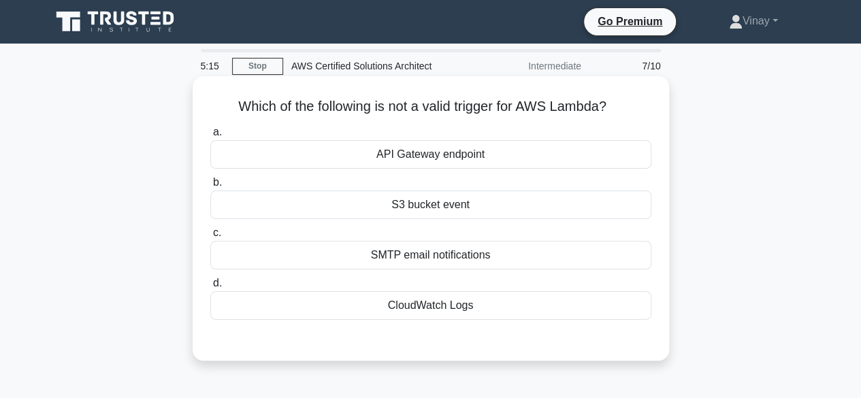
click at [517, 161] on div "API Gateway endpoint" at bounding box center [430, 154] width 441 height 29
click at [210, 137] on input "a. API [GEOGRAPHIC_DATA]" at bounding box center [210, 132] width 0 height 9
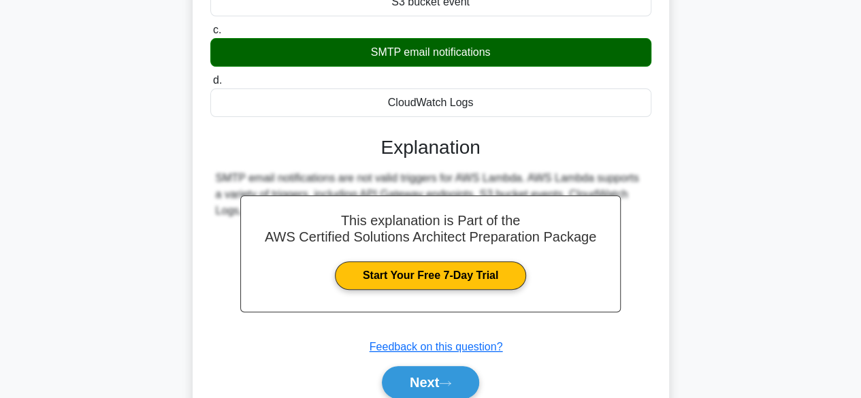
scroll to position [337, 0]
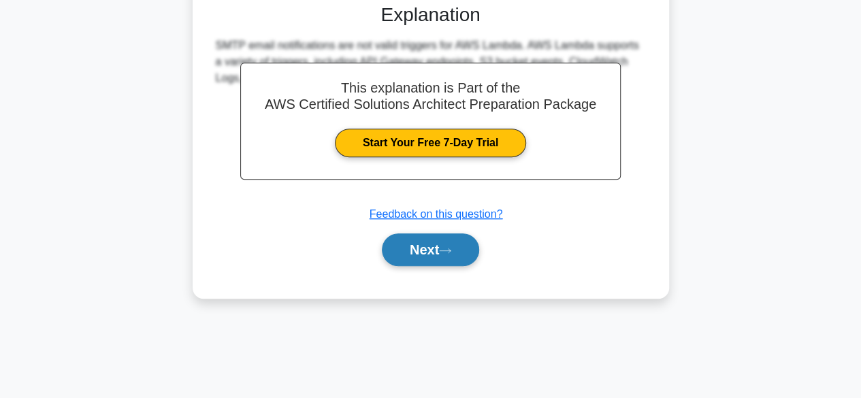
click at [415, 257] on button "Next" at bounding box center [430, 250] width 97 height 33
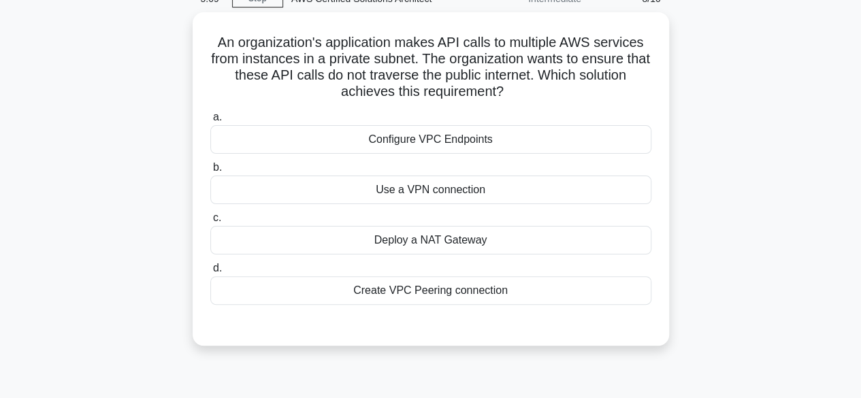
scroll to position [65, 0]
click at [493, 238] on div "Deploy a NAT Gateway" at bounding box center [430, 239] width 441 height 29
click at [210, 222] on input "c. Deploy a NAT Gateway" at bounding box center [210, 217] width 0 height 9
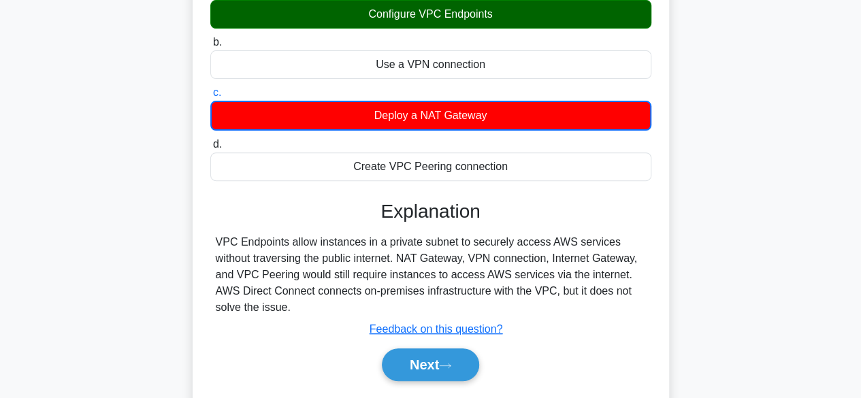
scroll to position [201, 0]
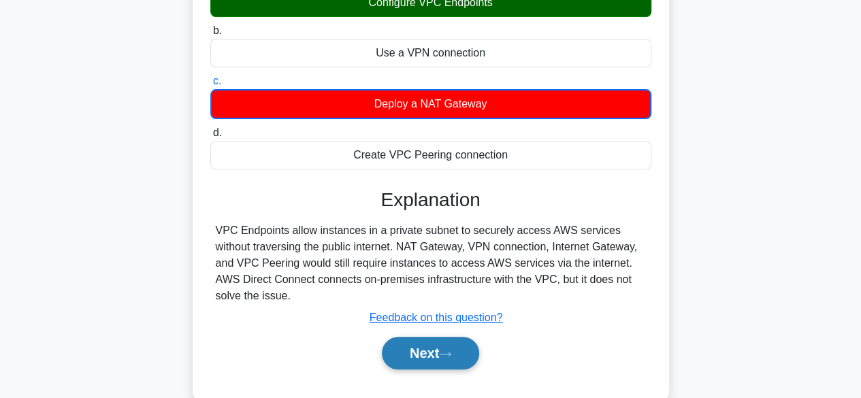
click at [441, 356] on button "Next" at bounding box center [430, 353] width 97 height 33
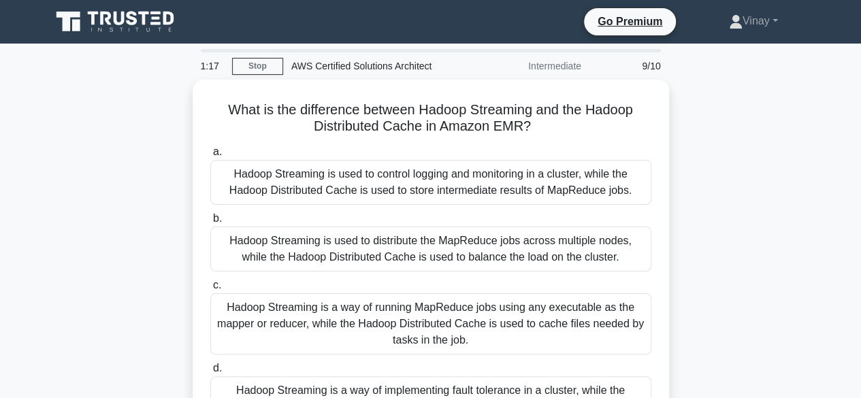
scroll to position [0, 0]
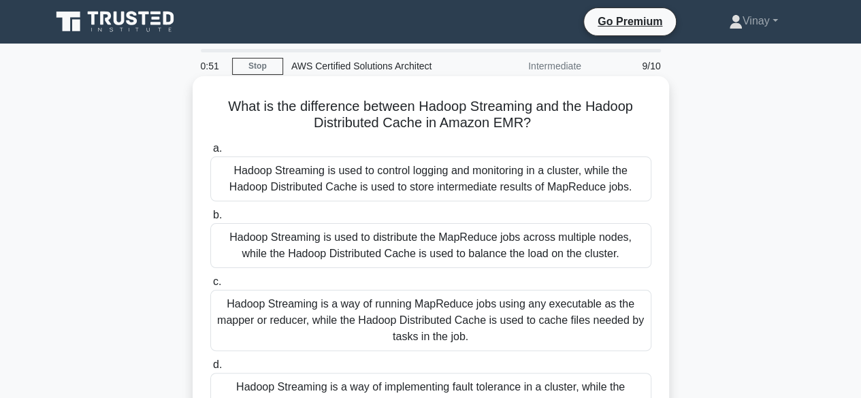
click at [443, 257] on div "Hadoop Streaming is used to distribute the MapReduce jobs across multiple nodes…" at bounding box center [430, 245] width 441 height 45
click at [210, 220] on input "b. Hadoop Streaming is used to distribute the MapReduce jobs across multiple no…" at bounding box center [210, 215] width 0 height 9
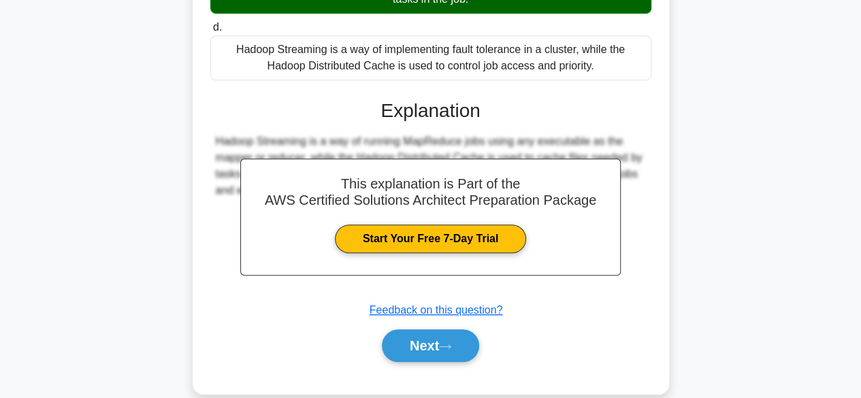
scroll to position [341, 0]
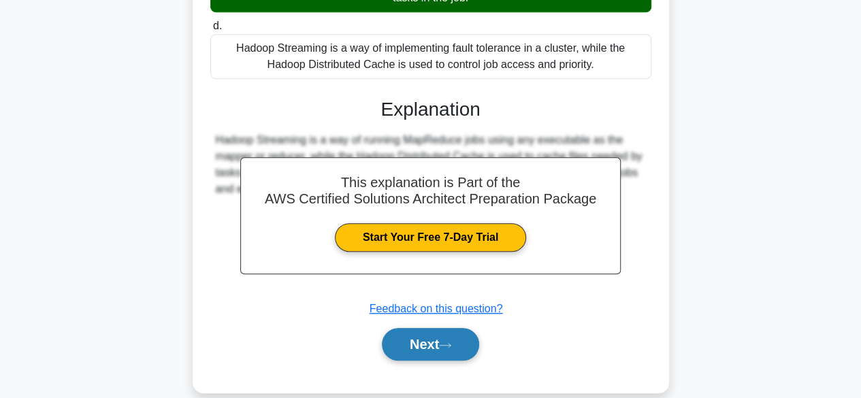
click at [421, 342] on button "Next" at bounding box center [430, 344] width 97 height 33
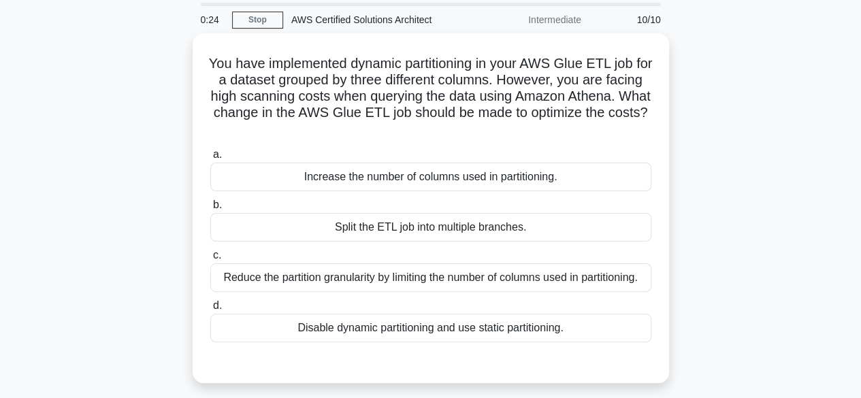
scroll to position [68, 0]
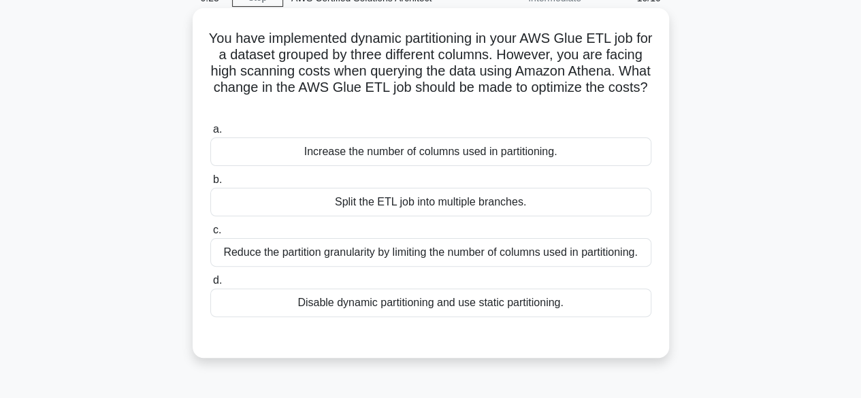
click at [289, 251] on div "Reduce the partition granularity by limiting the number of columns used in part…" at bounding box center [430, 252] width 441 height 29
click at [210, 235] on input "c. Reduce the partition granularity by limiting the number of columns used in p…" at bounding box center [210, 230] width 0 height 9
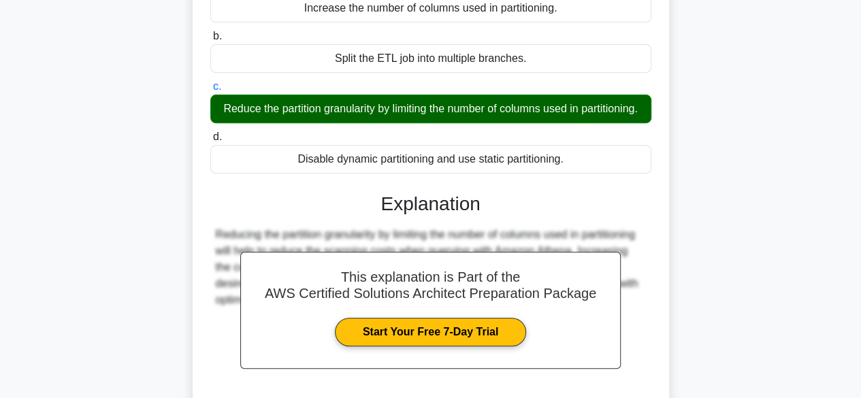
scroll to position [341, 0]
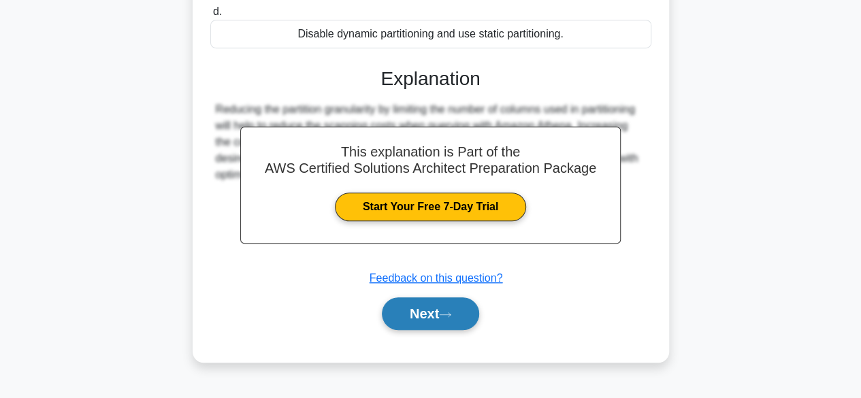
click at [451, 319] on icon at bounding box center [445, 314] width 12 height 7
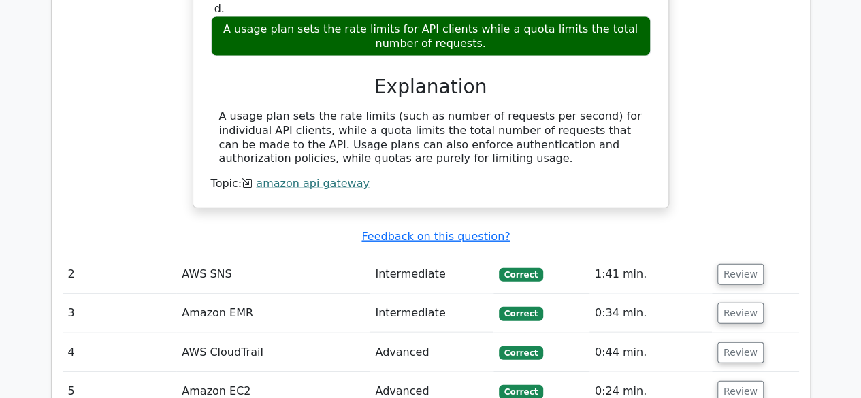
scroll to position [1566, 0]
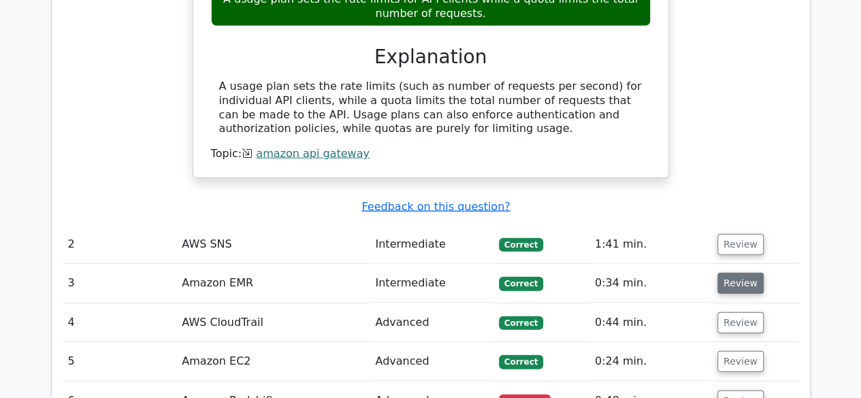
click at [733, 273] on button "Review" at bounding box center [741, 283] width 46 height 21
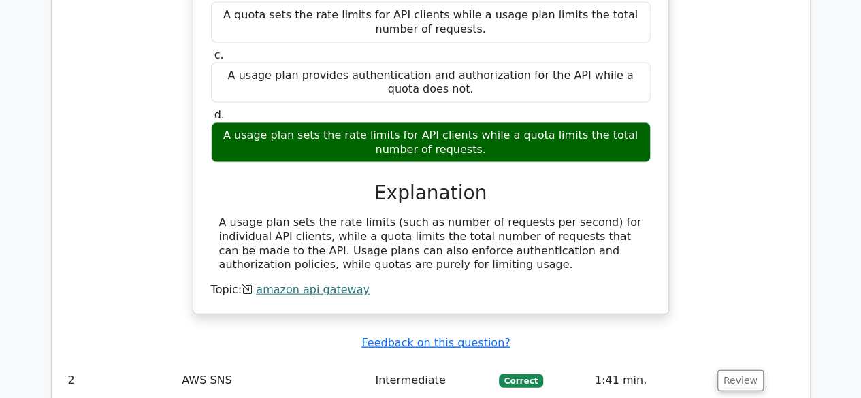
scroll to position [1634, 0]
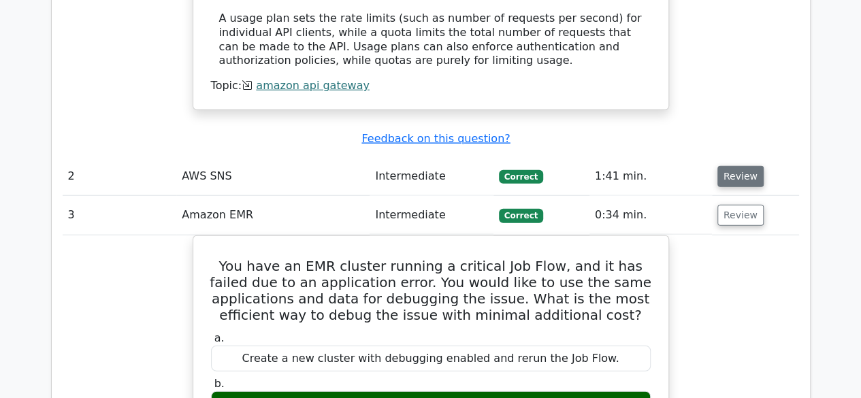
click at [735, 166] on button "Review" at bounding box center [741, 176] width 46 height 21
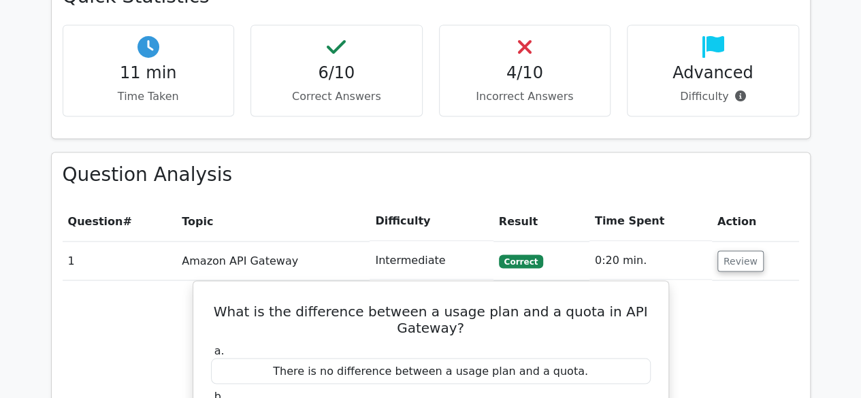
scroll to position [953, 0]
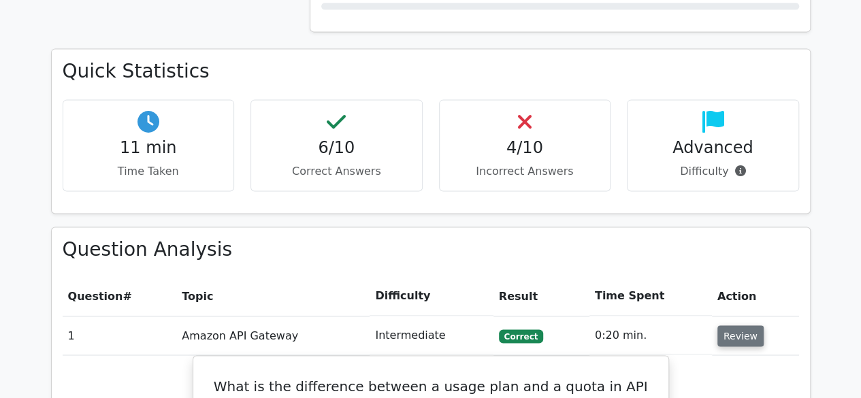
click at [738, 326] on button "Review" at bounding box center [741, 336] width 46 height 21
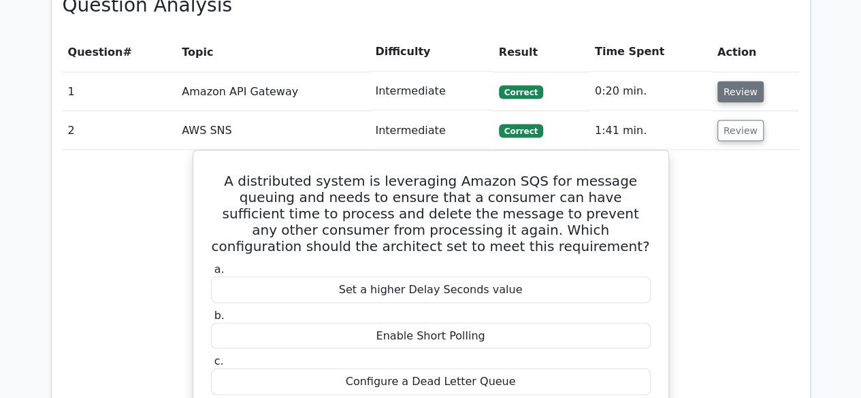
scroll to position [1226, 0]
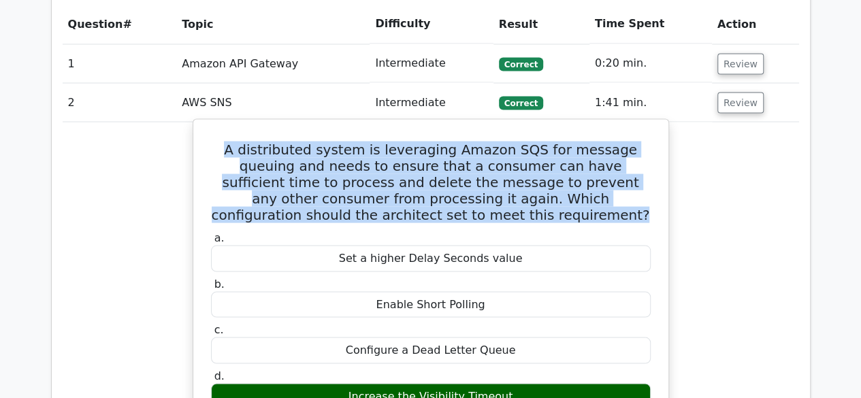
drag, startPoint x: 221, startPoint y: 78, endPoint x: 512, endPoint y: 146, distance: 299.3
click at [512, 146] on h5 "A distributed system is leveraging Amazon SQS for message queuing and needs to …" at bounding box center [431, 182] width 443 height 82
copy h5 "A distributed system is leveraging Amazon SQS for message queuing and needs to …"
drag, startPoint x: 352, startPoint y: 323, endPoint x: 519, endPoint y: 320, distance: 166.9
click at [519, 383] on div "Increase the Visibility Timeout" at bounding box center [431, 396] width 440 height 27
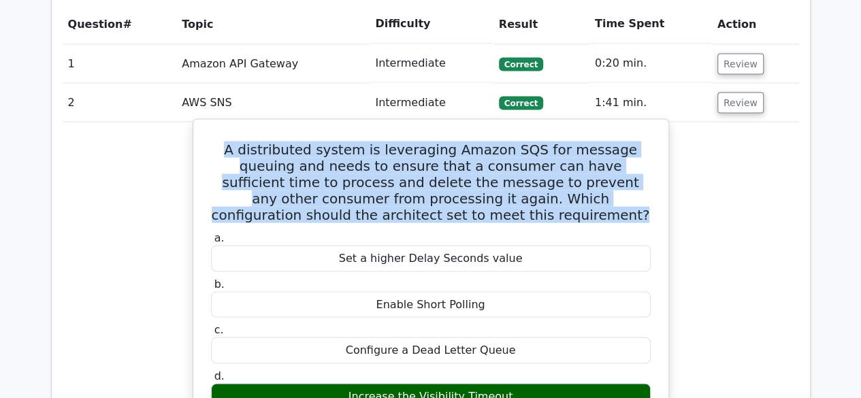
copy div "Increase the Visibility Timeout"
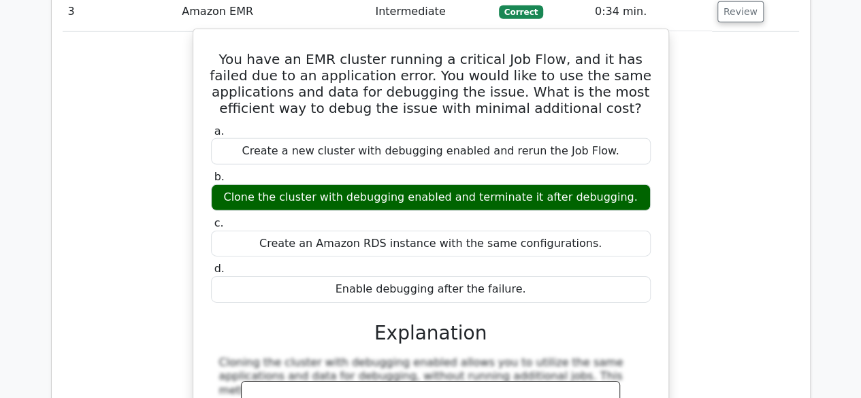
scroll to position [2315, 0]
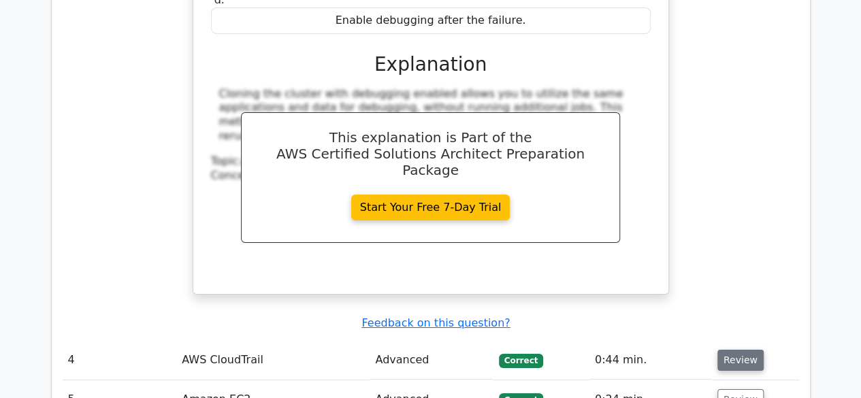
click at [737, 350] on button "Review" at bounding box center [741, 360] width 46 height 21
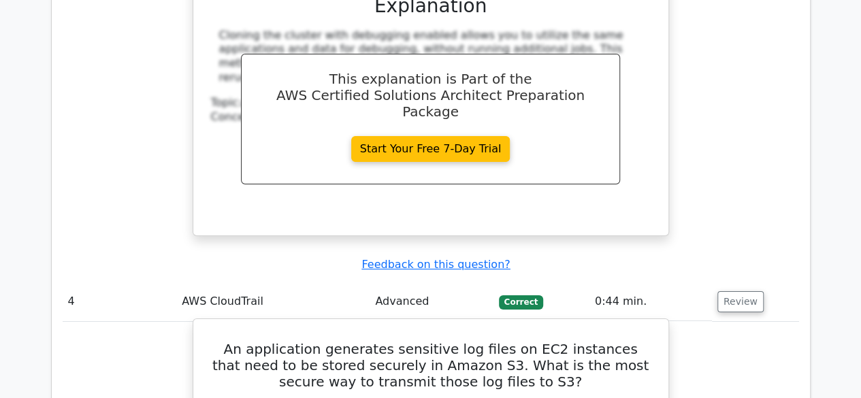
scroll to position [2452, 0]
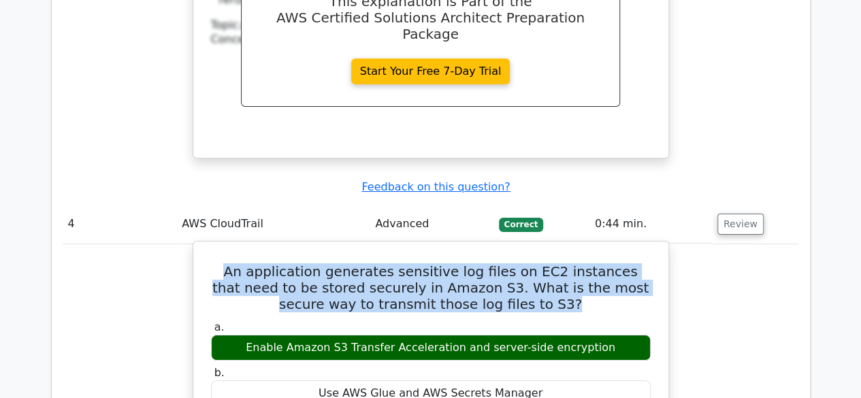
drag, startPoint x: 215, startPoint y: 157, endPoint x: 549, endPoint y: 186, distance: 334.9
click at [549, 264] on h5 "An application generates sensitive log files on EC2 instances that need to be s…" at bounding box center [431, 288] width 443 height 49
copy h5 "An application generates sensitive log files on EC2 instances that need to be s…"
drag, startPoint x: 289, startPoint y: 232, endPoint x: 601, endPoint y: 229, distance: 311.2
click at [601, 335] on div "Enable Amazon S3 Transfer Acceleration and server-side encryption" at bounding box center [431, 348] width 440 height 27
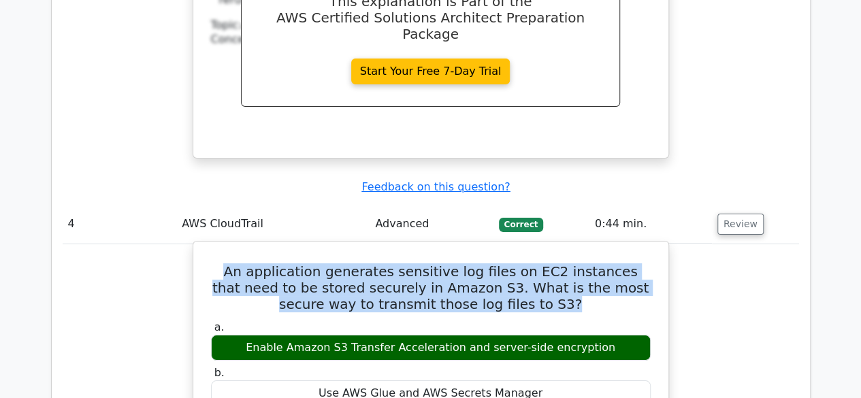
copy div "Enable Amazon S3 Transfer Acceleration and server-side encryption"
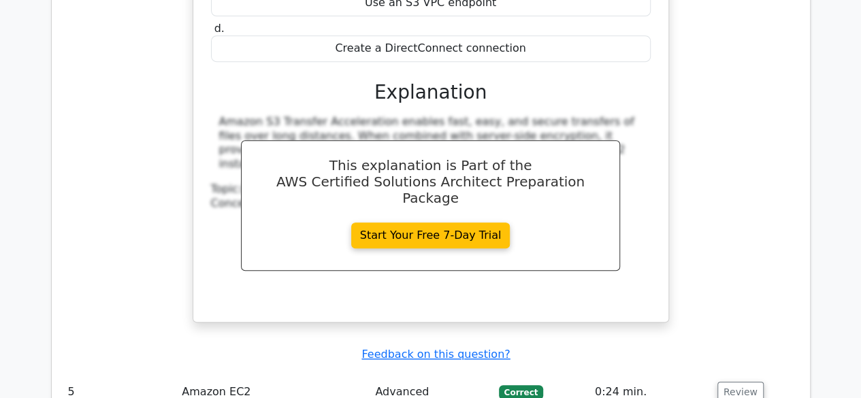
scroll to position [2928, 0]
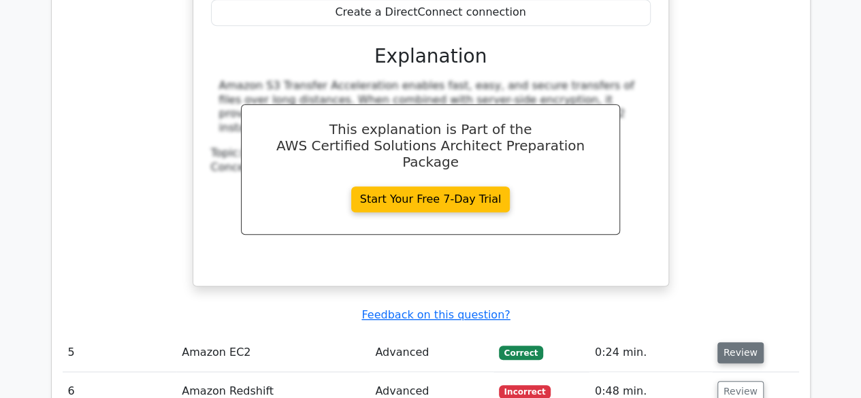
click at [750, 343] on button "Review" at bounding box center [741, 353] width 46 height 21
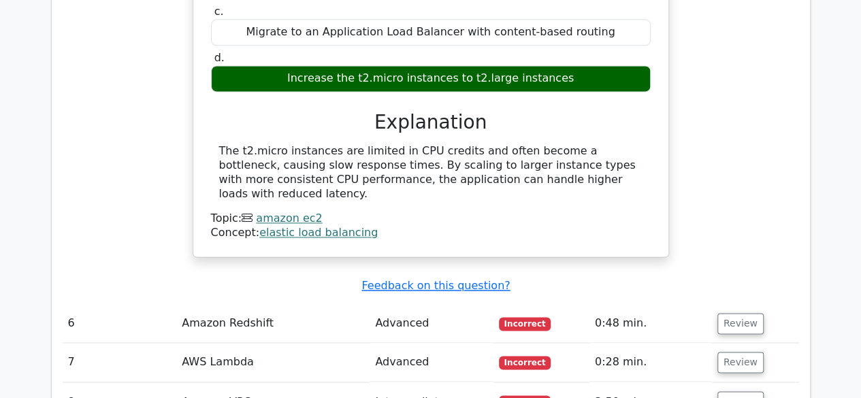
scroll to position [3541, 0]
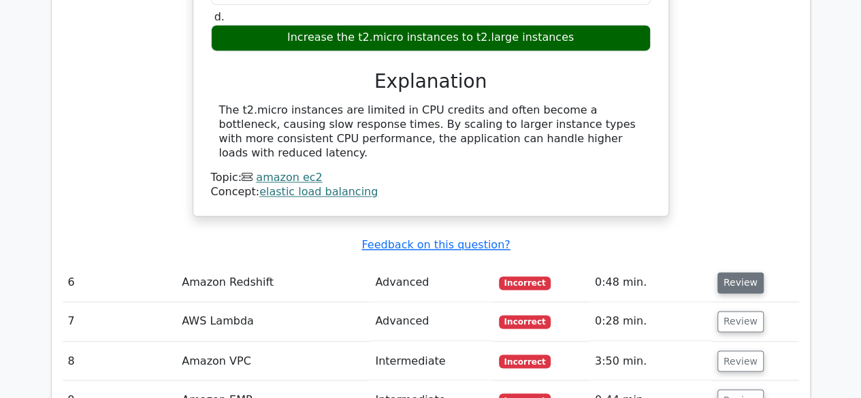
click at [728, 272] on button "Review" at bounding box center [741, 282] width 46 height 21
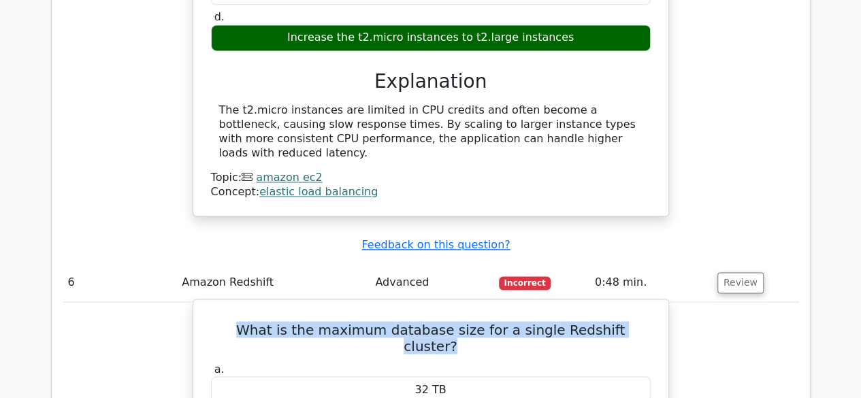
drag, startPoint x: 234, startPoint y: 196, endPoint x: 638, endPoint y: 196, distance: 403.8
click at [638, 321] on h5 "What is the maximum database size for a single Redshift cluster?" at bounding box center [431, 337] width 443 height 33
copy h5 "What is the maximum database size for a single Redshift cluster?"
drag, startPoint x: 398, startPoint y: 281, endPoint x: 460, endPoint y: 284, distance: 62.7
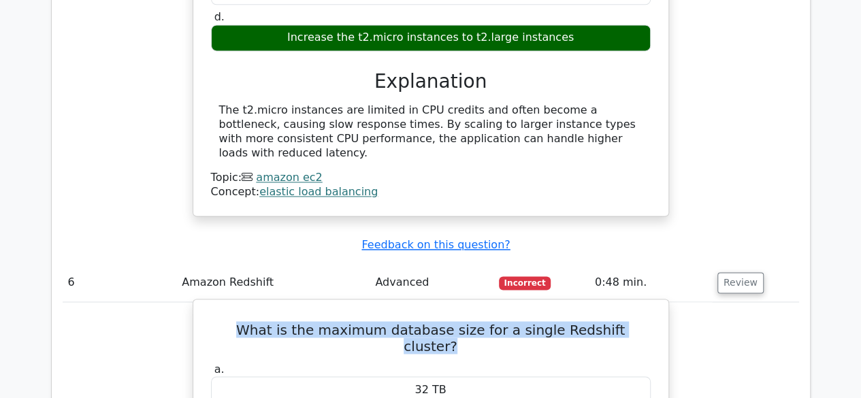
copy div "Unlimited"
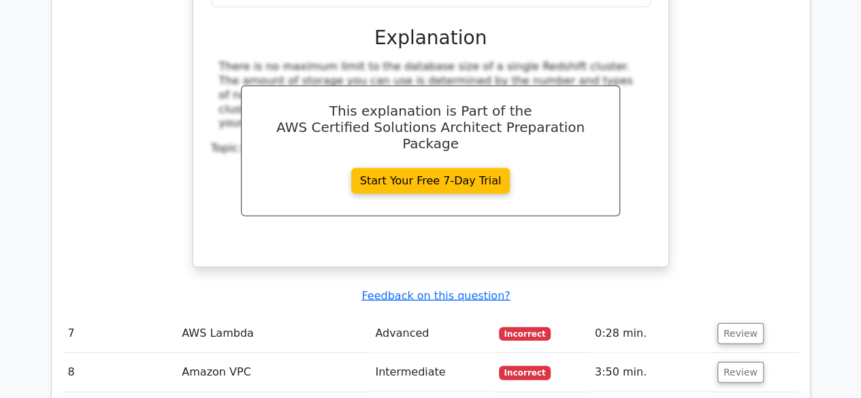
scroll to position [4086, 0]
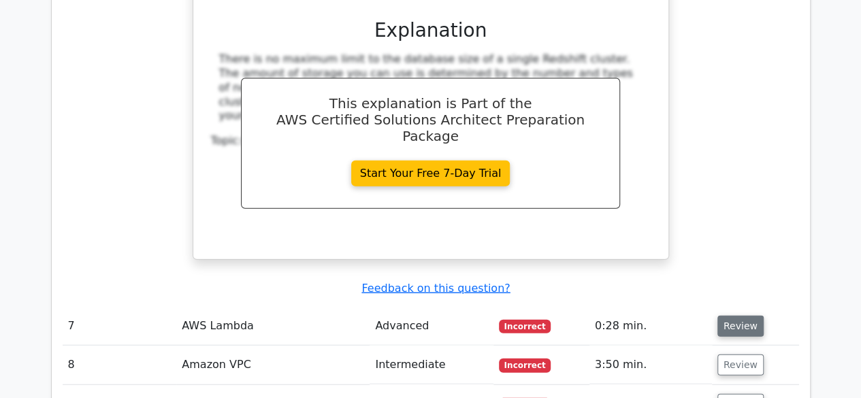
click at [731, 316] on button "Review" at bounding box center [741, 326] width 46 height 21
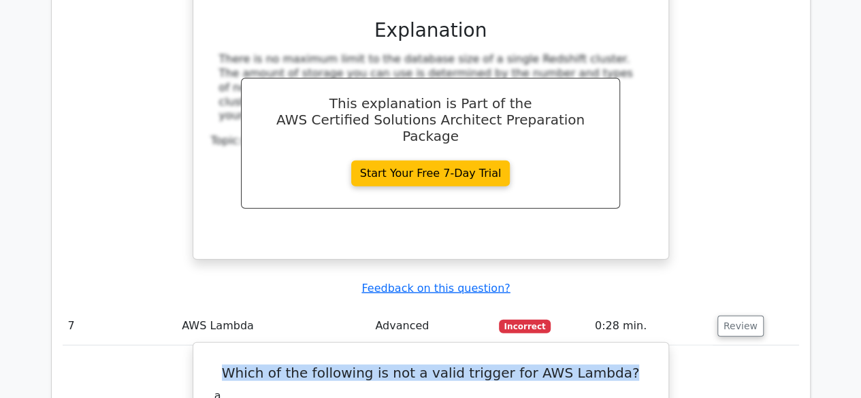
drag, startPoint x: 238, startPoint y: 217, endPoint x: 633, endPoint y: 221, distance: 395.0
click at [629, 365] on h5 "Which of the following is not a valid trigger for AWS Lambda?" at bounding box center [431, 373] width 443 height 16
copy h5 "Which of the following is not a valid trigger for AWS Lambda?"
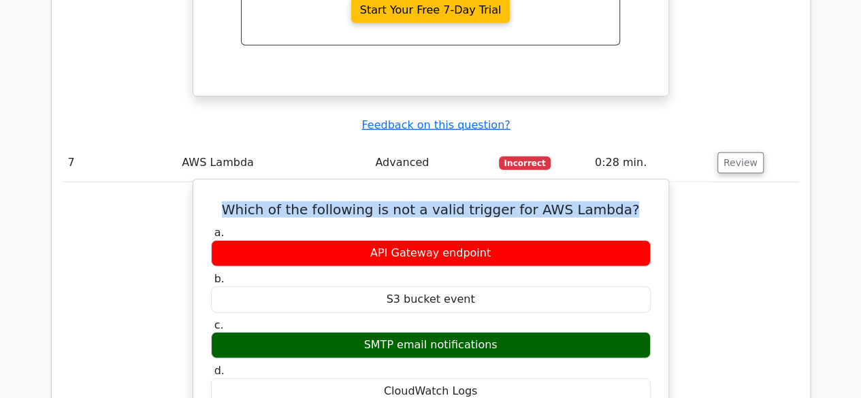
scroll to position [4222, 0]
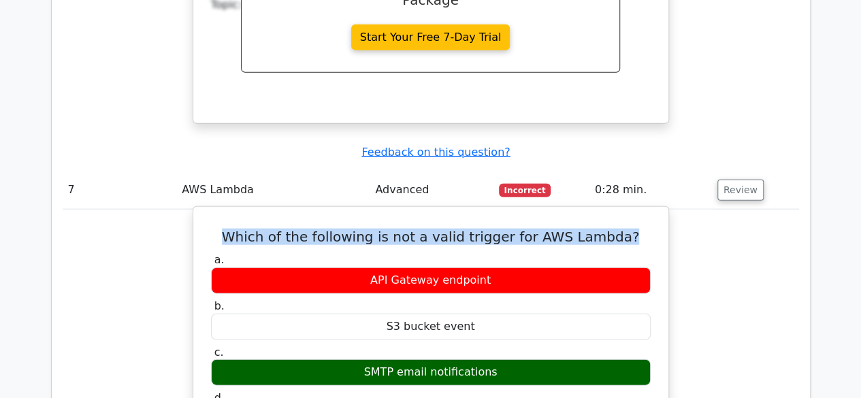
drag, startPoint x: 366, startPoint y: 211, endPoint x: 495, endPoint y: 220, distance: 129.0
click at [495, 360] on div "SMTP email notifications" at bounding box center [431, 373] width 440 height 27
copy div "SMTP email notifications"
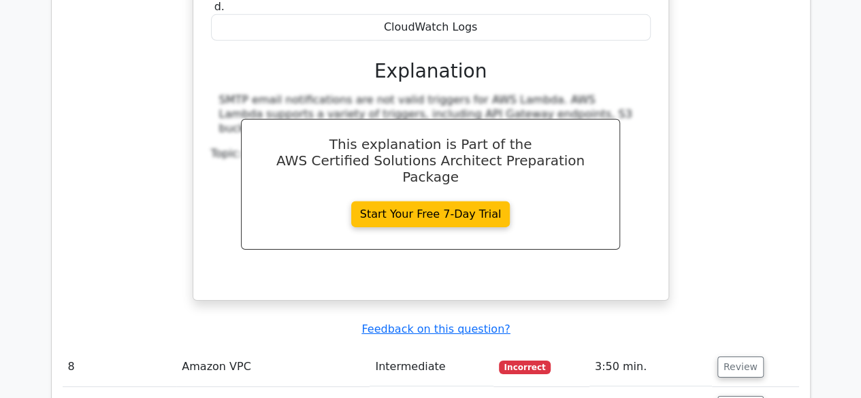
scroll to position [4631, 0]
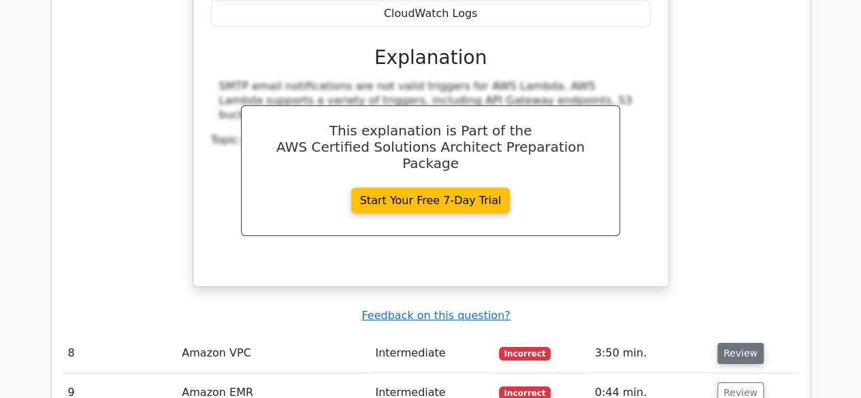
click at [720, 343] on button "Review" at bounding box center [741, 353] width 46 height 21
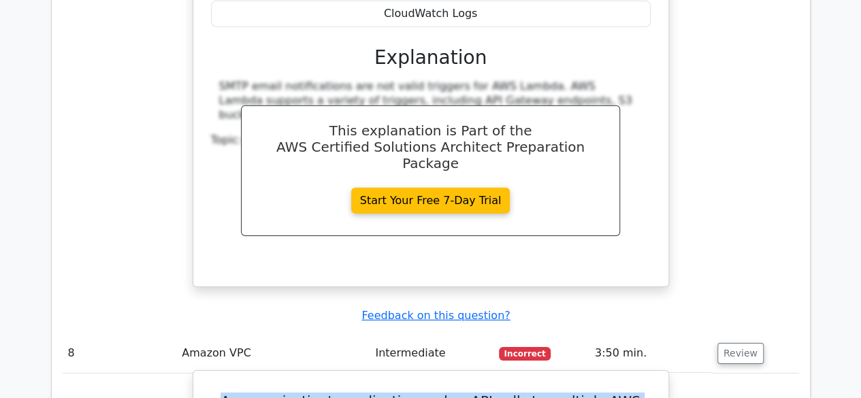
drag, startPoint x: 214, startPoint y: 240, endPoint x: 542, endPoint y: 289, distance: 331.8
copy h5 "An organization's application makes API calls to multiple AWS services from ins…"
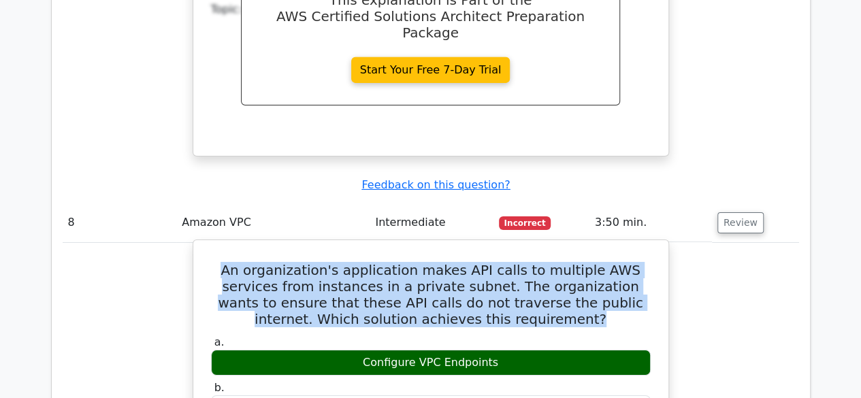
scroll to position [4767, 0]
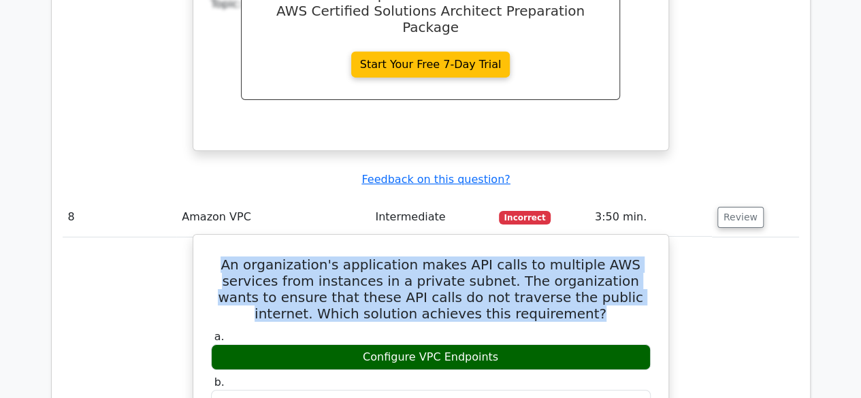
drag, startPoint x: 367, startPoint y: 200, endPoint x: 519, endPoint y: 198, distance: 151.9
click at [519, 345] on div "Configure VPC Endpoints" at bounding box center [431, 358] width 440 height 27
copy div "Configure VPC Endpoints"
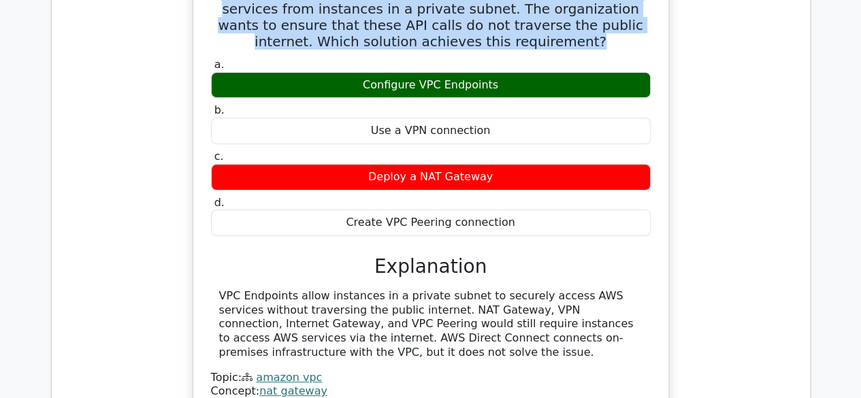
drag, startPoint x: 221, startPoint y: 138, endPoint x: 296, endPoint y: 189, distance: 90.7
click at [296, 289] on div "VPC Endpoints allow instances in a private subnet to securely access AWS servic…" at bounding box center [431, 324] width 424 height 71
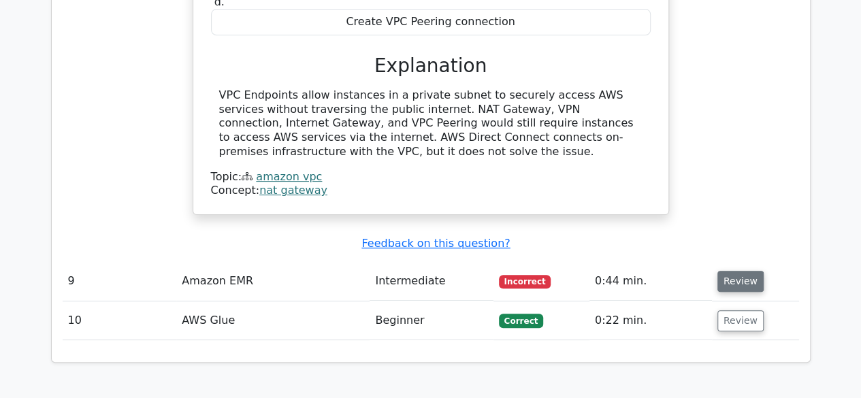
click at [731, 271] on button "Review" at bounding box center [741, 281] width 46 height 21
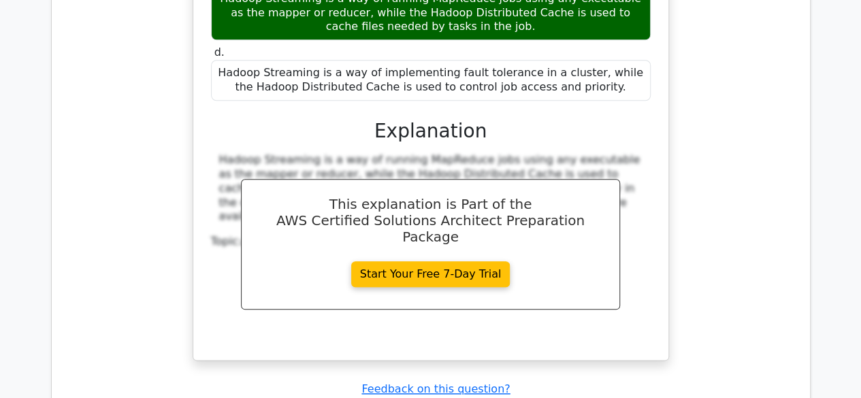
scroll to position [5857, 0]
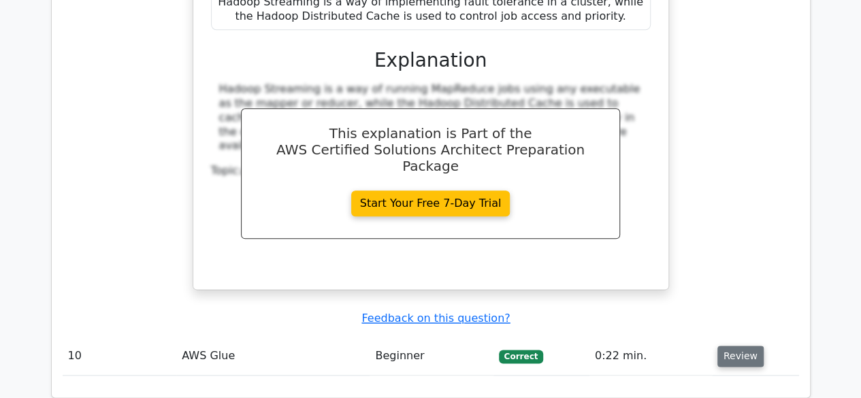
click at [737, 346] on button "Review" at bounding box center [741, 356] width 46 height 21
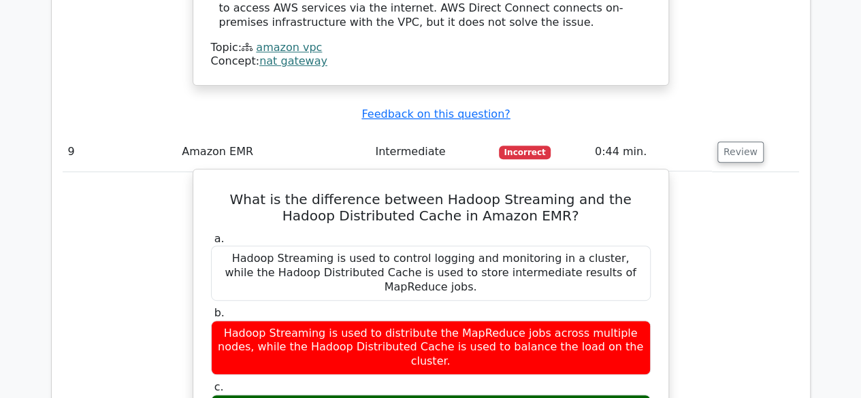
scroll to position [5244, 0]
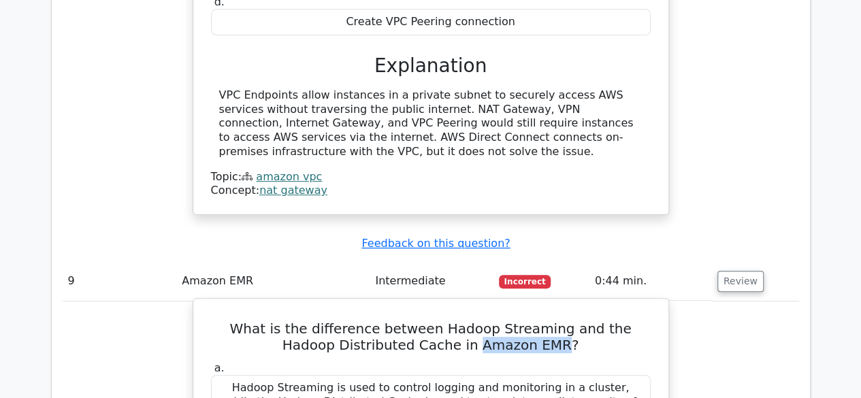
drag, startPoint x: 449, startPoint y: 189, endPoint x: 533, endPoint y: 189, distance: 83.8
click at [533, 321] on h5 "What is the difference between Hadoop Streaming and the Hadoop Distributed Cach…" at bounding box center [431, 337] width 443 height 33
